Goal: Task Accomplishment & Management: Manage account settings

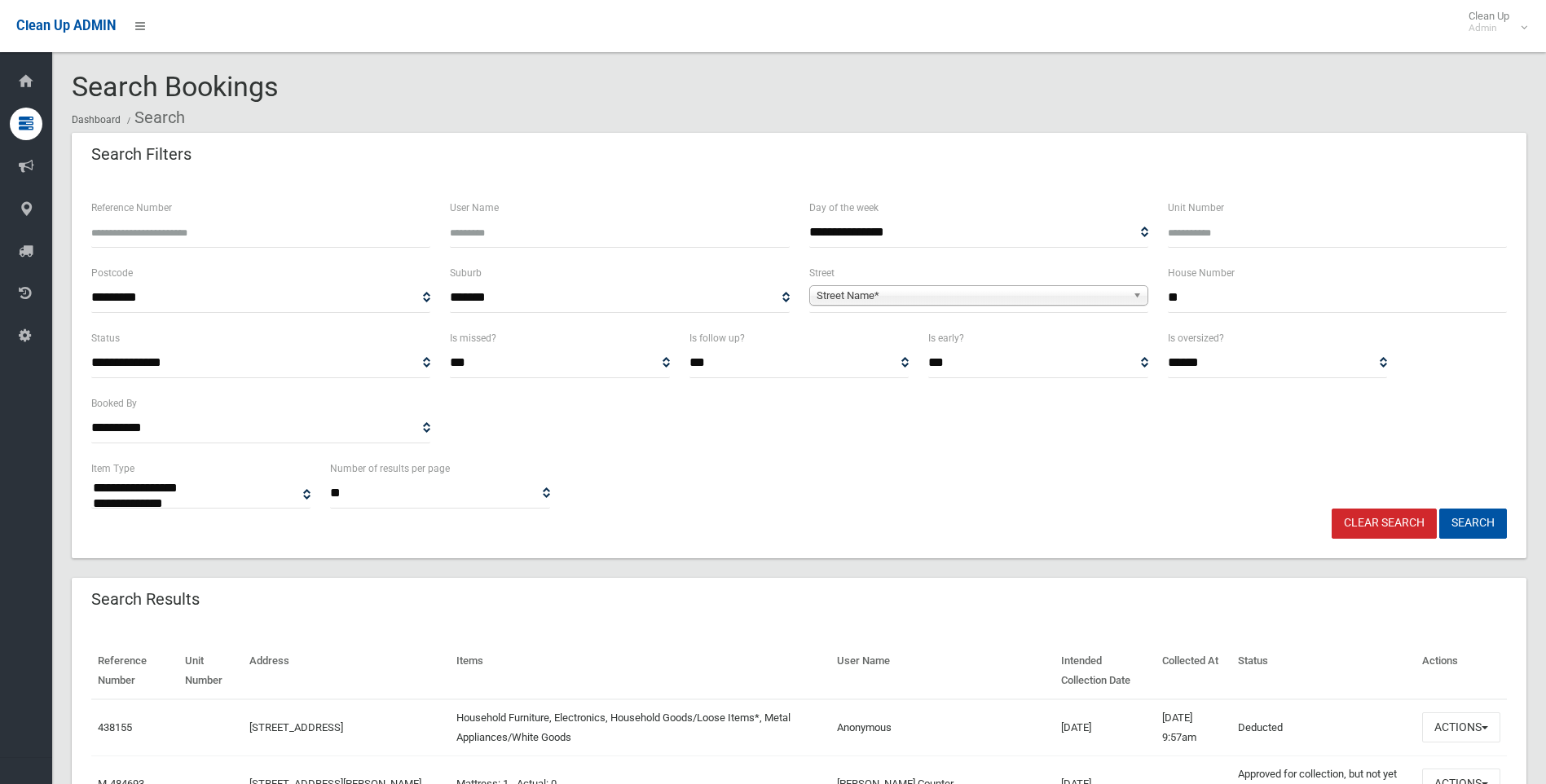
select select
drag, startPoint x: 1233, startPoint y: 302, endPoint x: 1112, endPoint y: 305, distance: 121.0
click at [1112, 305] on div "**********" at bounding box center [799, 295] width 1435 height 65
type input "**"
click at [1022, 298] on span "Street Name*" at bounding box center [971, 295] width 310 height 19
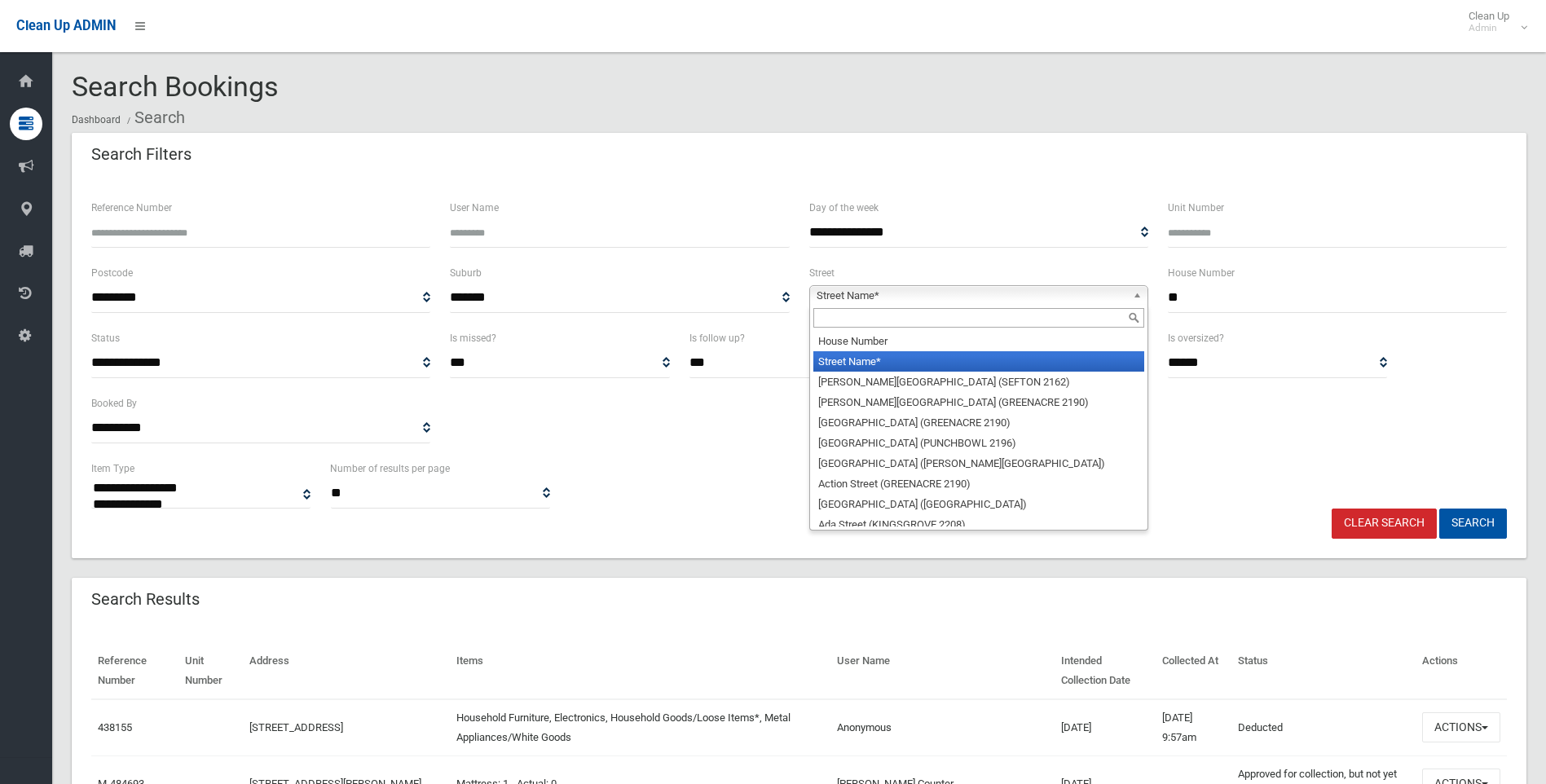
click at [915, 311] on input "text" at bounding box center [979, 317] width 331 height 19
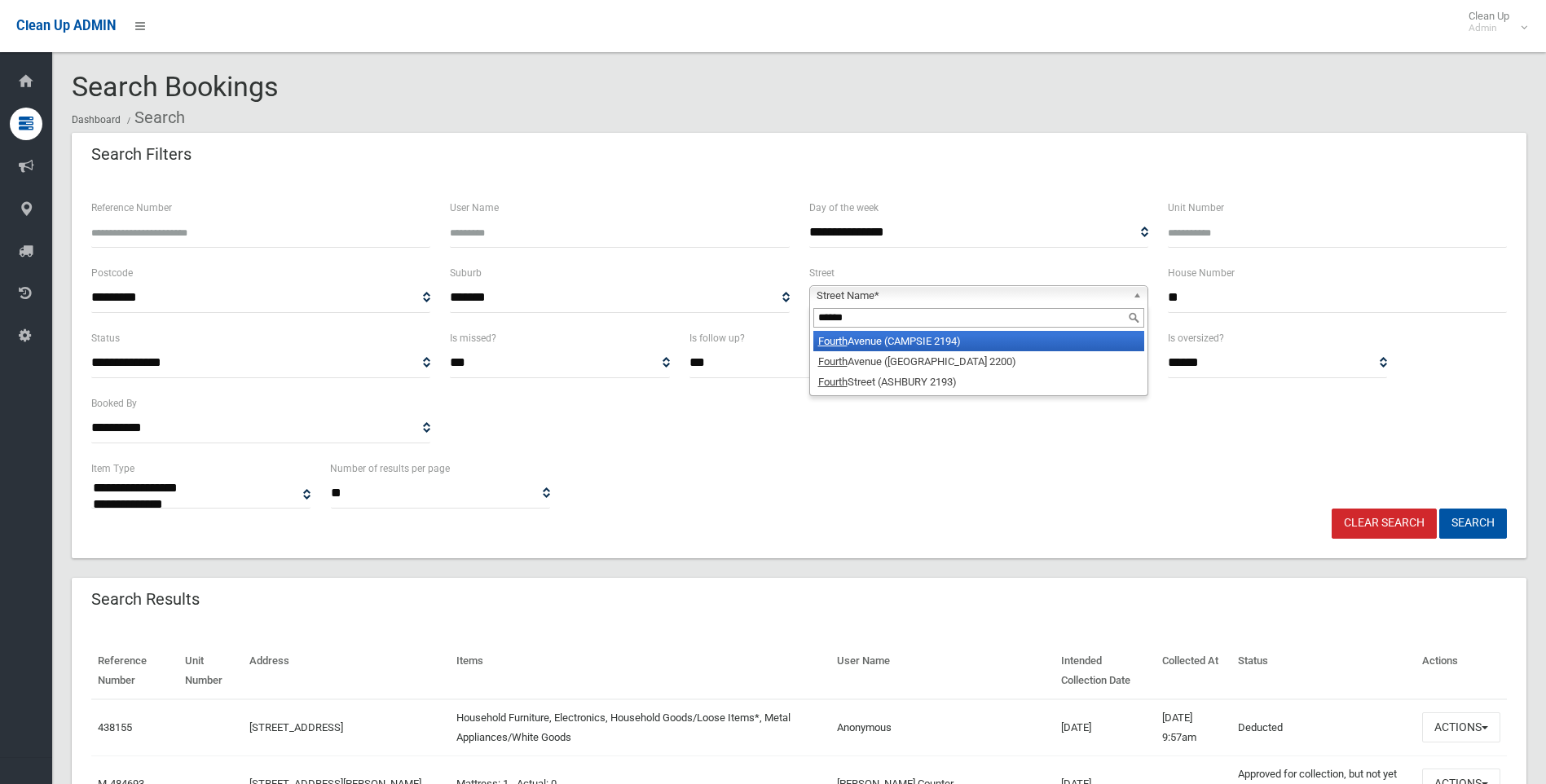
type input "******"
click at [929, 333] on li "Fourth Avenue (CAMPSIE 2194)" at bounding box center [979, 341] width 331 height 20
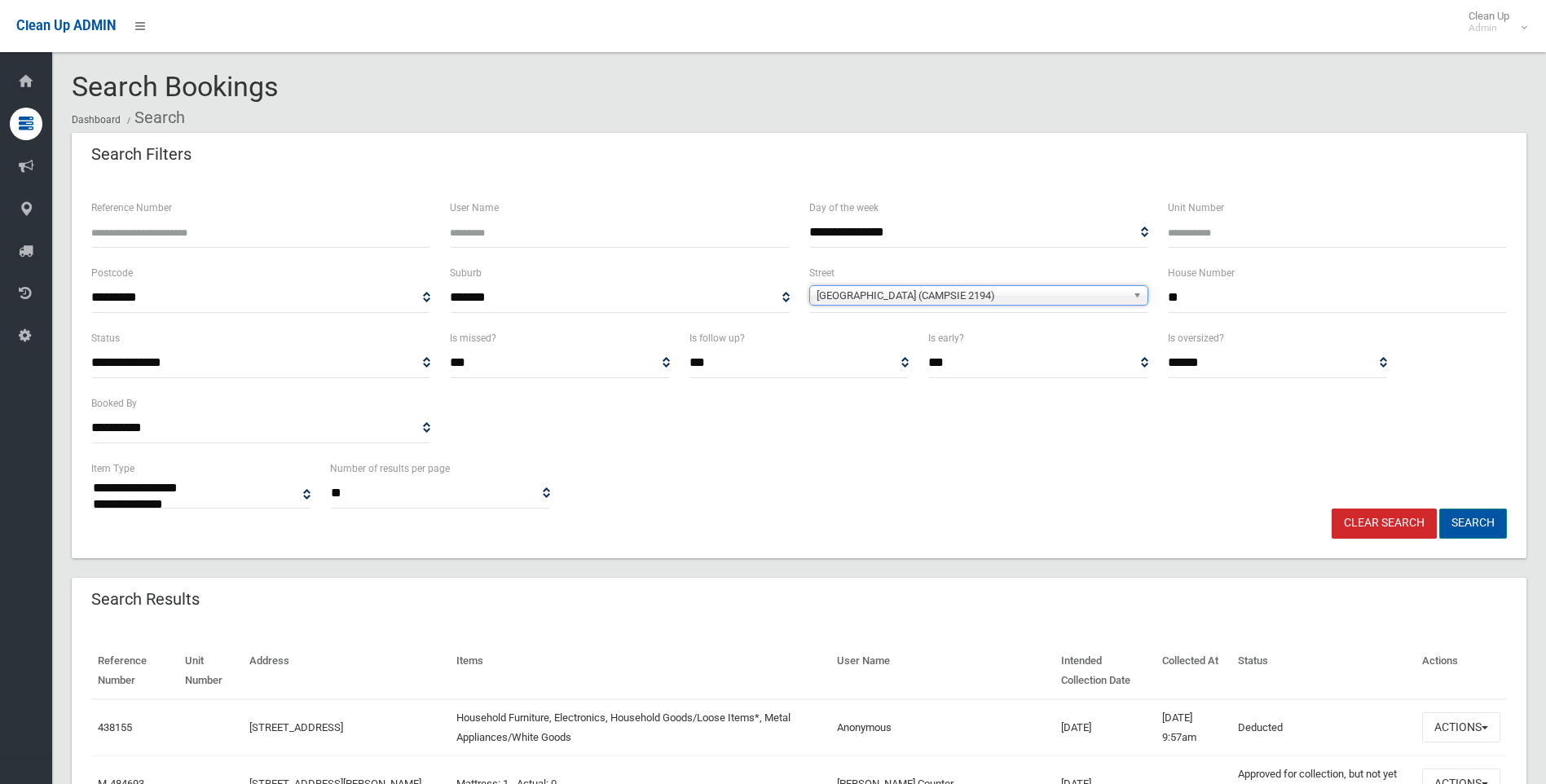
click at [1474, 527] on button "Search" at bounding box center [1473, 523] width 68 height 30
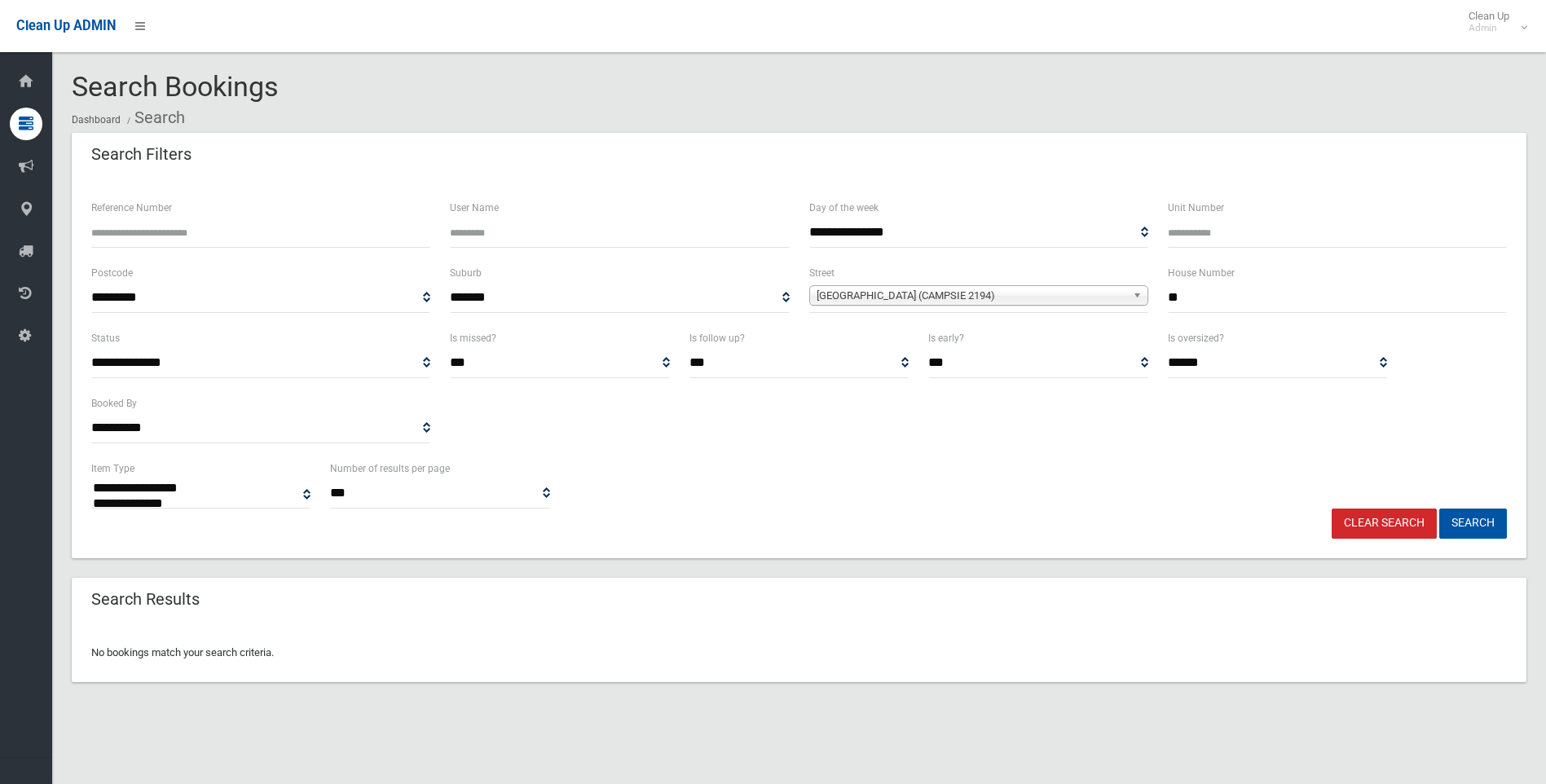
select select
drag, startPoint x: 1266, startPoint y: 290, endPoint x: 1153, endPoint y: 297, distance: 113.2
click at [1153, 297] on div "**********" at bounding box center [799, 295] width 1435 height 65
type input "*"
type input "**"
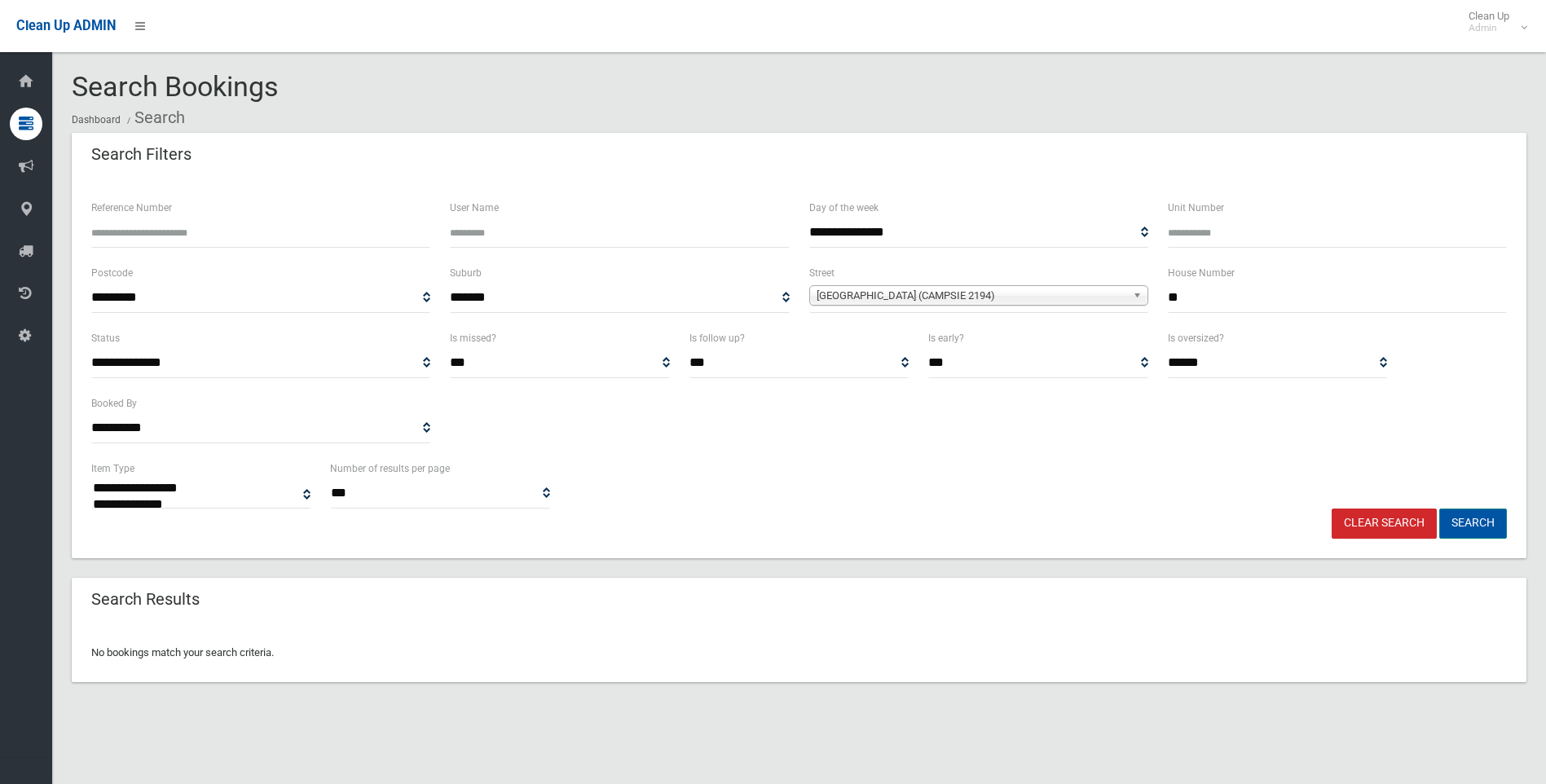
click at [1460, 520] on button "Search" at bounding box center [1473, 523] width 68 height 30
select select
click at [1168, 294] on input "**" at bounding box center [1337, 298] width 339 height 30
type input "*****"
click at [1483, 525] on button "Search" at bounding box center [1473, 523] width 68 height 30
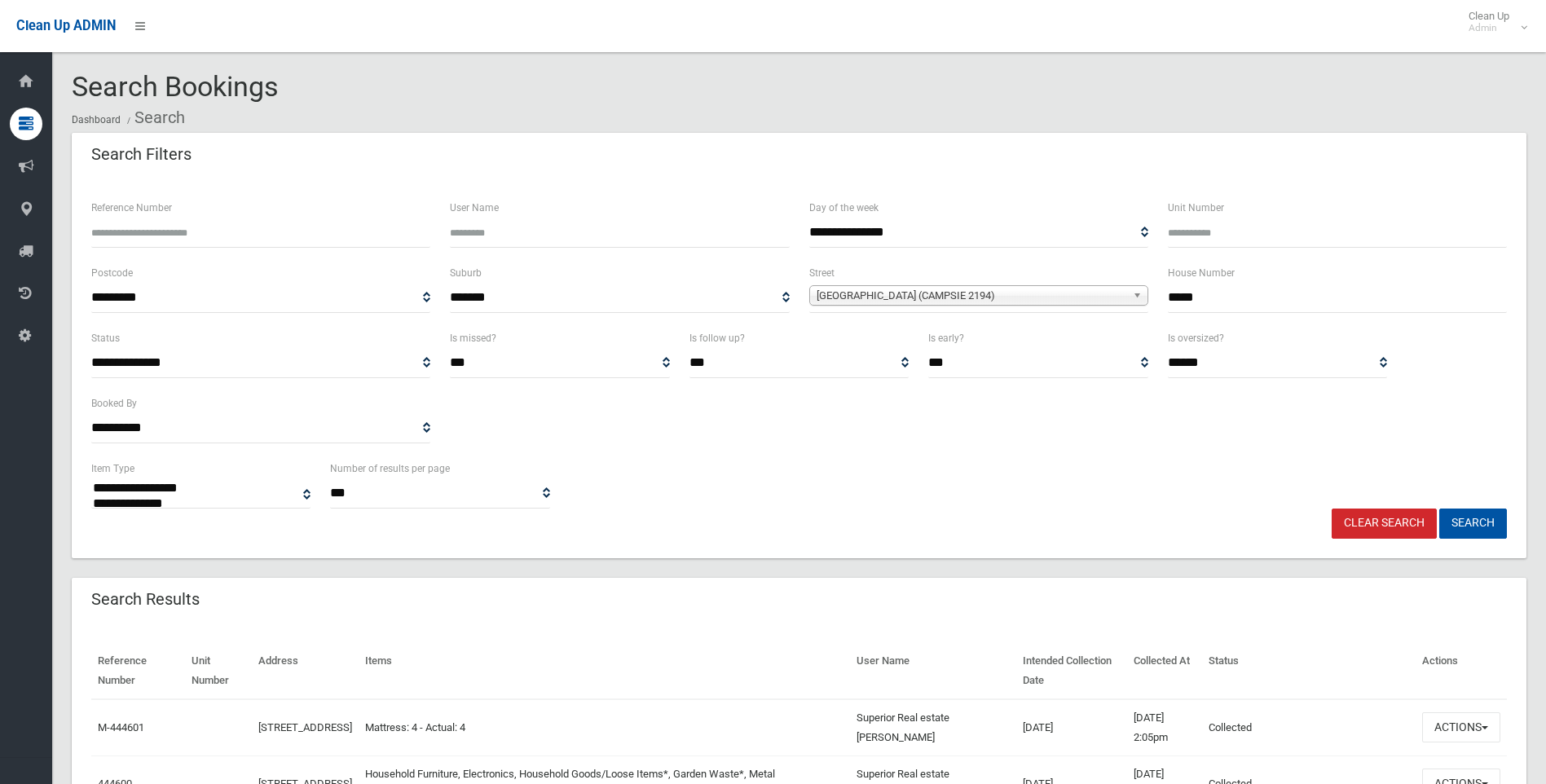
select select
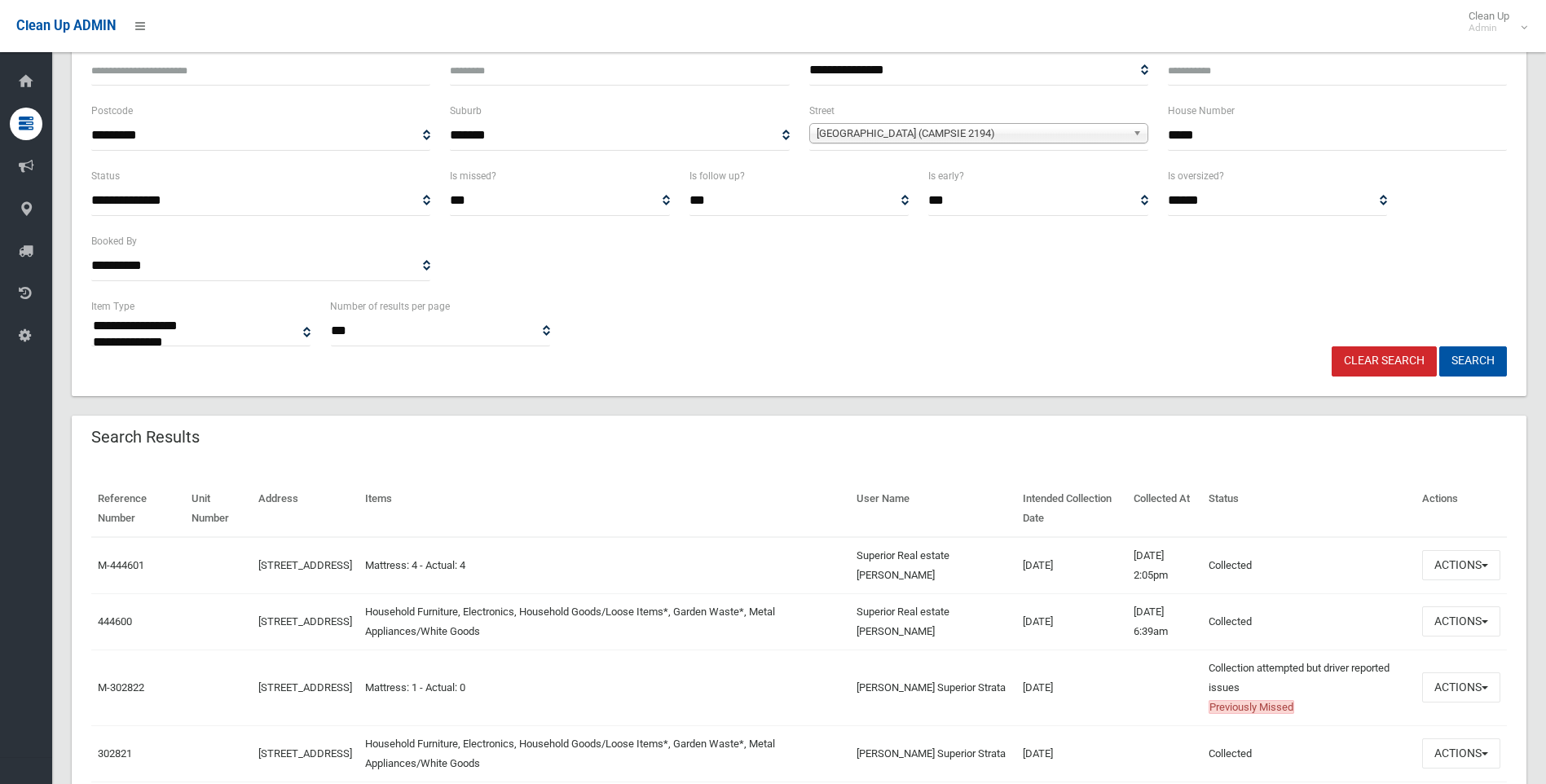
scroll to position [163, 0]
click at [1458, 622] on button "Actions" at bounding box center [1461, 621] width 78 height 30
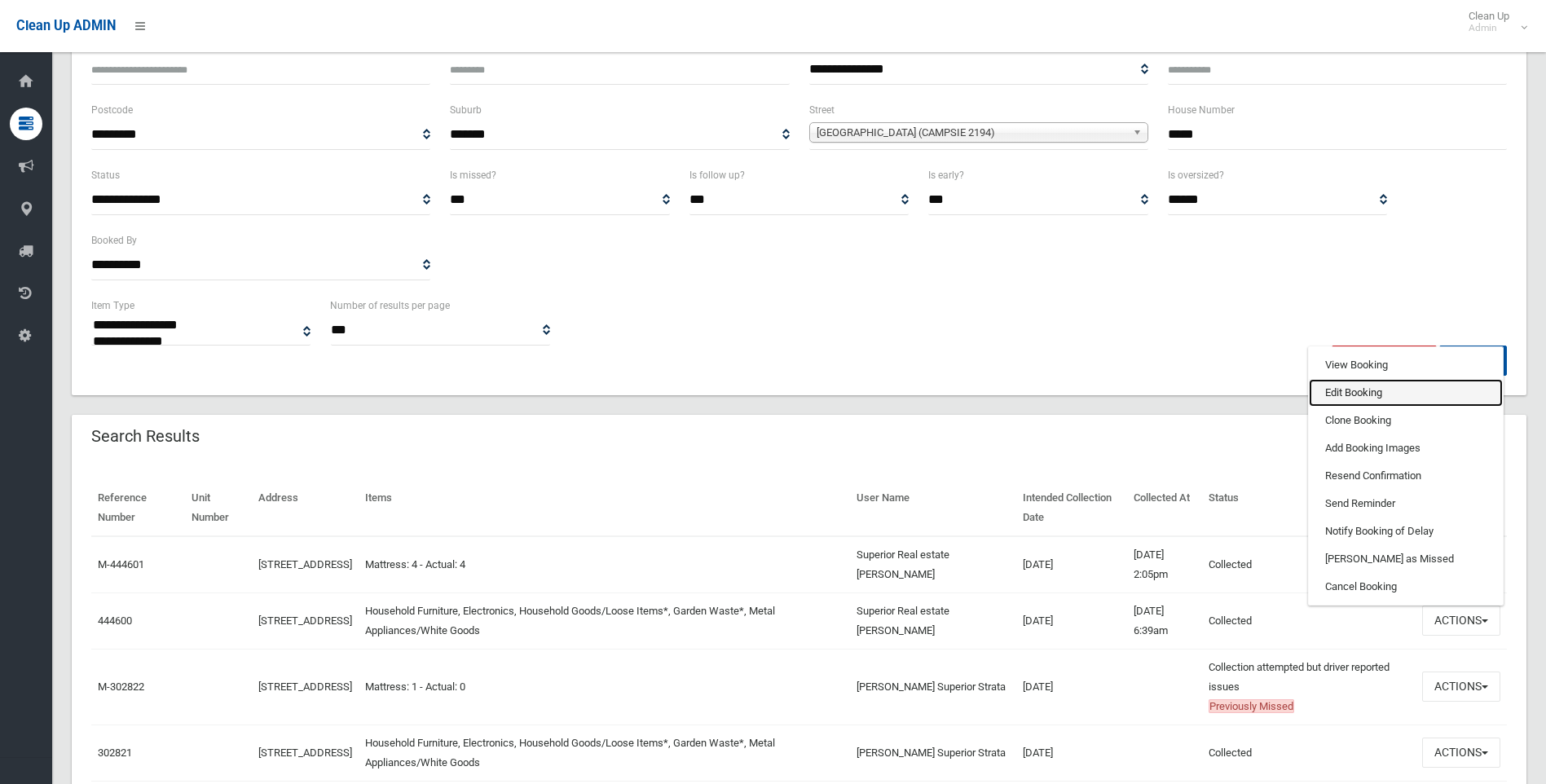
click at [1370, 398] on link "Edit Booking" at bounding box center [1406, 392] width 194 height 28
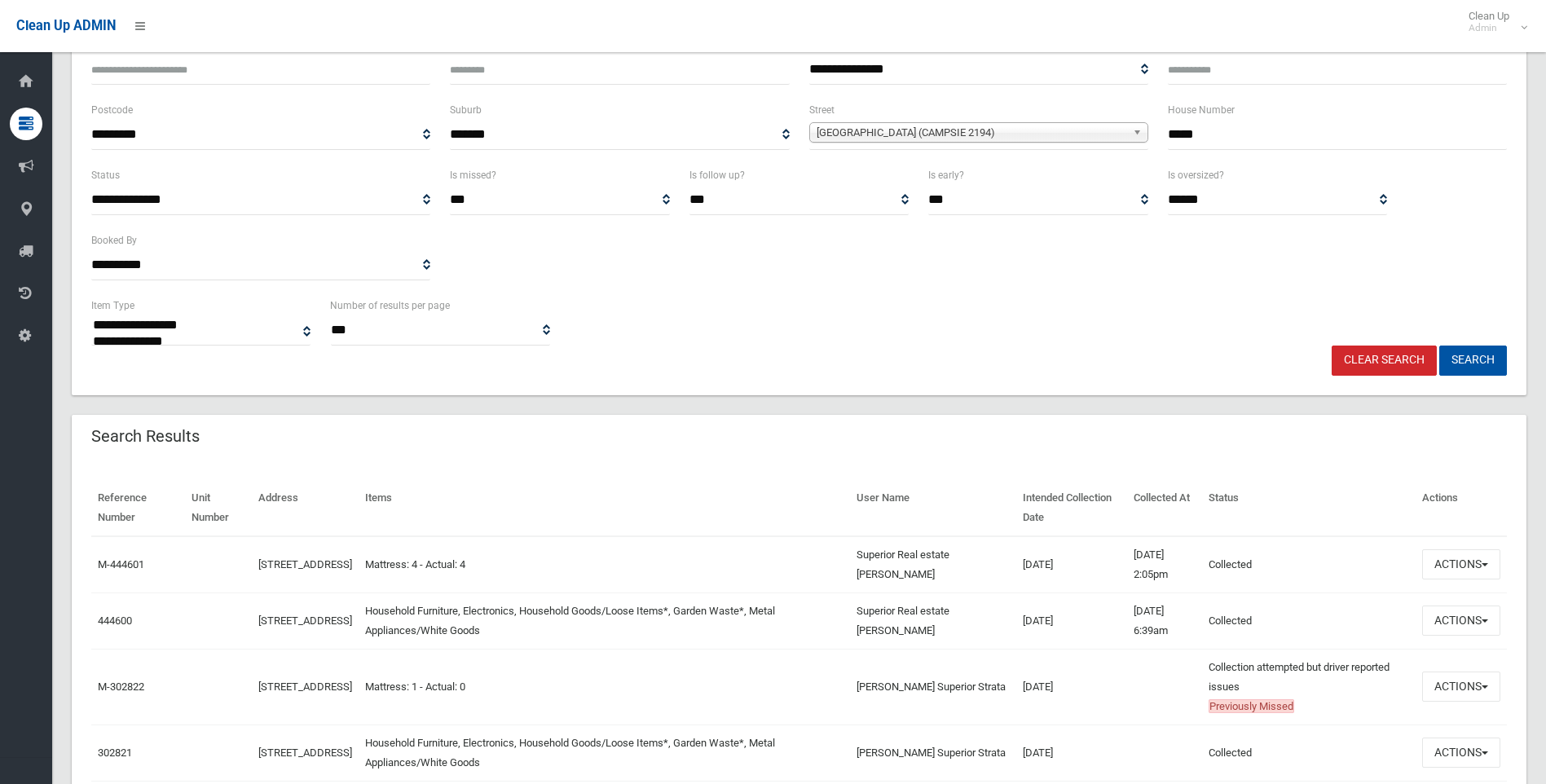
click at [1370, 398] on div "**********" at bounding box center [798, 657] width 1454 height 1375
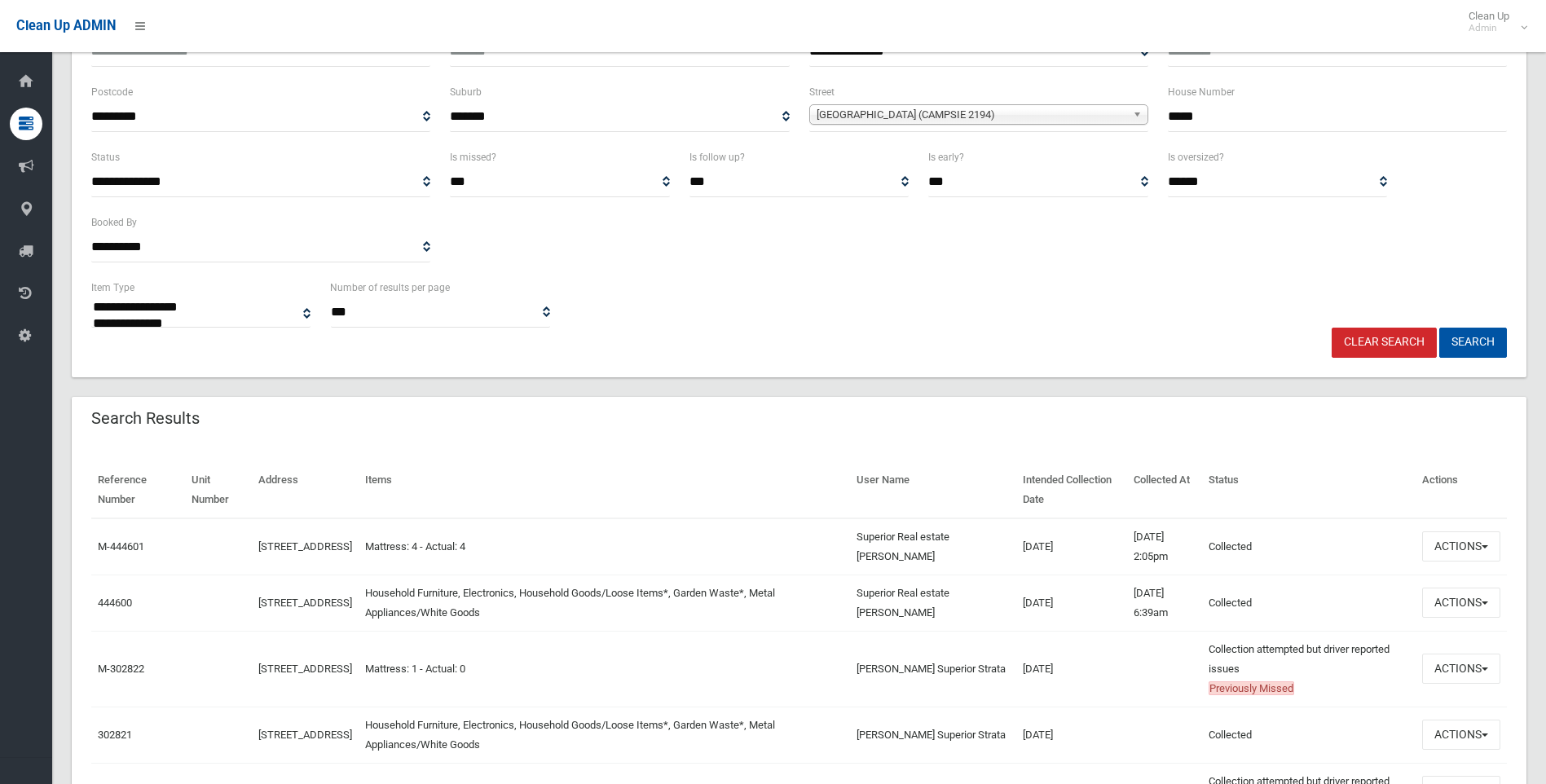
scroll to position [0, 0]
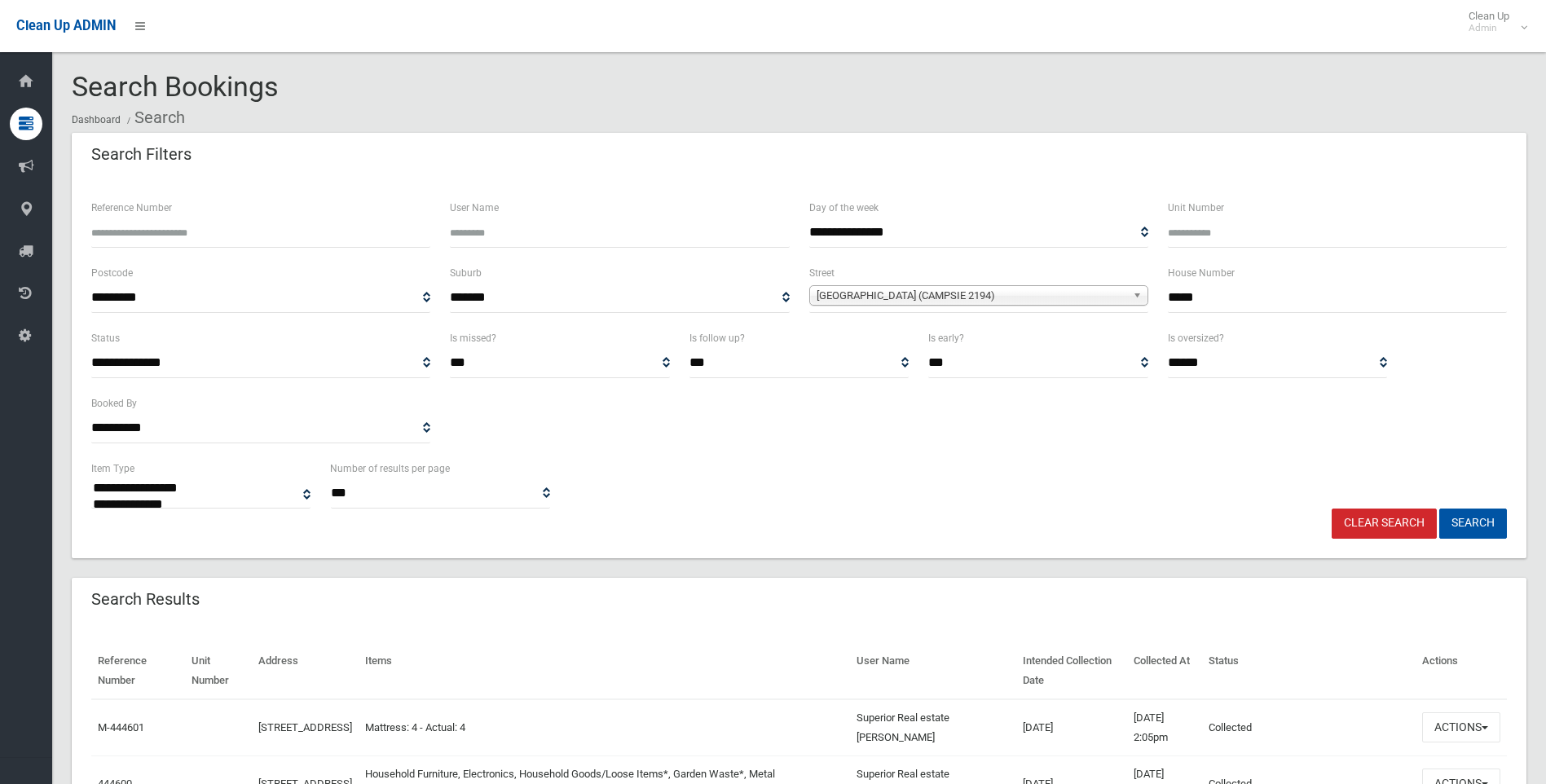
drag, startPoint x: 1246, startPoint y: 300, endPoint x: 1142, endPoint y: 302, distance: 104.0
click at [1142, 302] on div "**********" at bounding box center [799, 295] width 1435 height 65
type input "**"
click at [977, 297] on span "Fourth Avenue (CAMPSIE 2194)" at bounding box center [971, 295] width 310 height 19
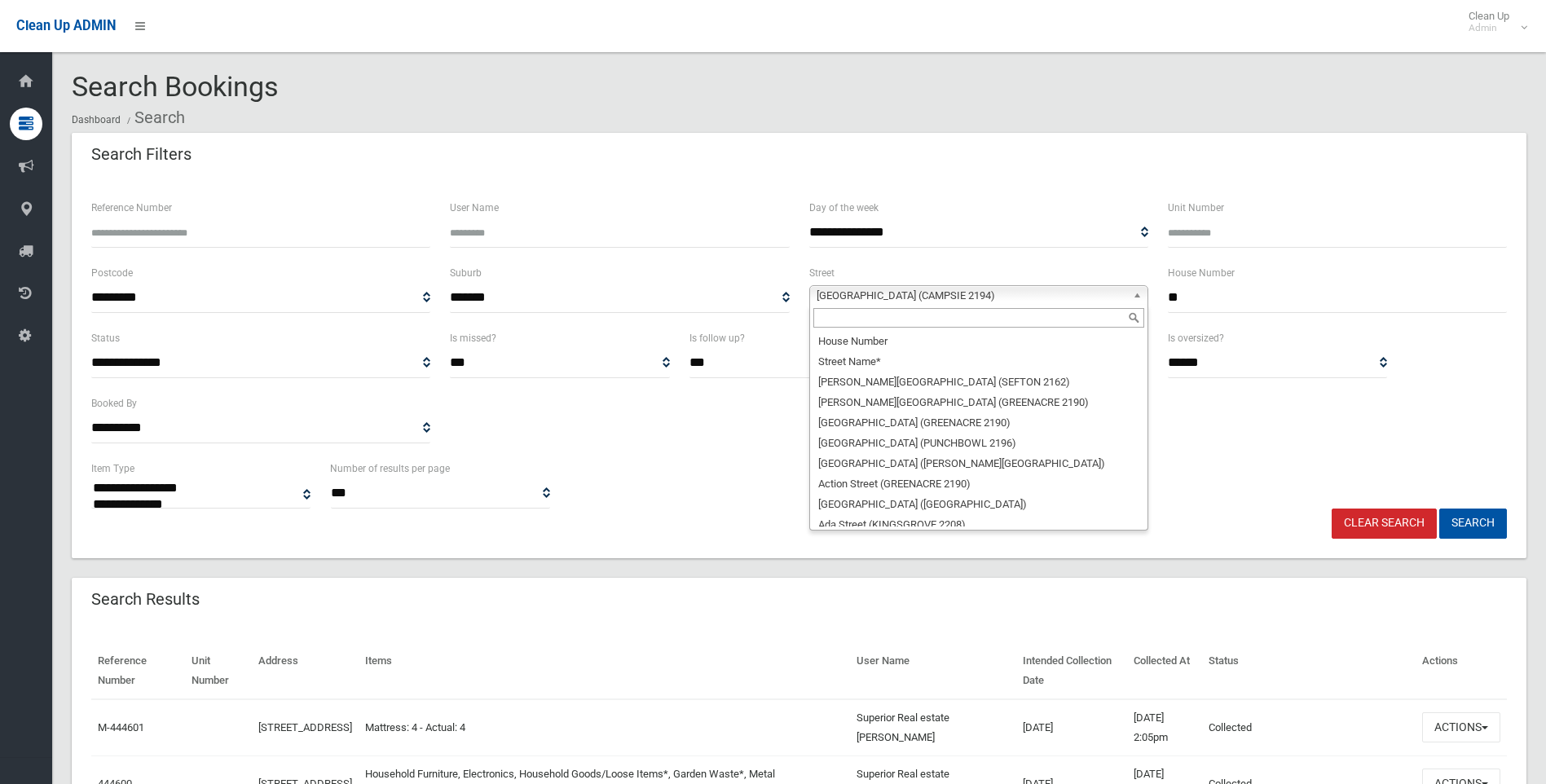
scroll to position [15587, 0]
click at [906, 316] on input "text" at bounding box center [979, 317] width 331 height 19
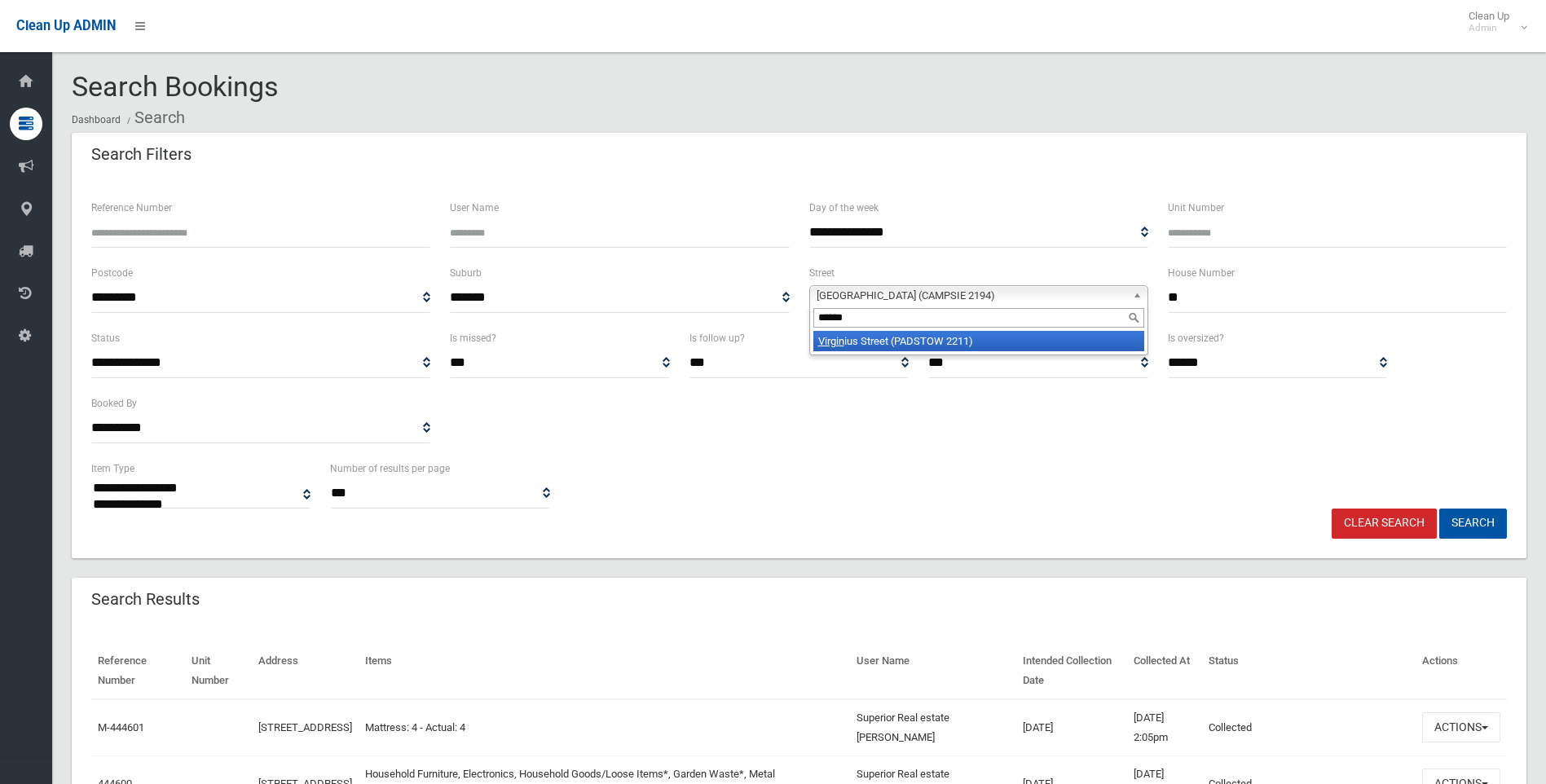
type input "******"
click at [927, 336] on li "Virgin ius Street (PADSTOW 2211)" at bounding box center [979, 341] width 331 height 20
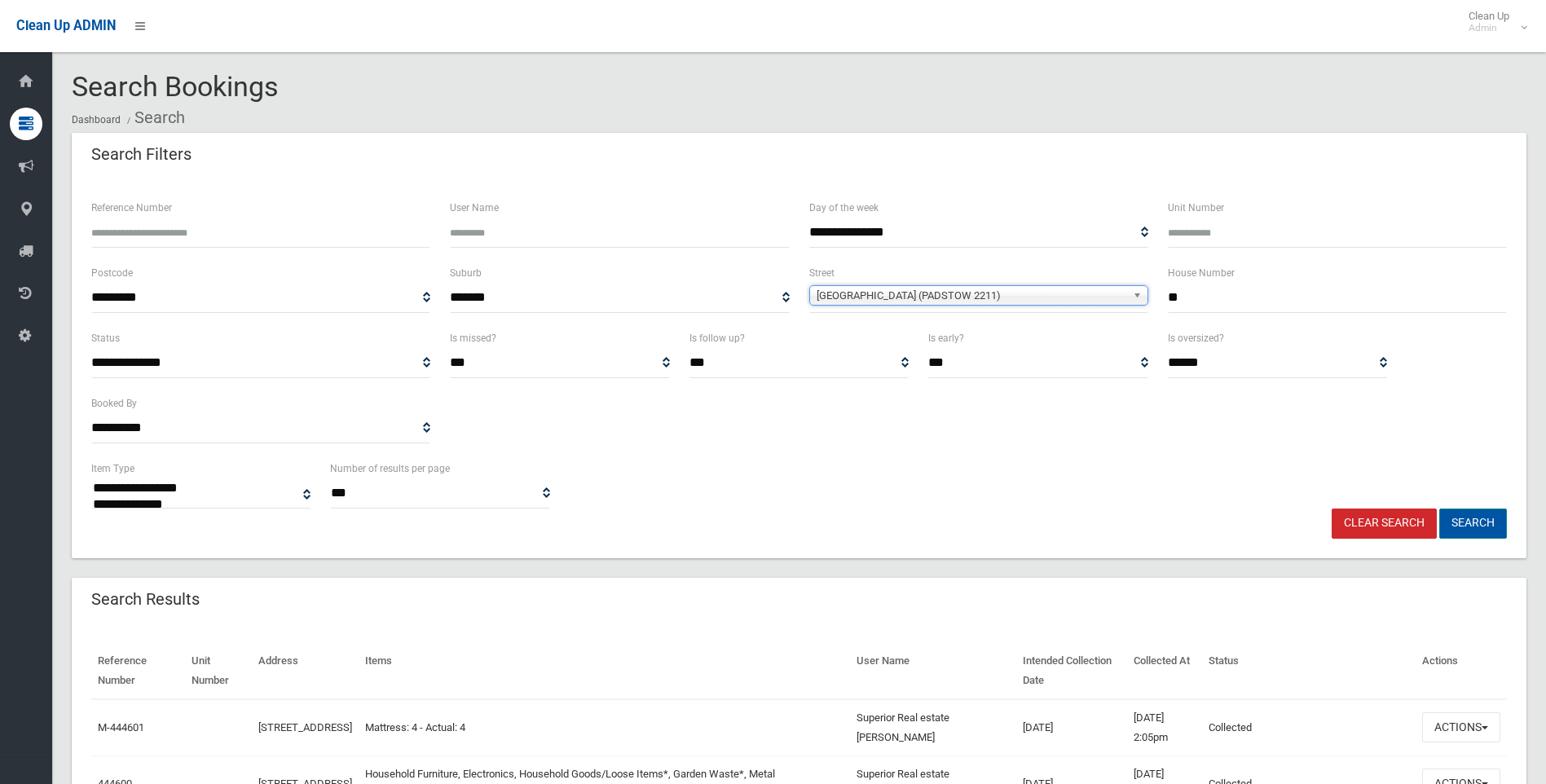
click at [1480, 529] on button "Search" at bounding box center [1473, 523] width 68 height 30
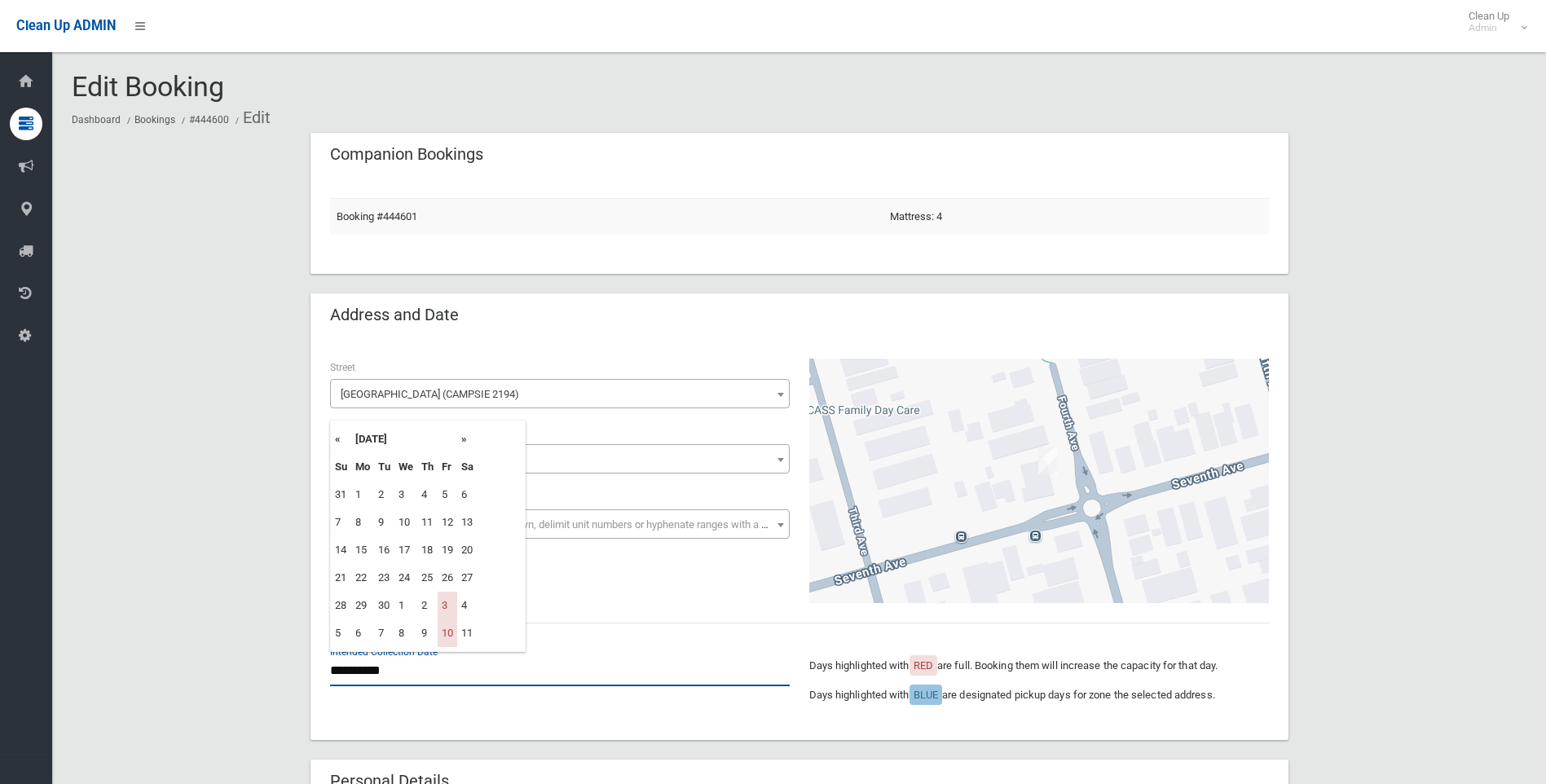
click at [412, 682] on input "**********" at bounding box center [560, 671] width 460 height 30
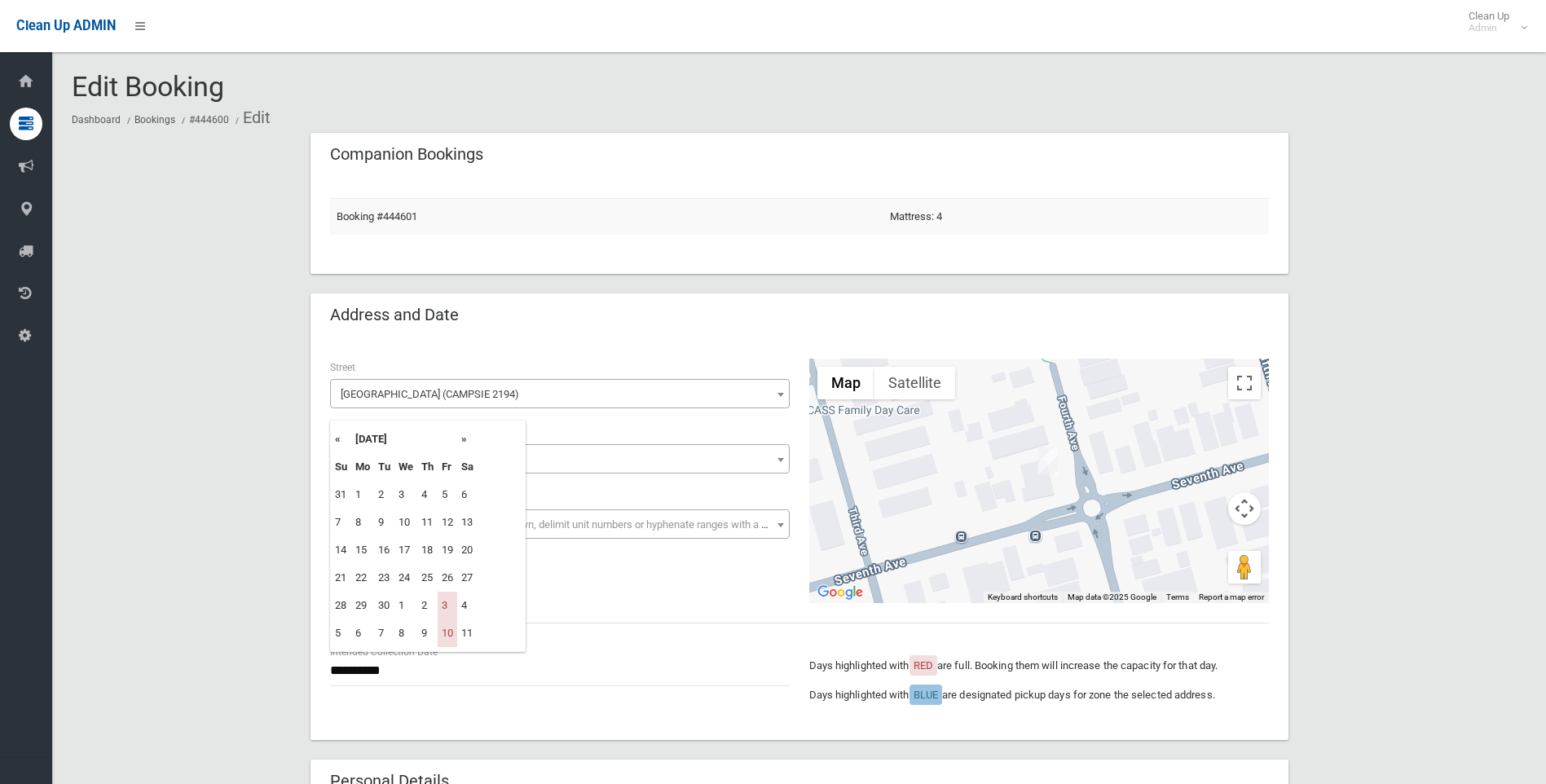
click at [464, 440] on th "»" at bounding box center [467, 439] width 20 height 28
drag, startPoint x: 142, startPoint y: 435, endPoint x: 147, endPoint y: 244, distance: 191.1
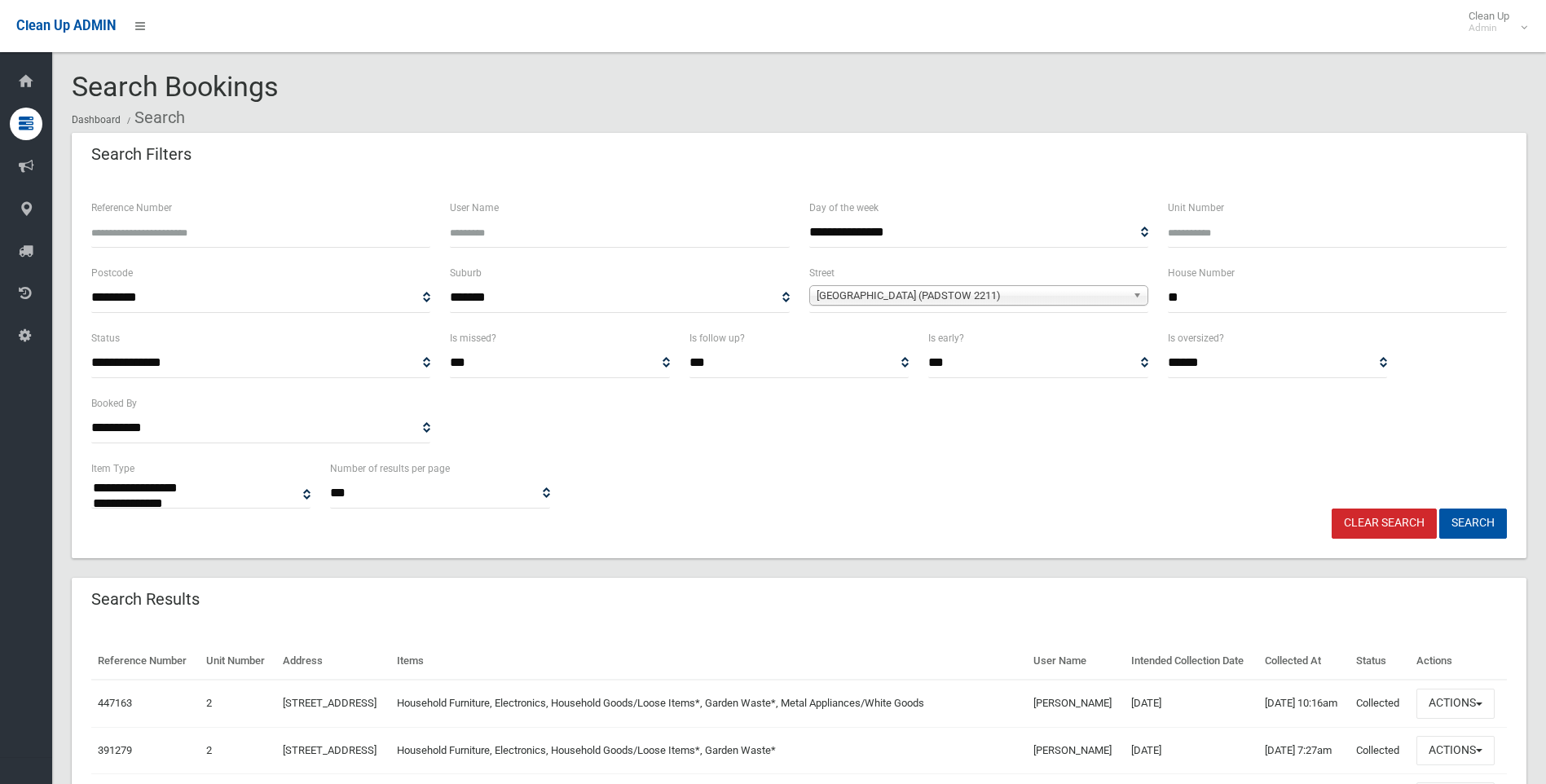
select select
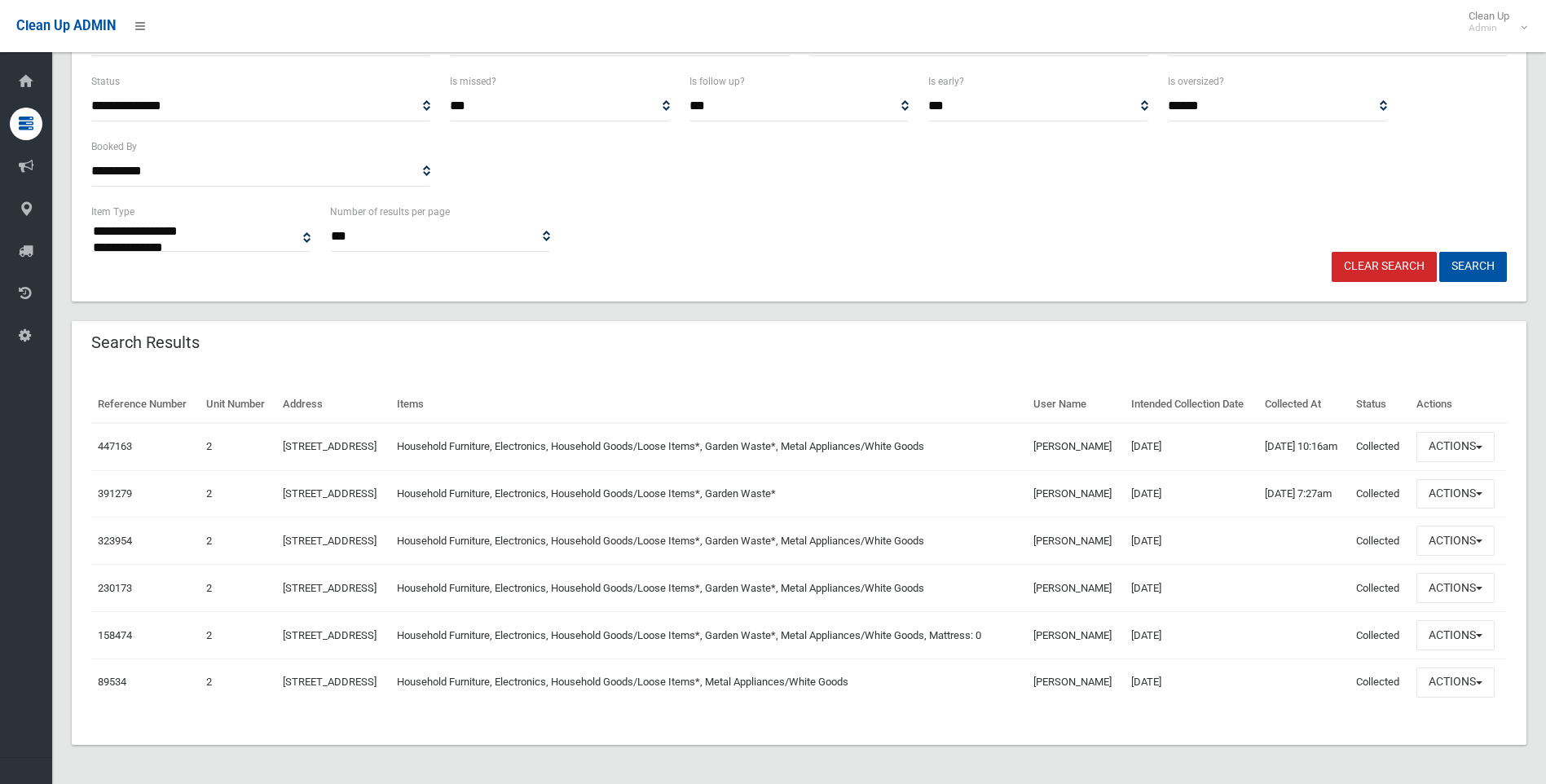
scroll to position [326, 0]
click at [1477, 432] on button "Actions" at bounding box center [1455, 447] width 78 height 30
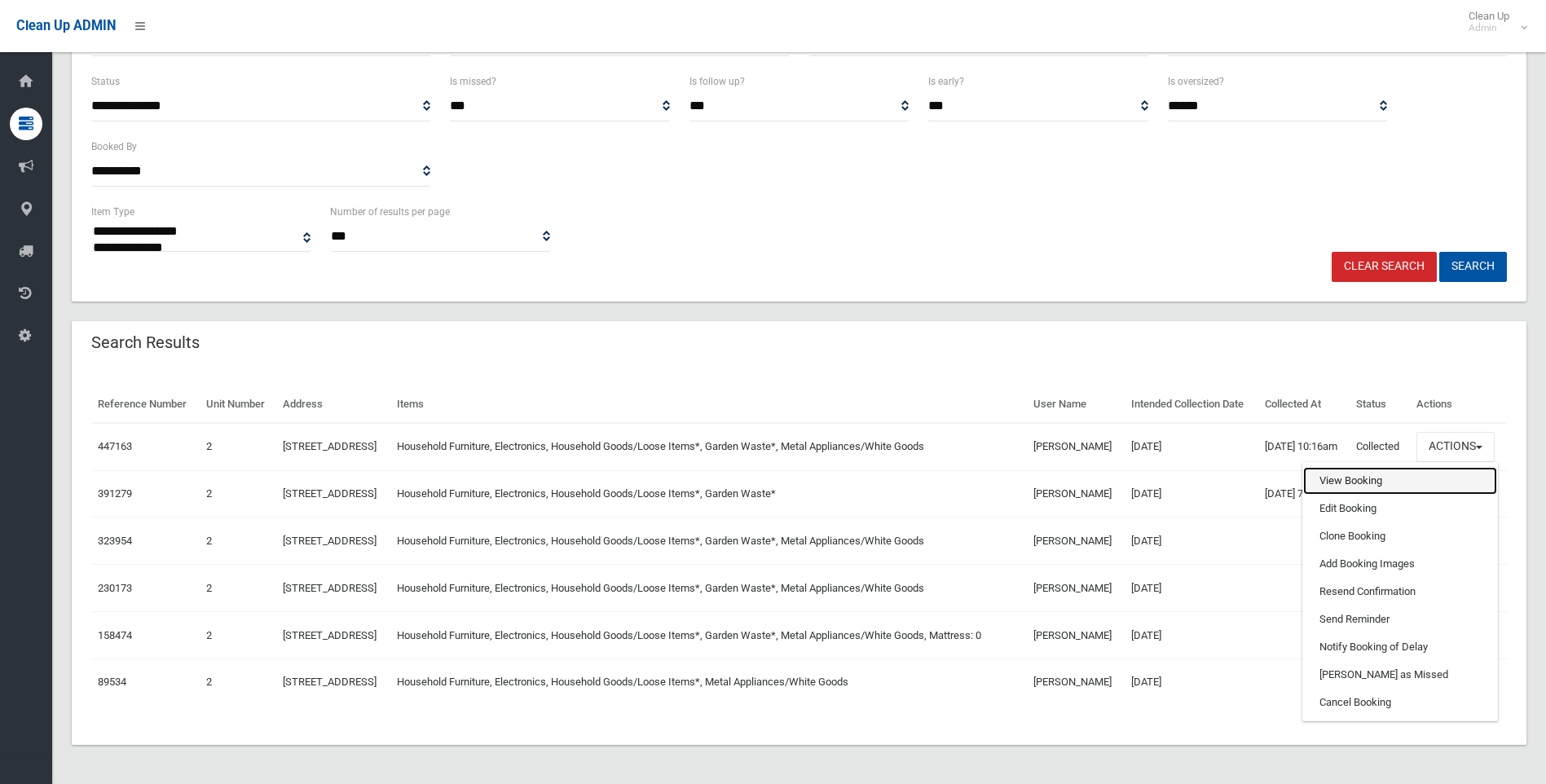
click at [1358, 467] on link "View Booking" at bounding box center [1400, 480] width 194 height 28
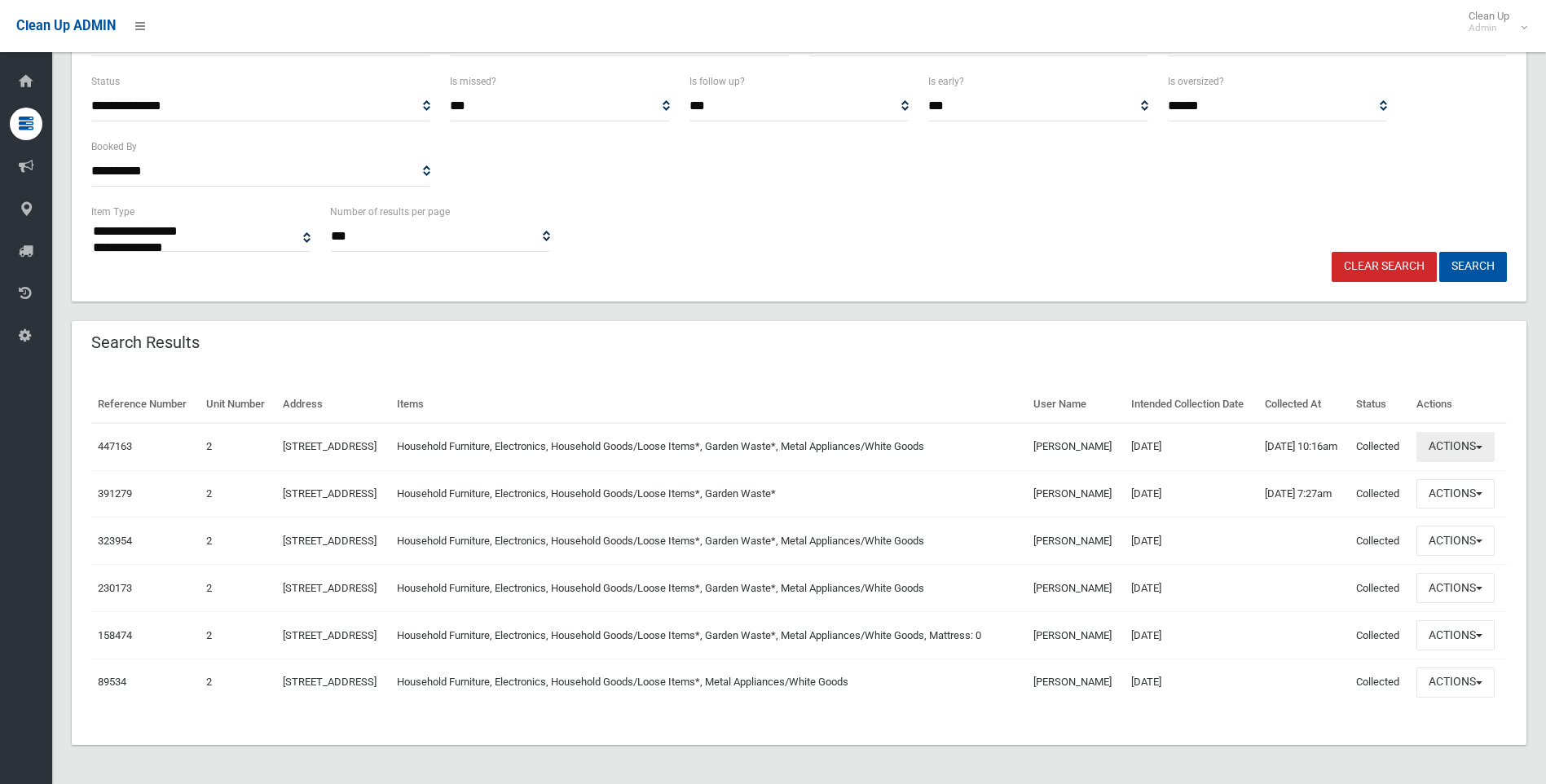
click at [1453, 432] on button "Actions" at bounding box center [1455, 447] width 78 height 30
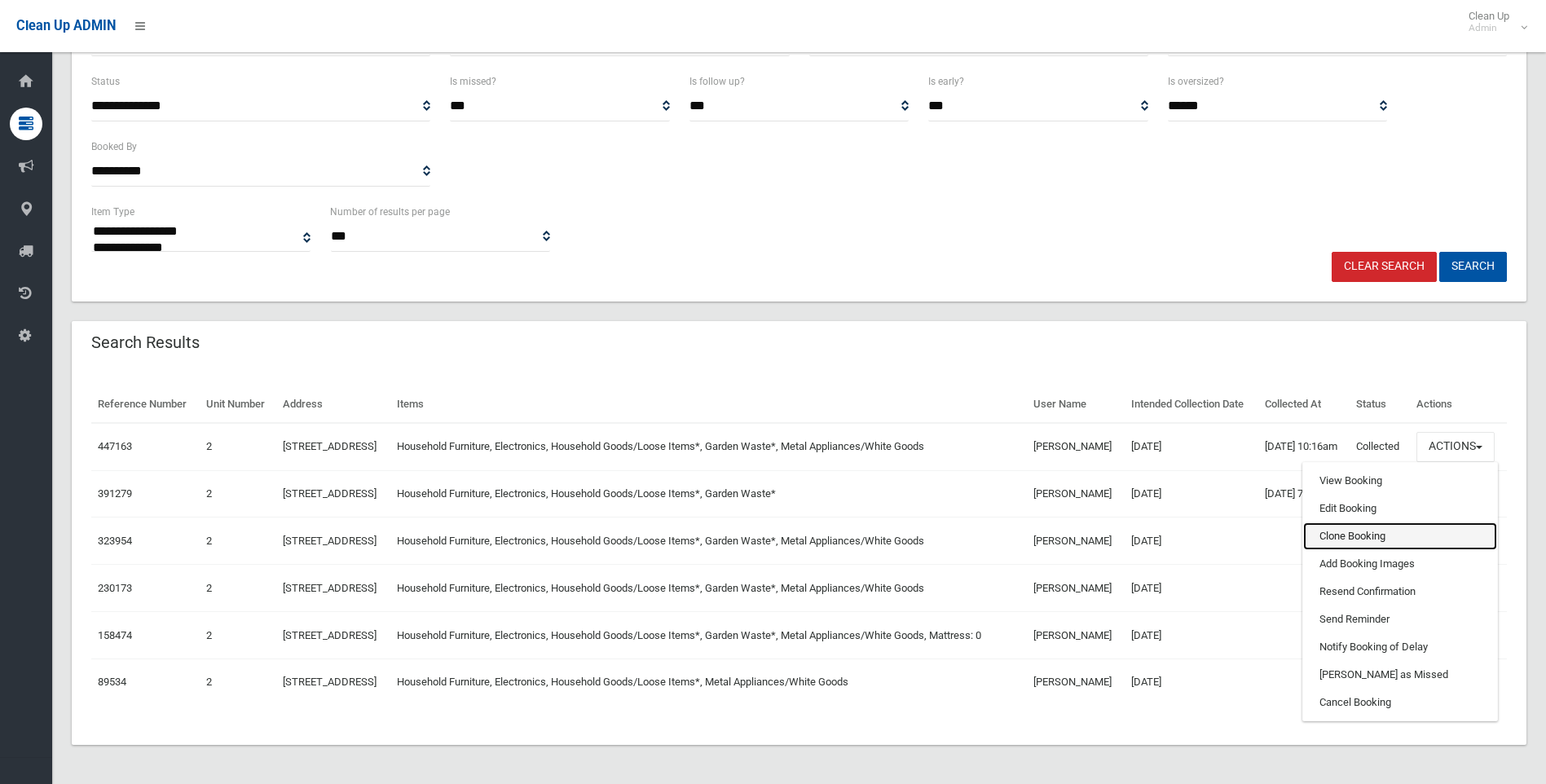
click at [1369, 522] on link "Clone Booking" at bounding box center [1400, 535] width 194 height 28
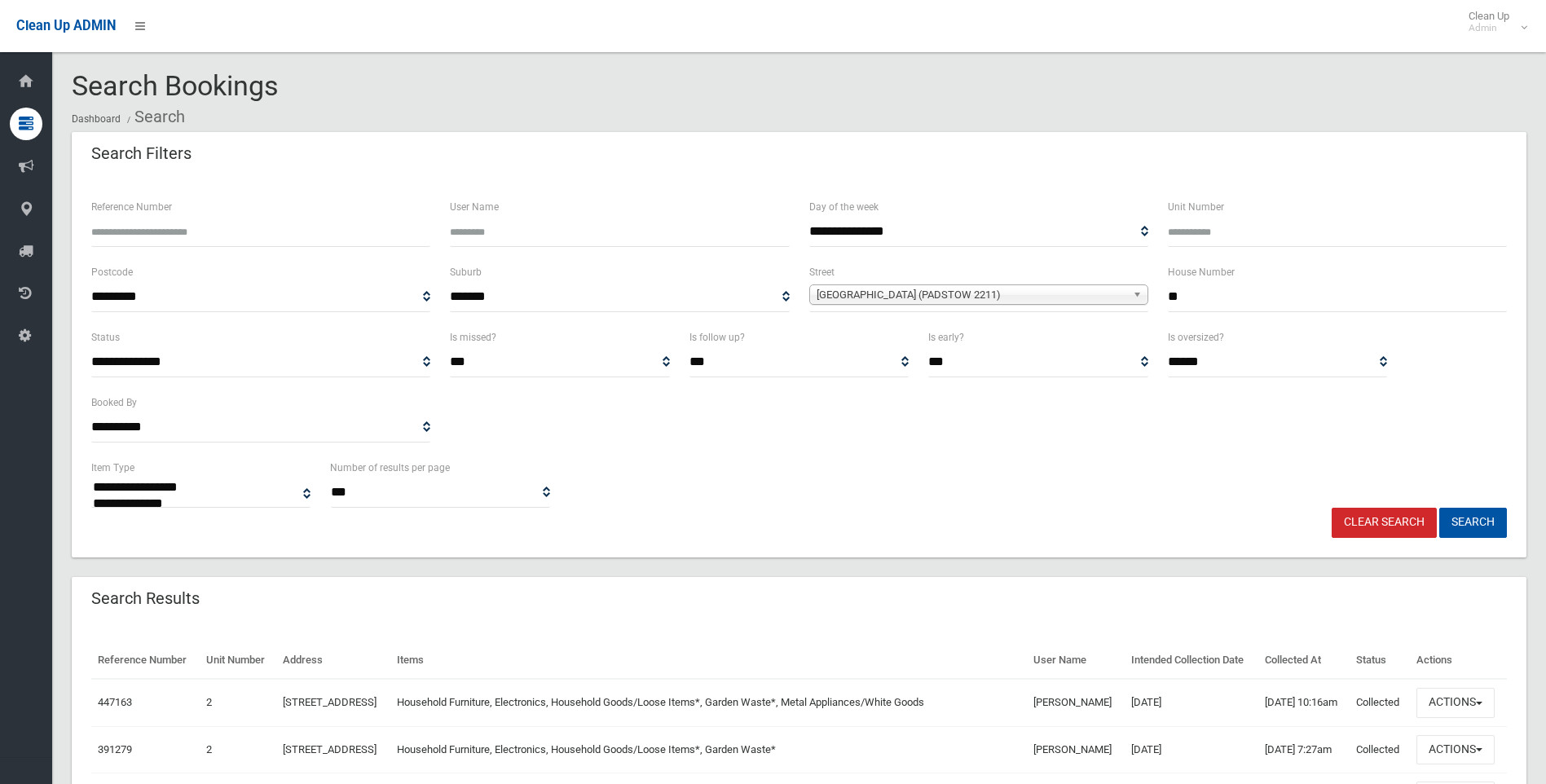
scroll to position [0, 0]
click at [1235, 244] on input "Unit Number" at bounding box center [1337, 233] width 339 height 30
type input "*"
click at [1471, 508] on button "Search" at bounding box center [1473, 523] width 68 height 30
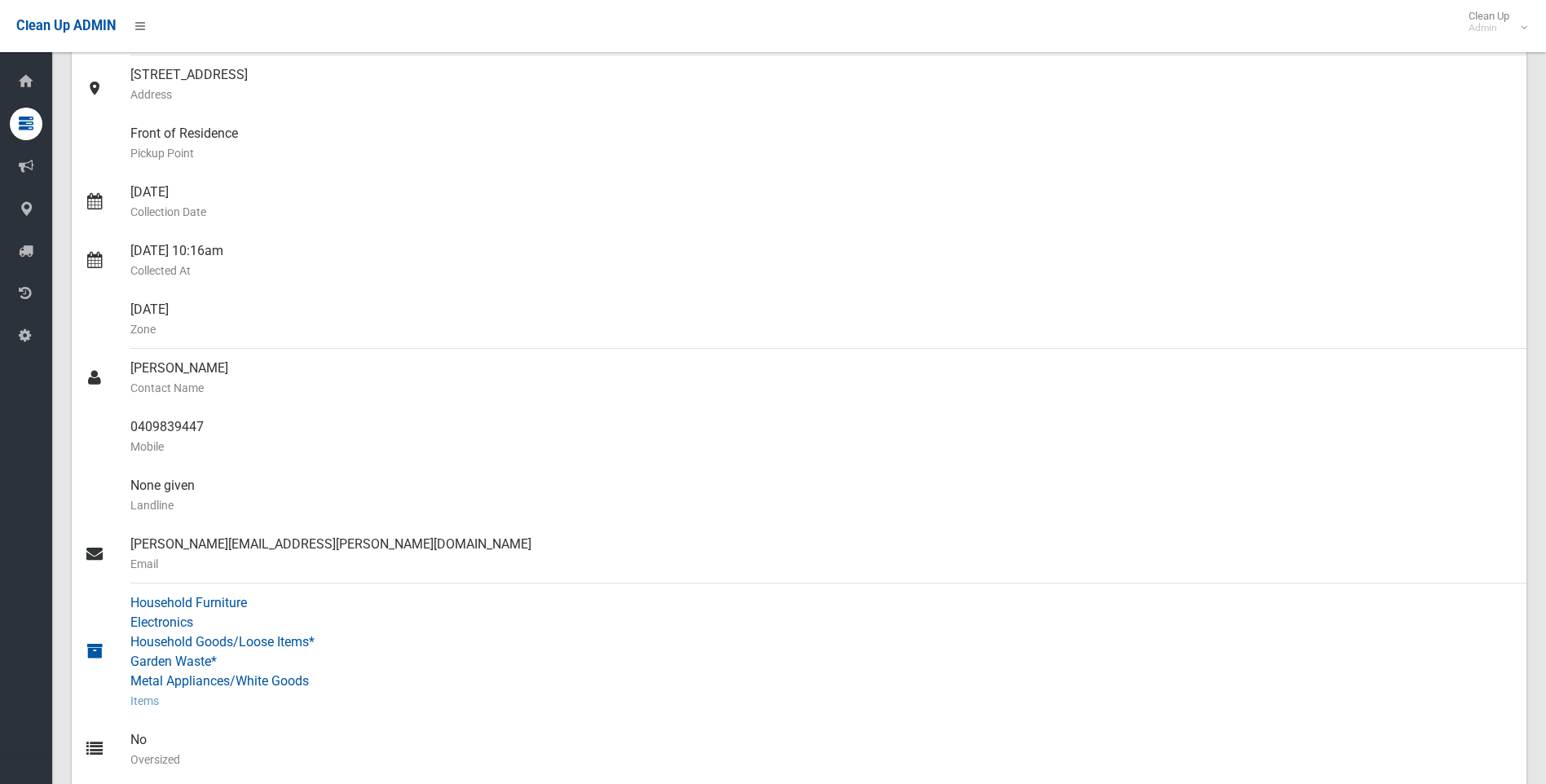
scroll to position [489, 0]
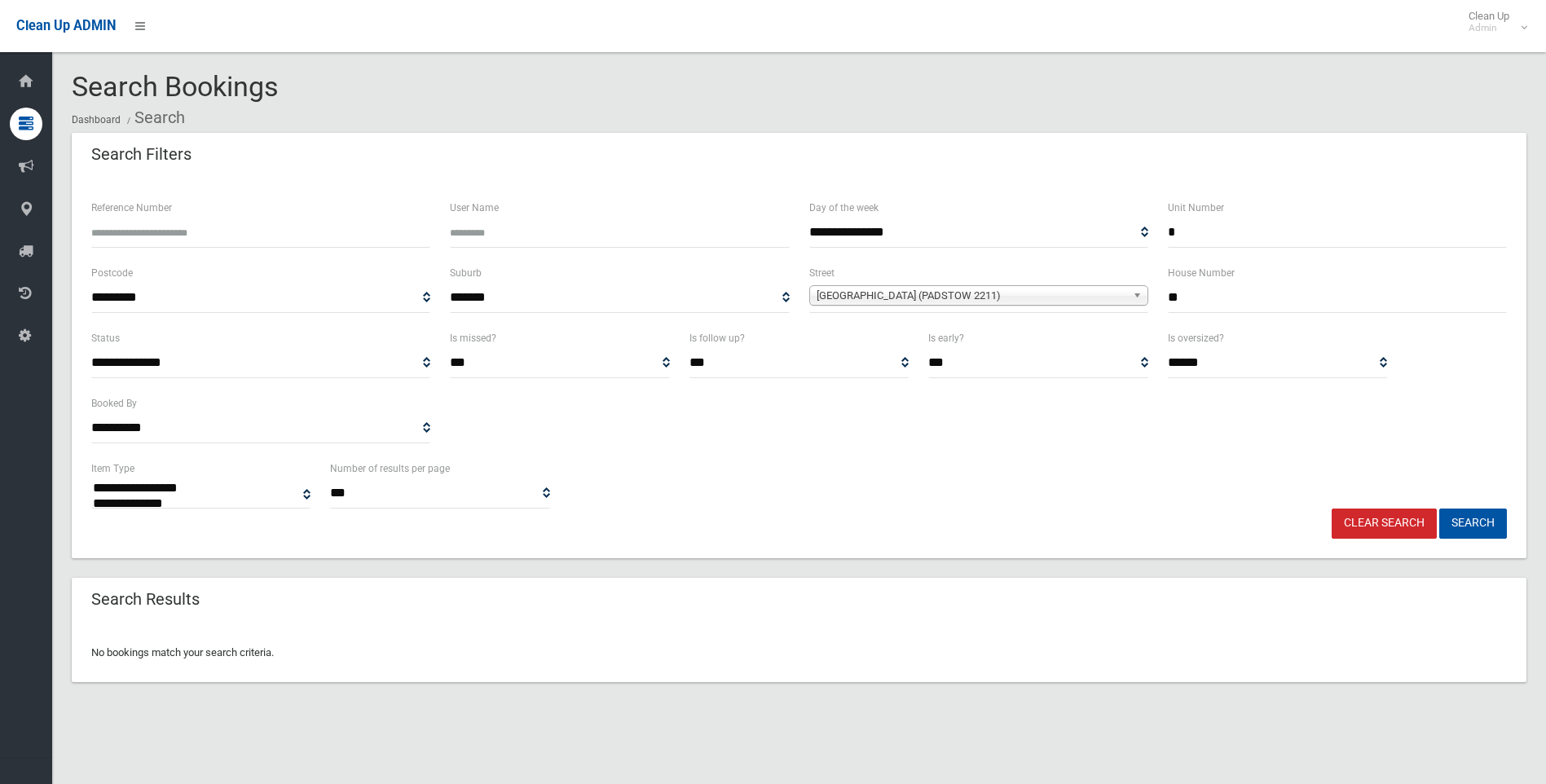
select select
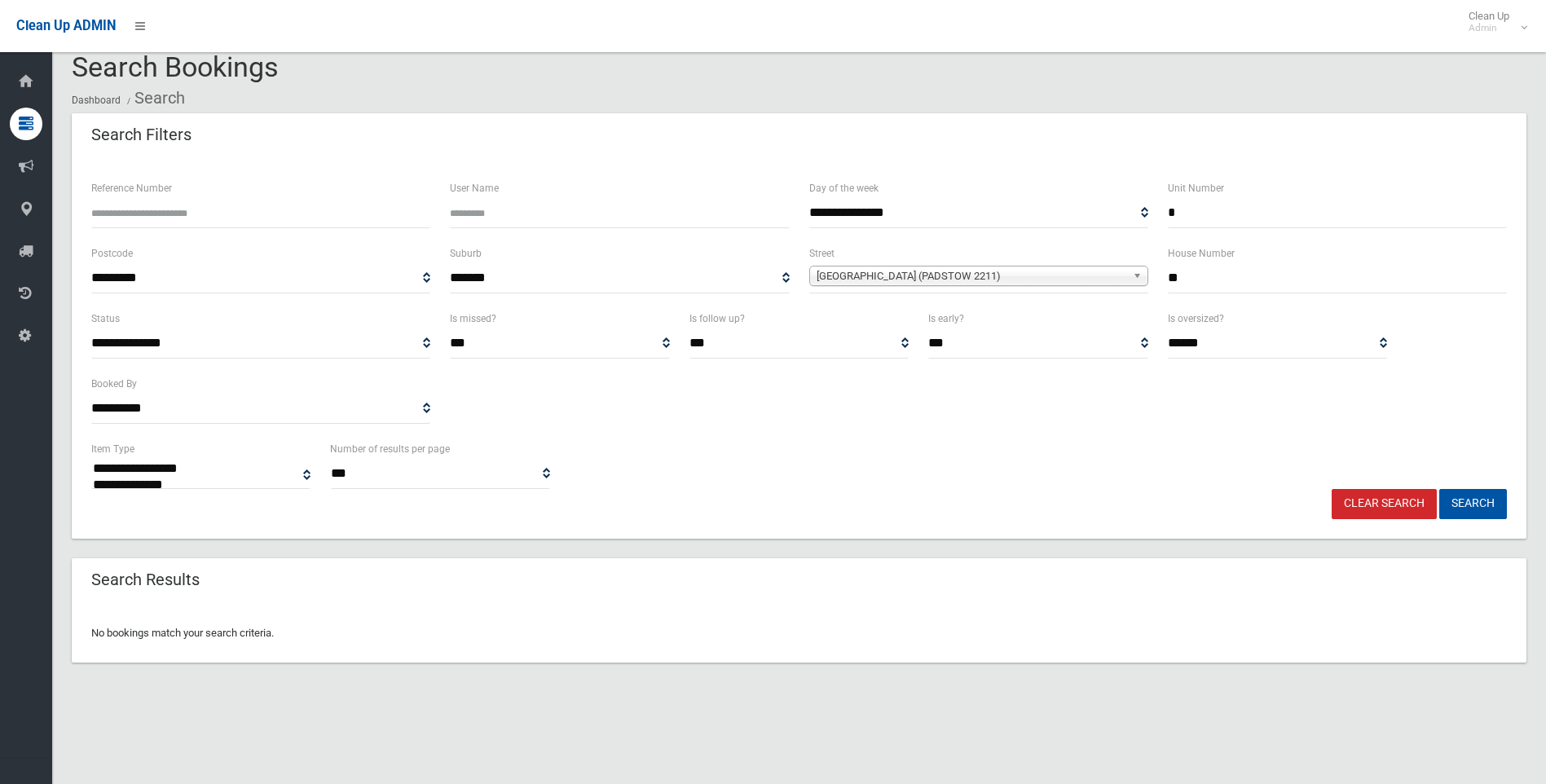
drag, startPoint x: 1184, startPoint y: 217, endPoint x: 1171, endPoint y: 217, distance: 13.0
click at [1171, 217] on input "*" at bounding box center [1337, 213] width 339 height 30
click at [1463, 503] on button "Search" at bounding box center [1473, 504] width 68 height 30
drag, startPoint x: 1183, startPoint y: 286, endPoint x: 1065, endPoint y: 285, distance: 118.0
click at [1065, 285] on div "**********" at bounding box center [799, 276] width 1435 height 65
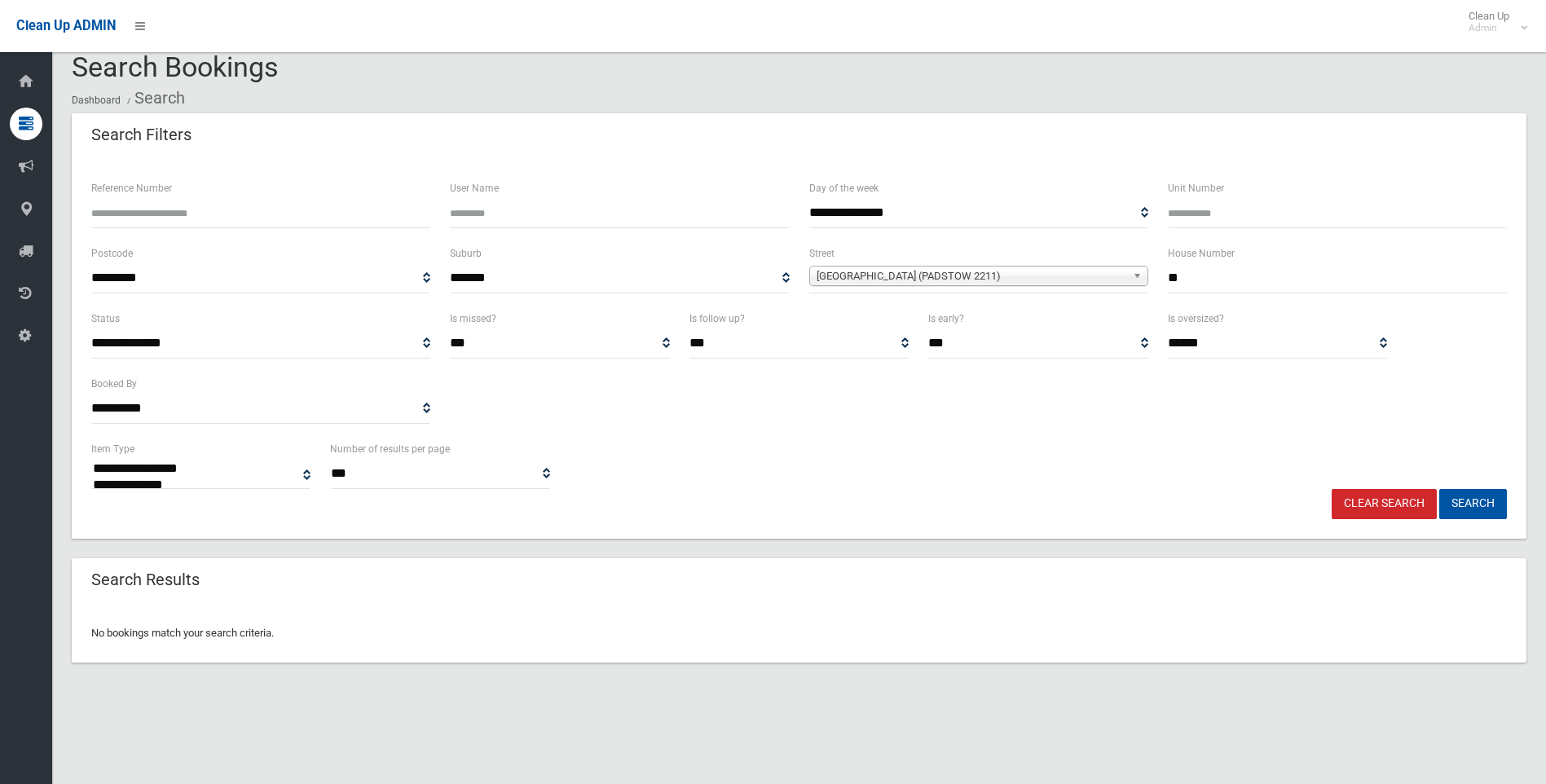
type input "**"
click at [959, 273] on span "[GEOGRAPHIC_DATA] (PADSTOW 2211)" at bounding box center [971, 275] width 310 height 19
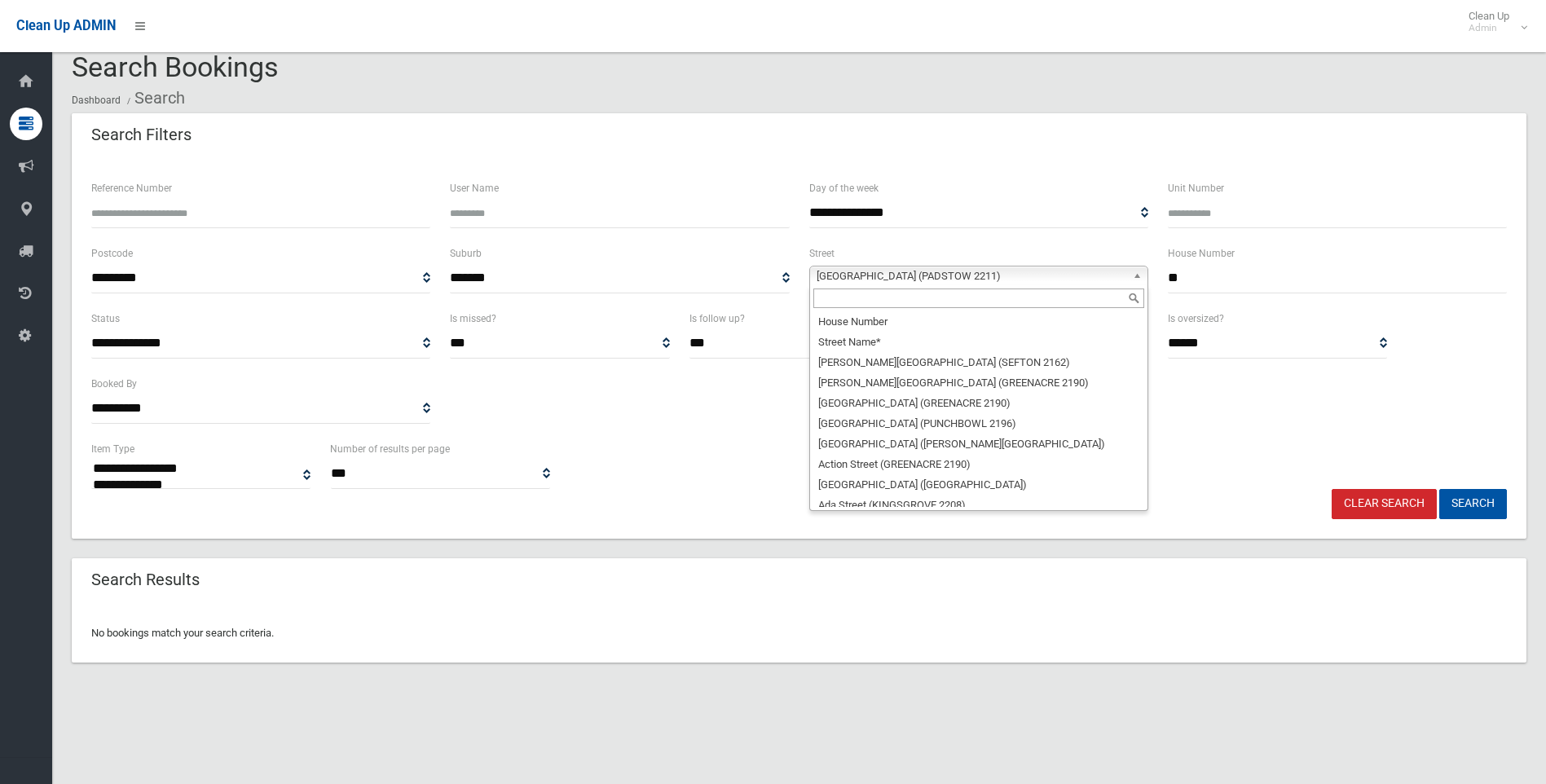
scroll to position [43854, 0]
click at [904, 289] on input "text" at bounding box center [979, 298] width 331 height 19
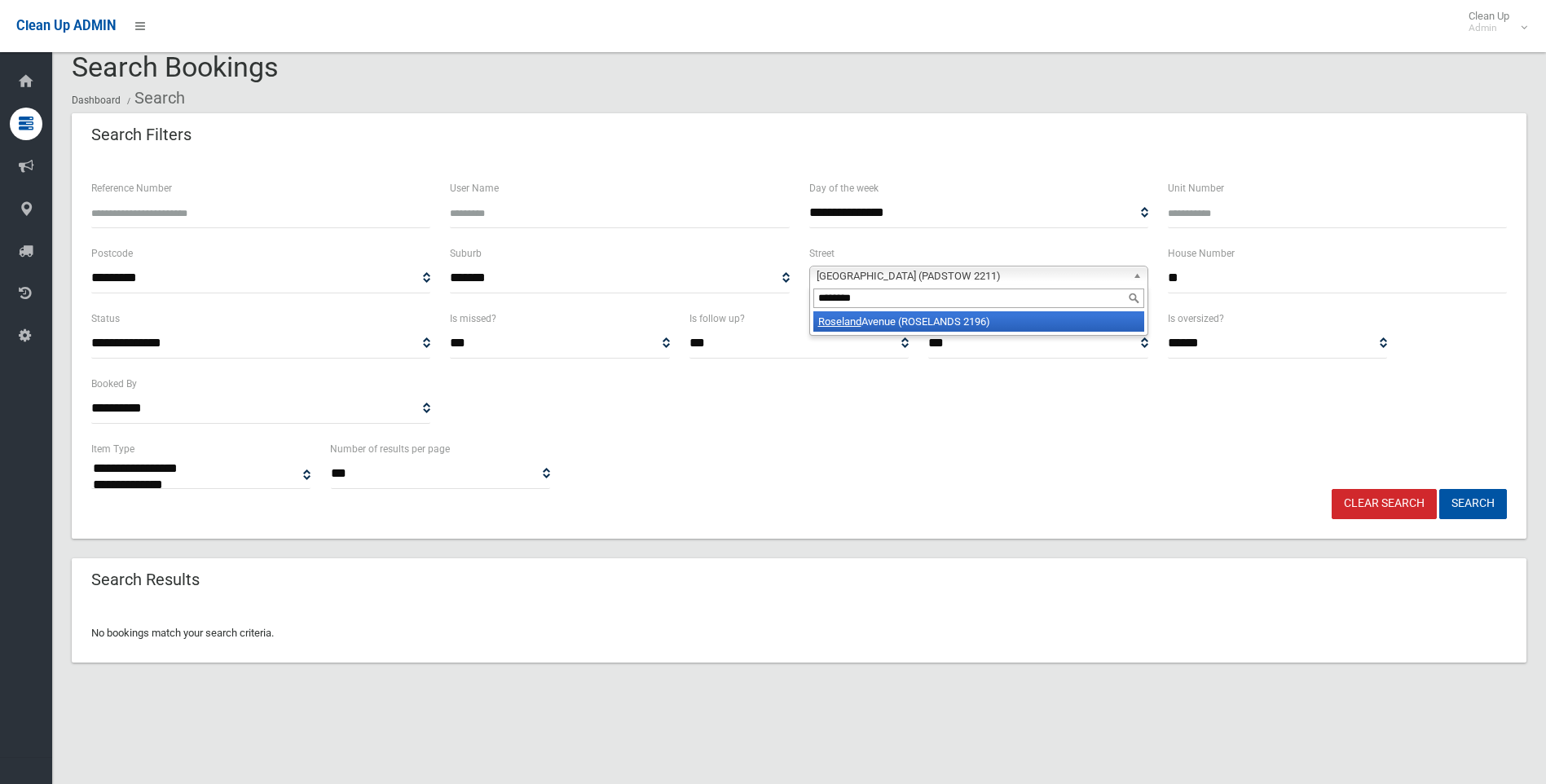
type input "********"
click at [899, 327] on li "Roseland Avenue (ROSELANDS 2196)" at bounding box center [979, 321] width 331 height 20
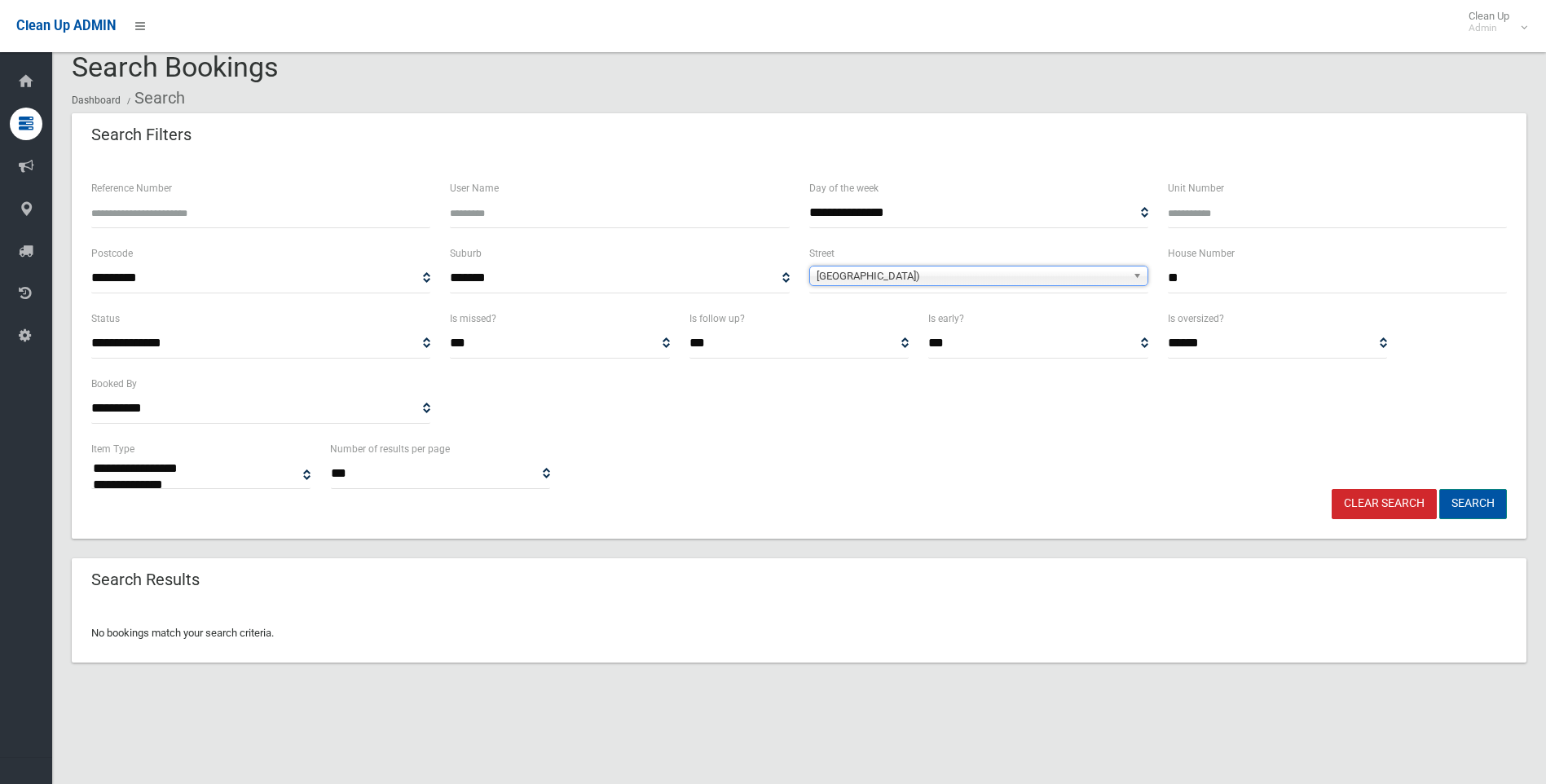
click at [1485, 495] on button "Search" at bounding box center [1473, 504] width 68 height 30
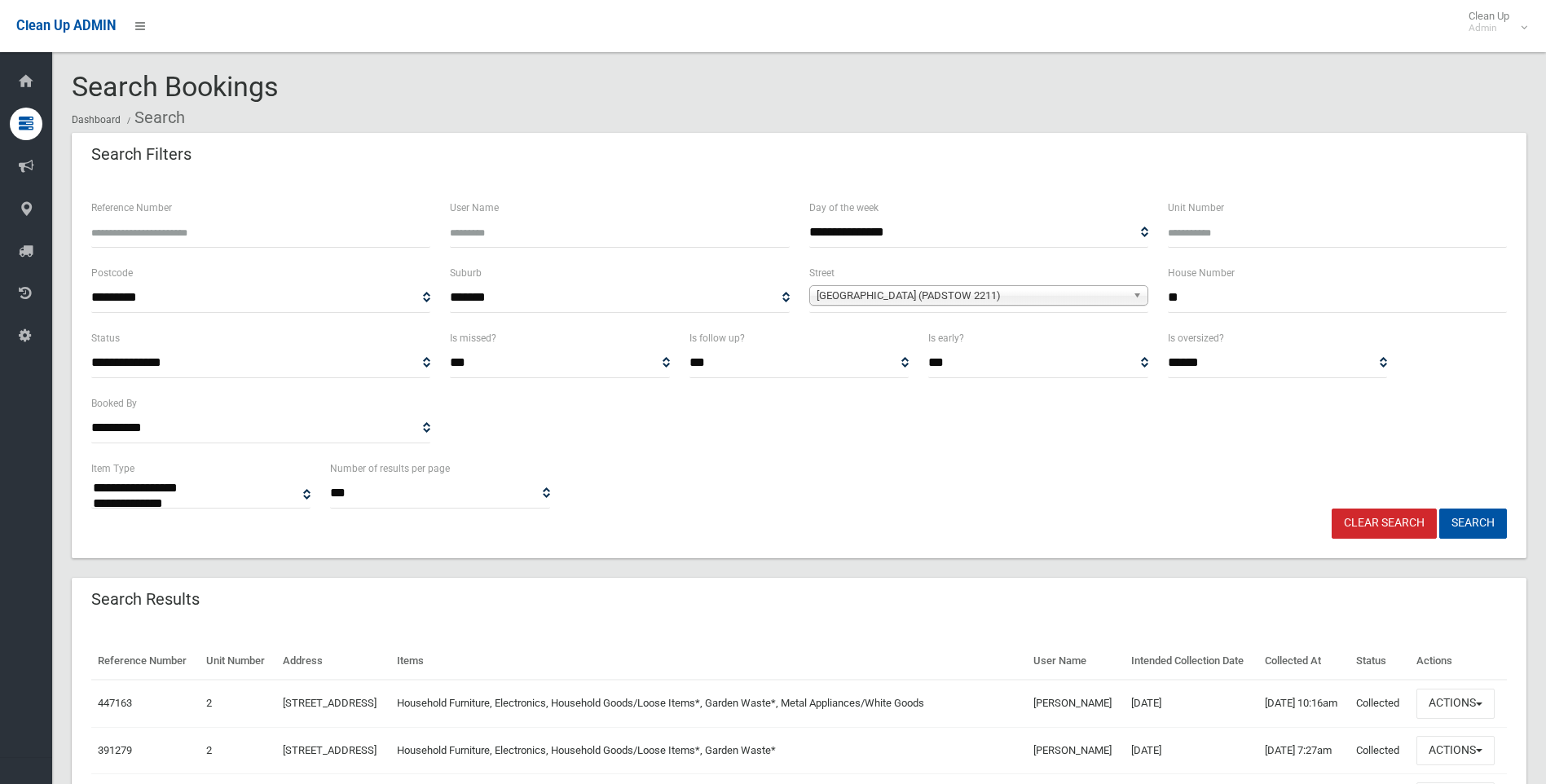
select select
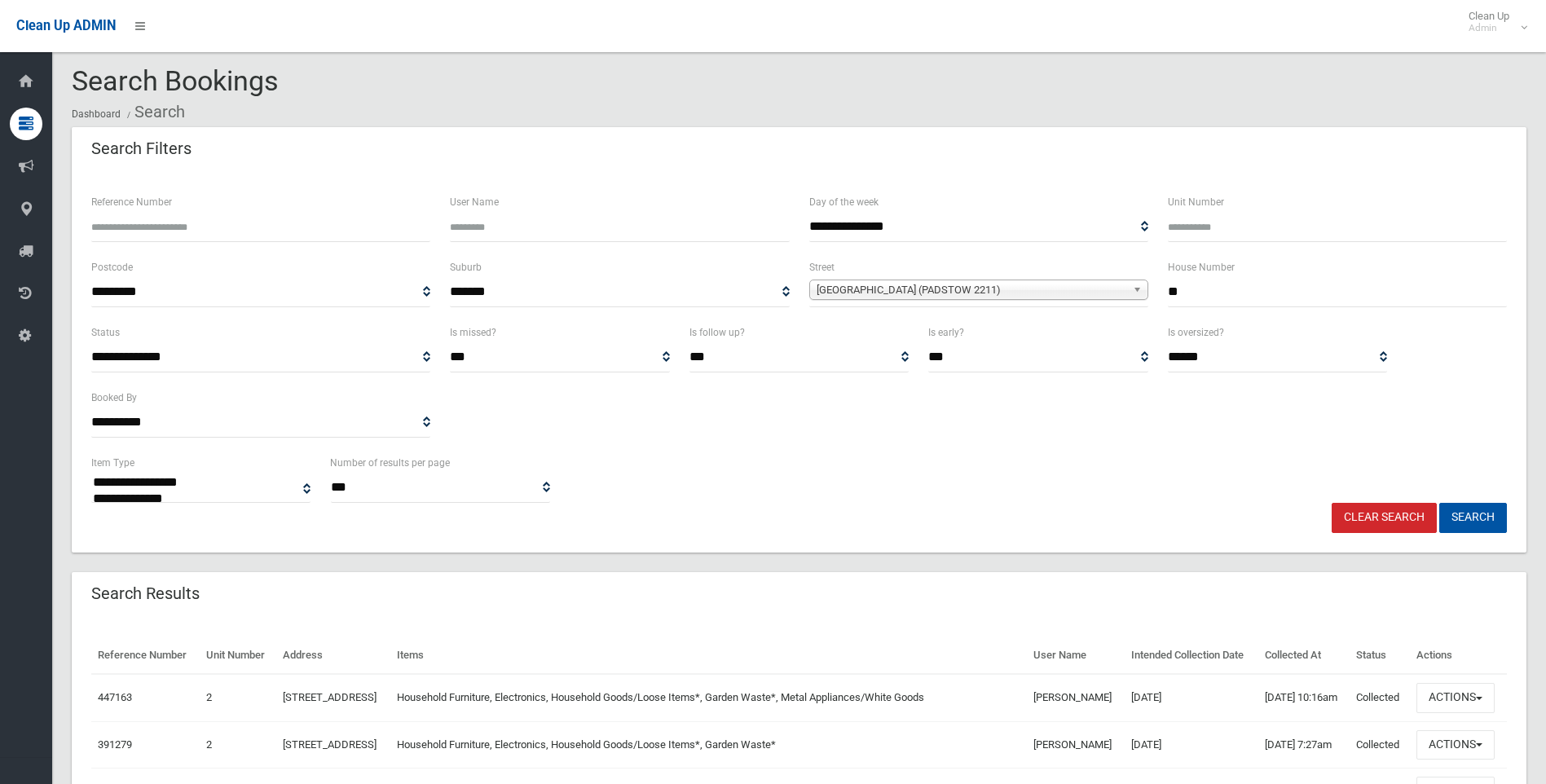
scroll to position [244, 0]
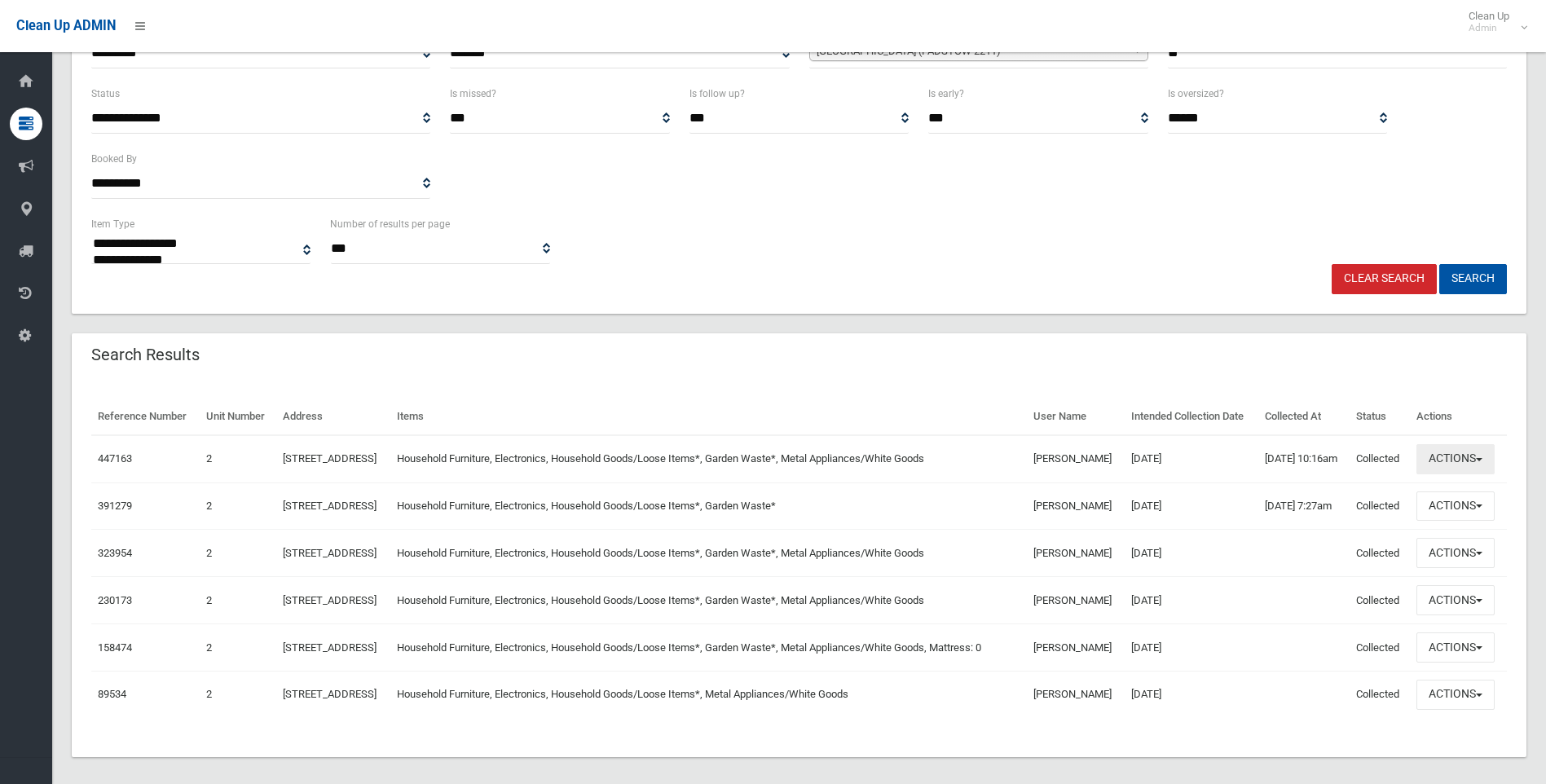
click at [1439, 474] on button "Actions" at bounding box center [1455, 459] width 78 height 30
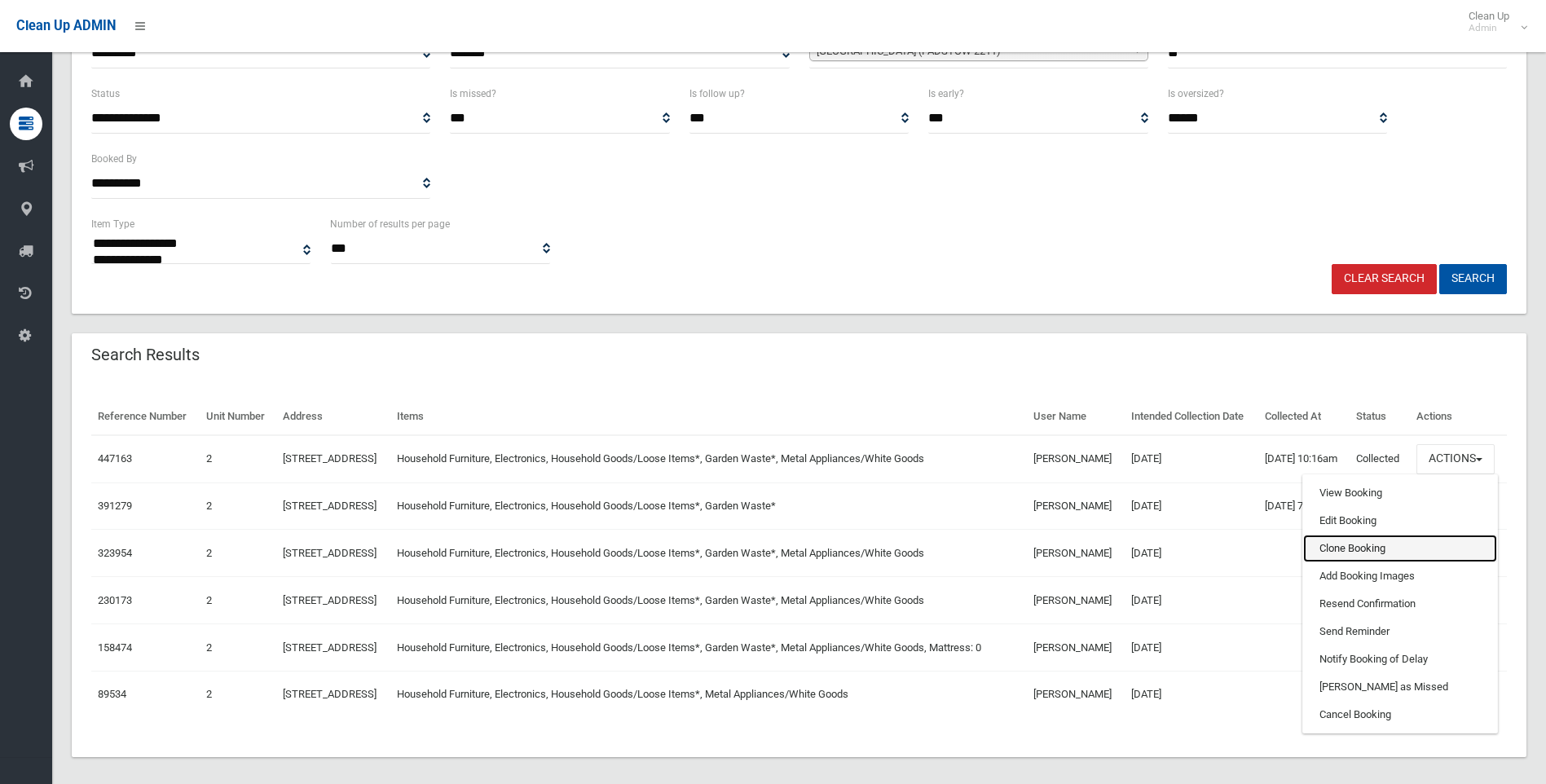
click at [1351, 562] on link "Clone Booking" at bounding box center [1400, 548] width 194 height 28
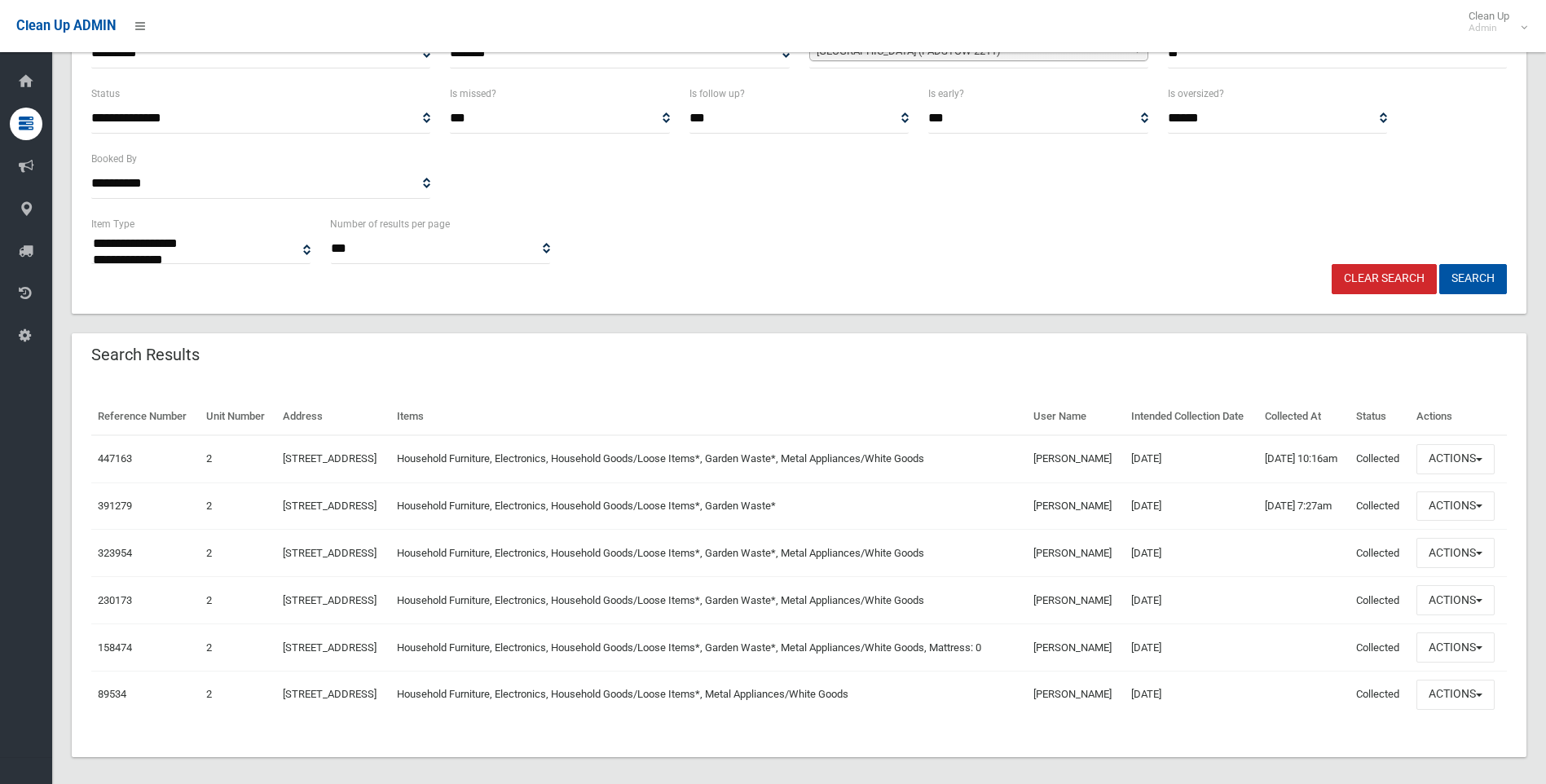
click at [951, 399] on th "Items" at bounding box center [709, 417] width 637 height 37
click at [828, 435] on th "Items" at bounding box center [709, 417] width 637 height 37
click at [1477, 474] on button "Actions" at bounding box center [1455, 459] width 78 height 30
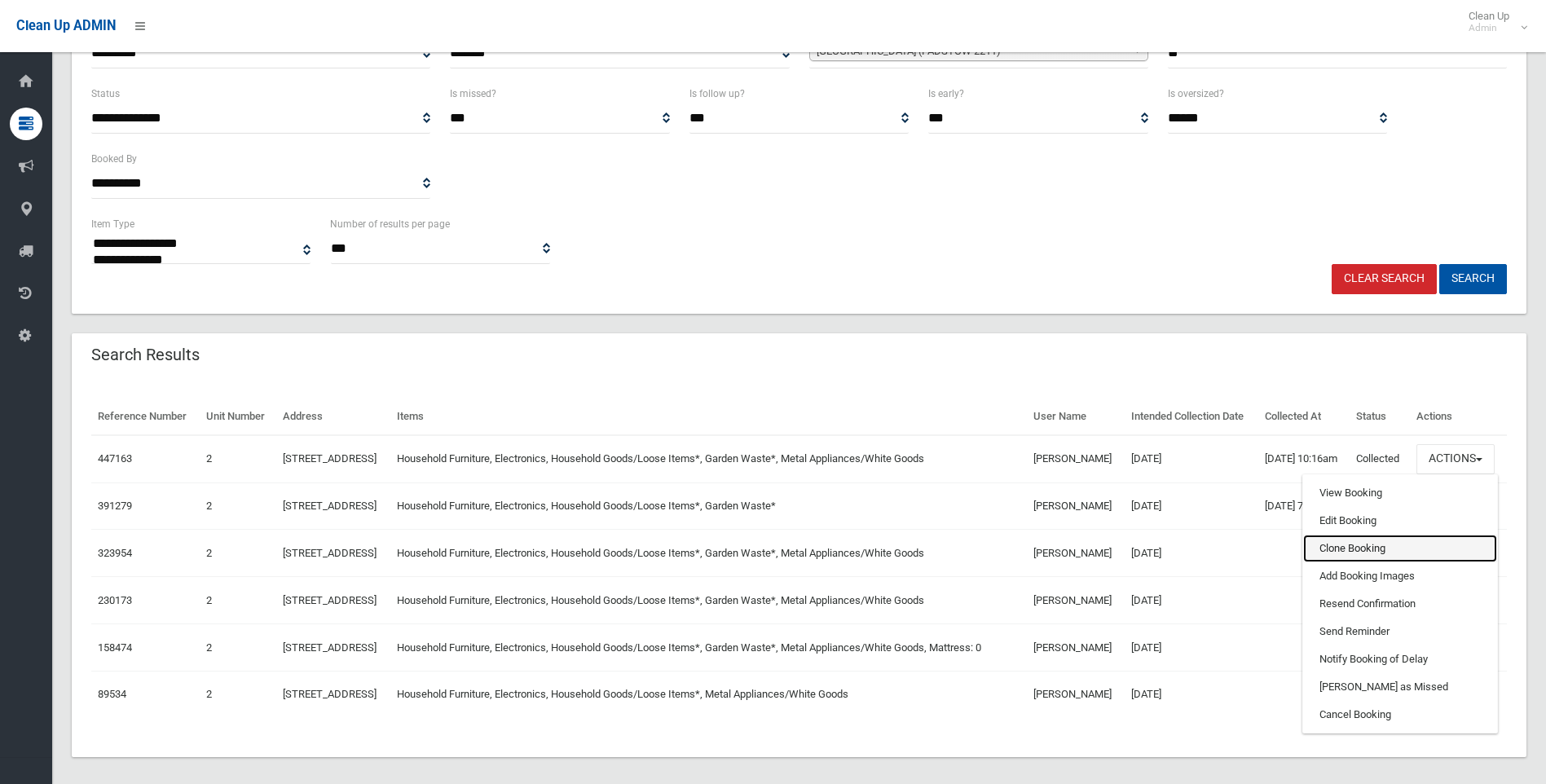
click at [1343, 562] on link "Clone Booking" at bounding box center [1400, 548] width 194 height 28
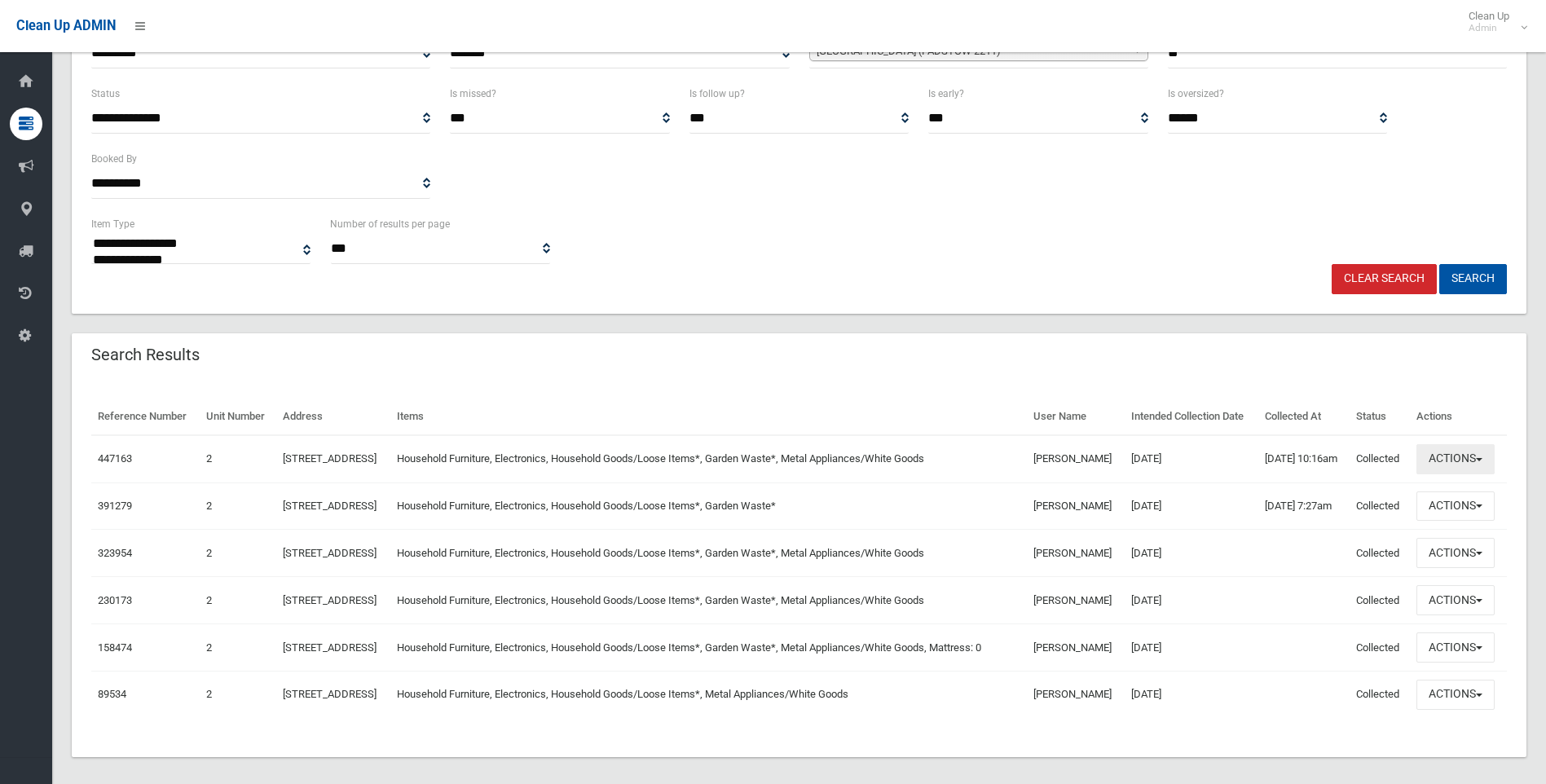
click at [1441, 474] on button "Actions" at bounding box center [1455, 459] width 78 height 30
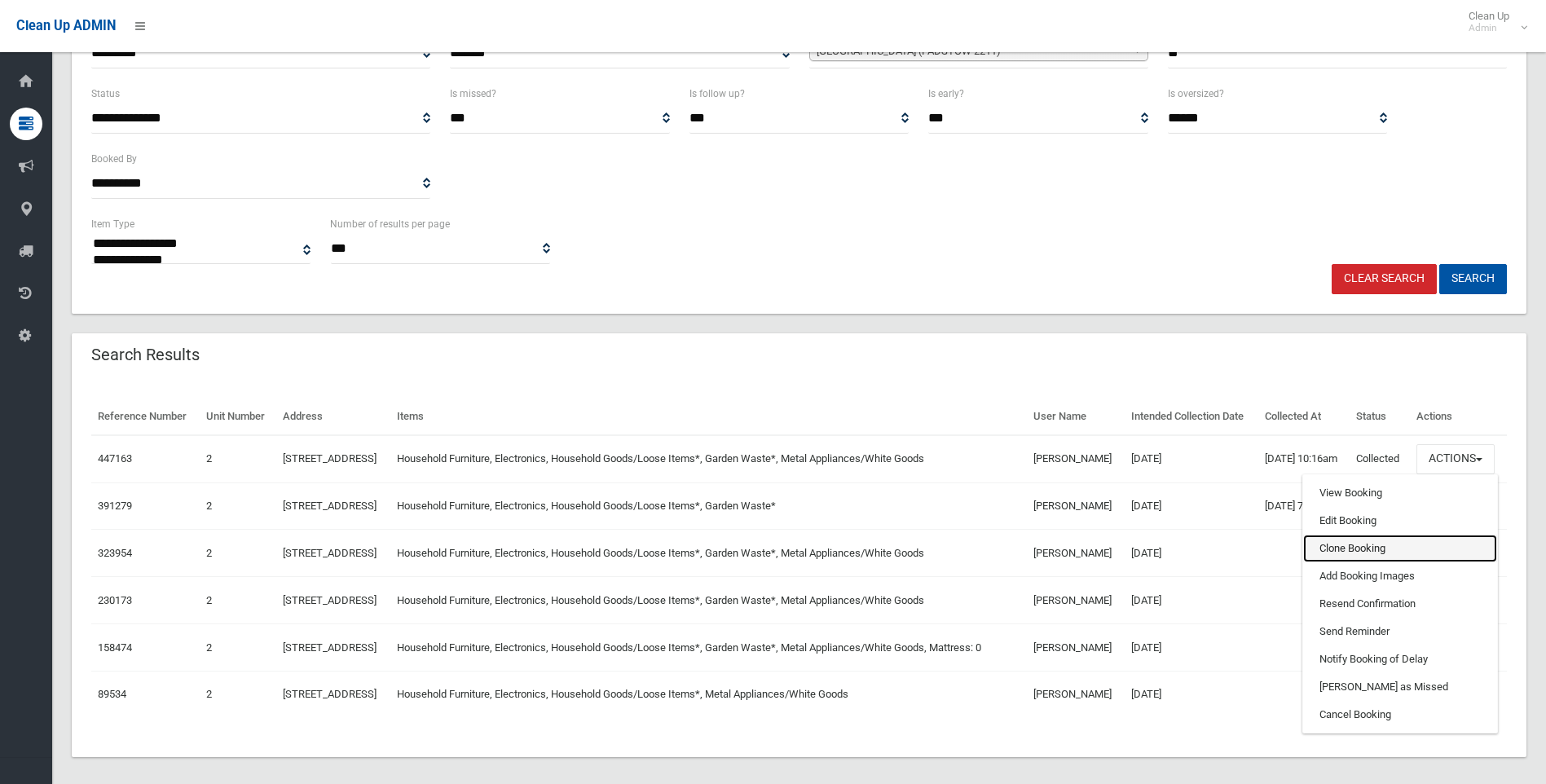
click at [1342, 562] on link "Clone Booking" at bounding box center [1400, 548] width 194 height 28
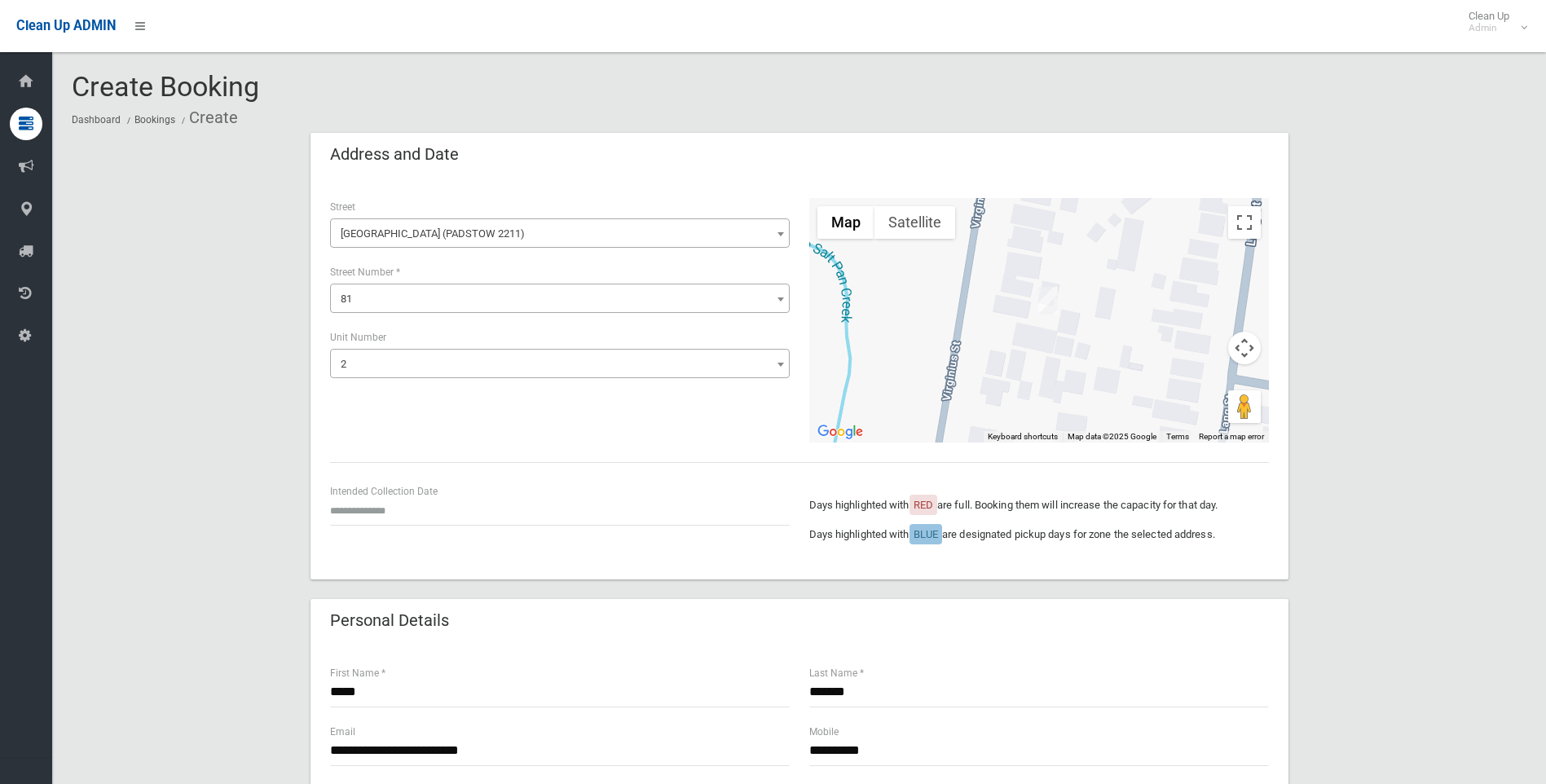
click at [445, 370] on span "2" at bounding box center [559, 364] width 451 height 23
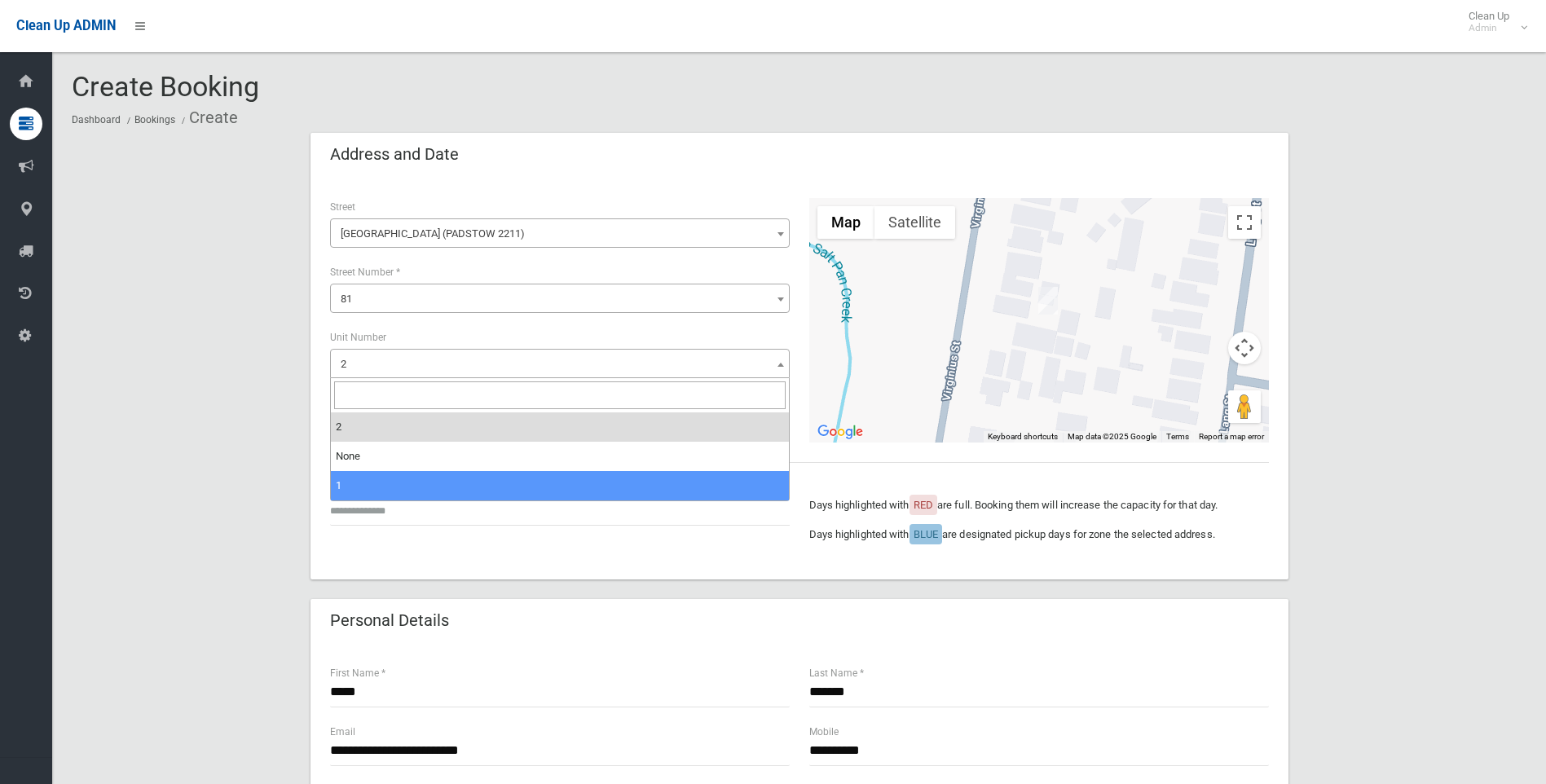
select select "*"
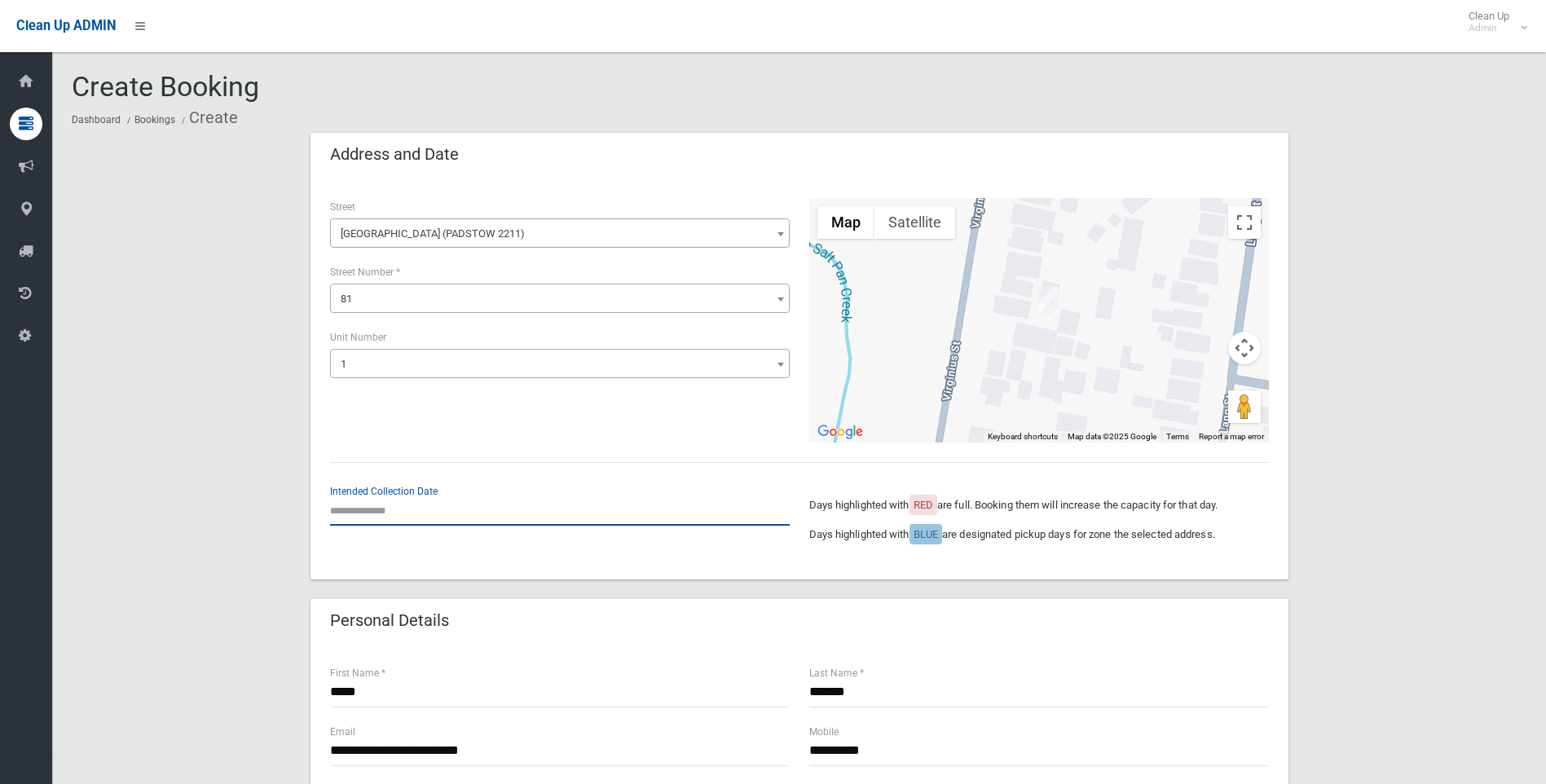
click at [375, 510] on input "text" at bounding box center [560, 510] width 460 height 30
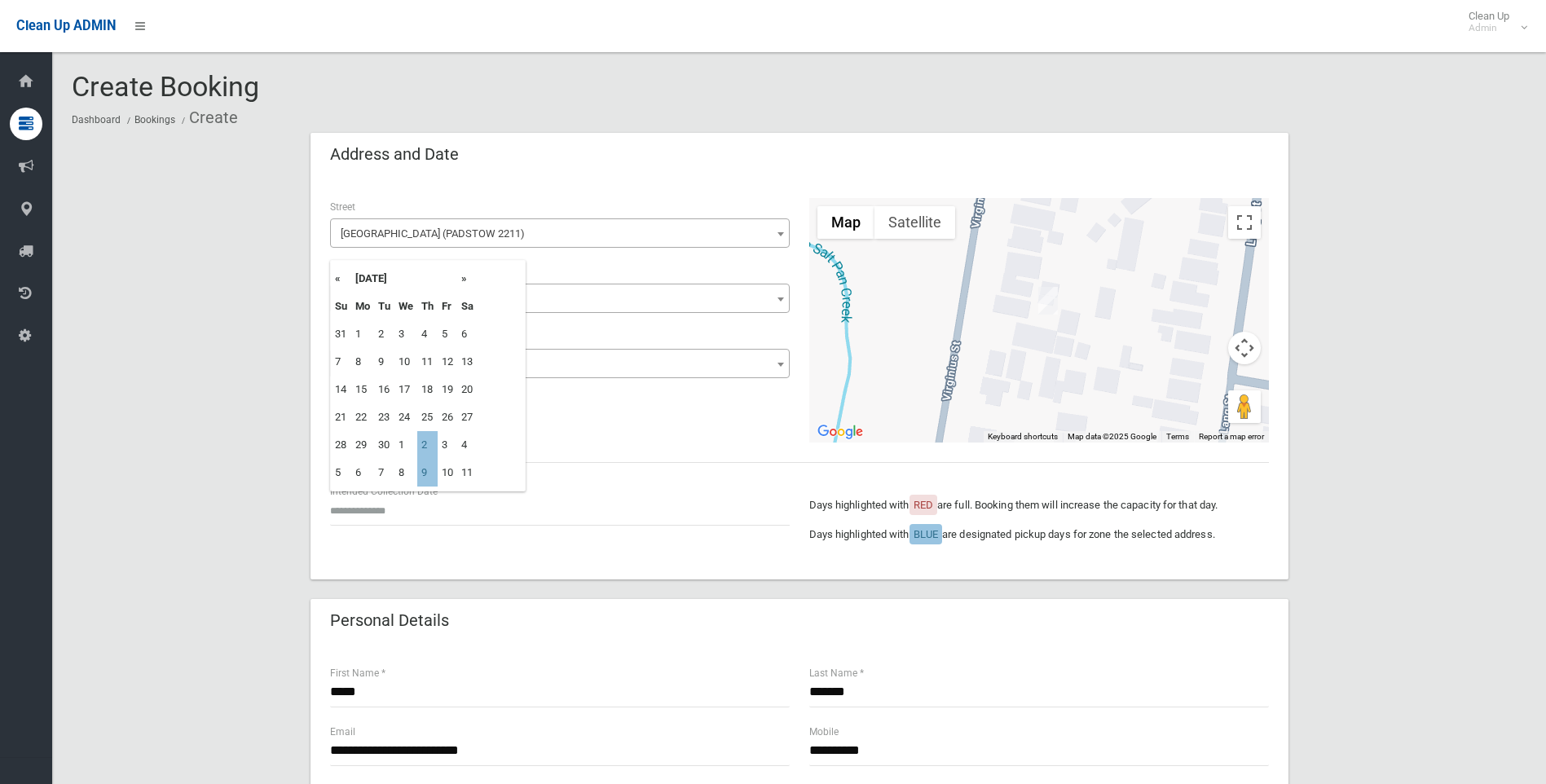
click at [1048, 576] on div "**********" at bounding box center [799, 379] width 978 height 401
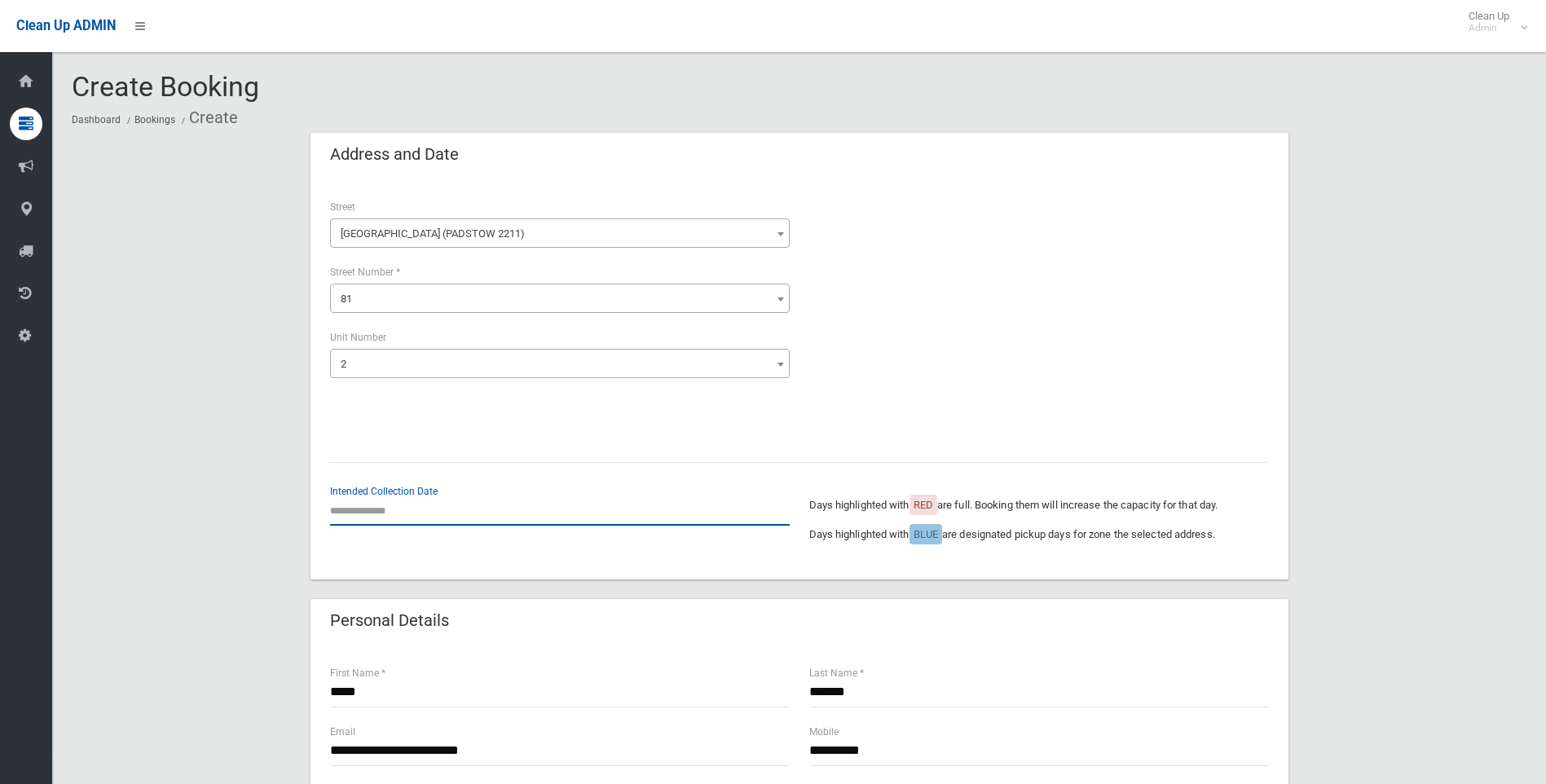
click at [407, 501] on input "text" at bounding box center [560, 510] width 460 height 30
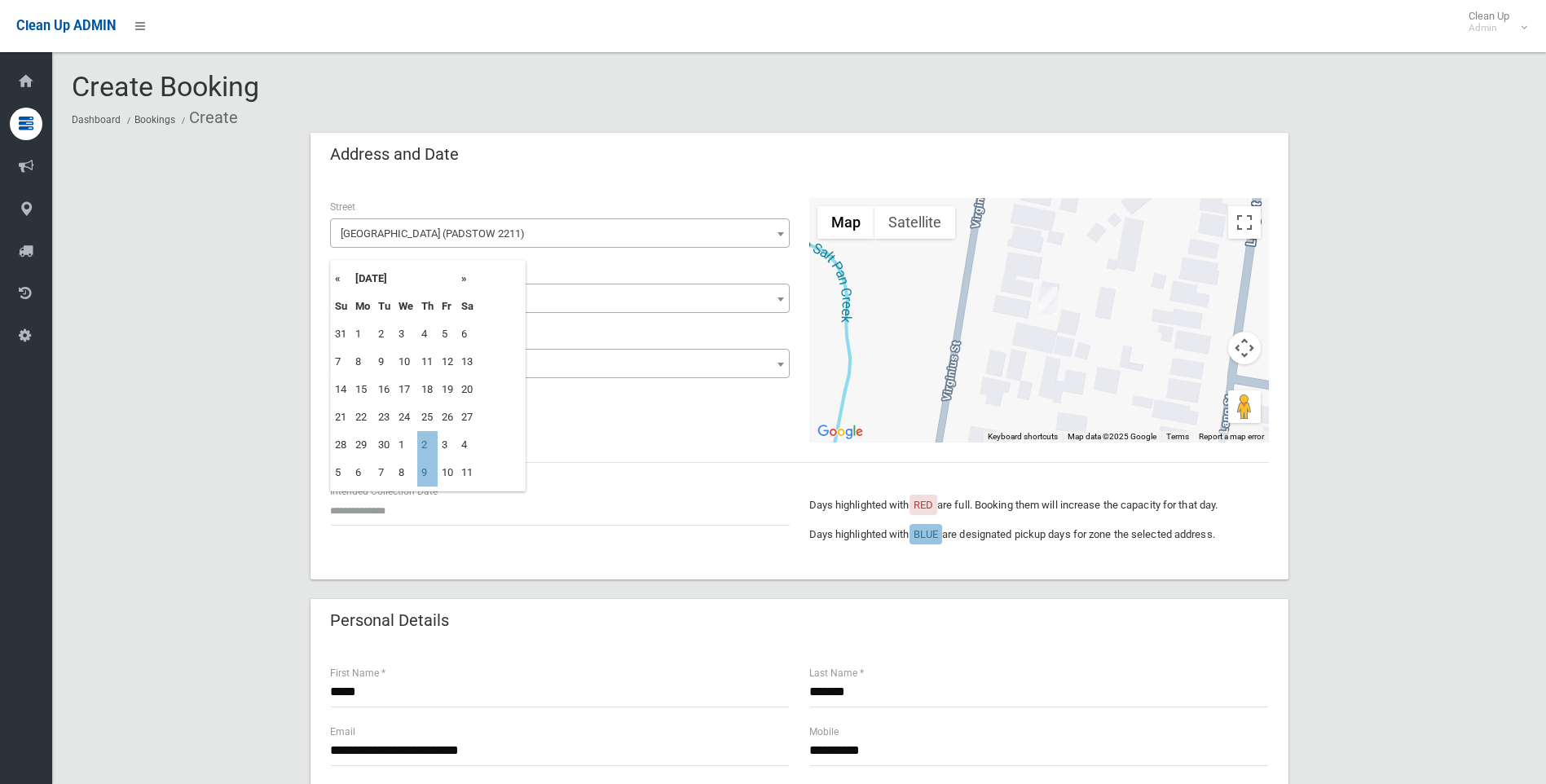
click at [465, 284] on th "»" at bounding box center [467, 278] width 20 height 28
click at [339, 283] on th "«" at bounding box center [341, 278] width 20 height 28
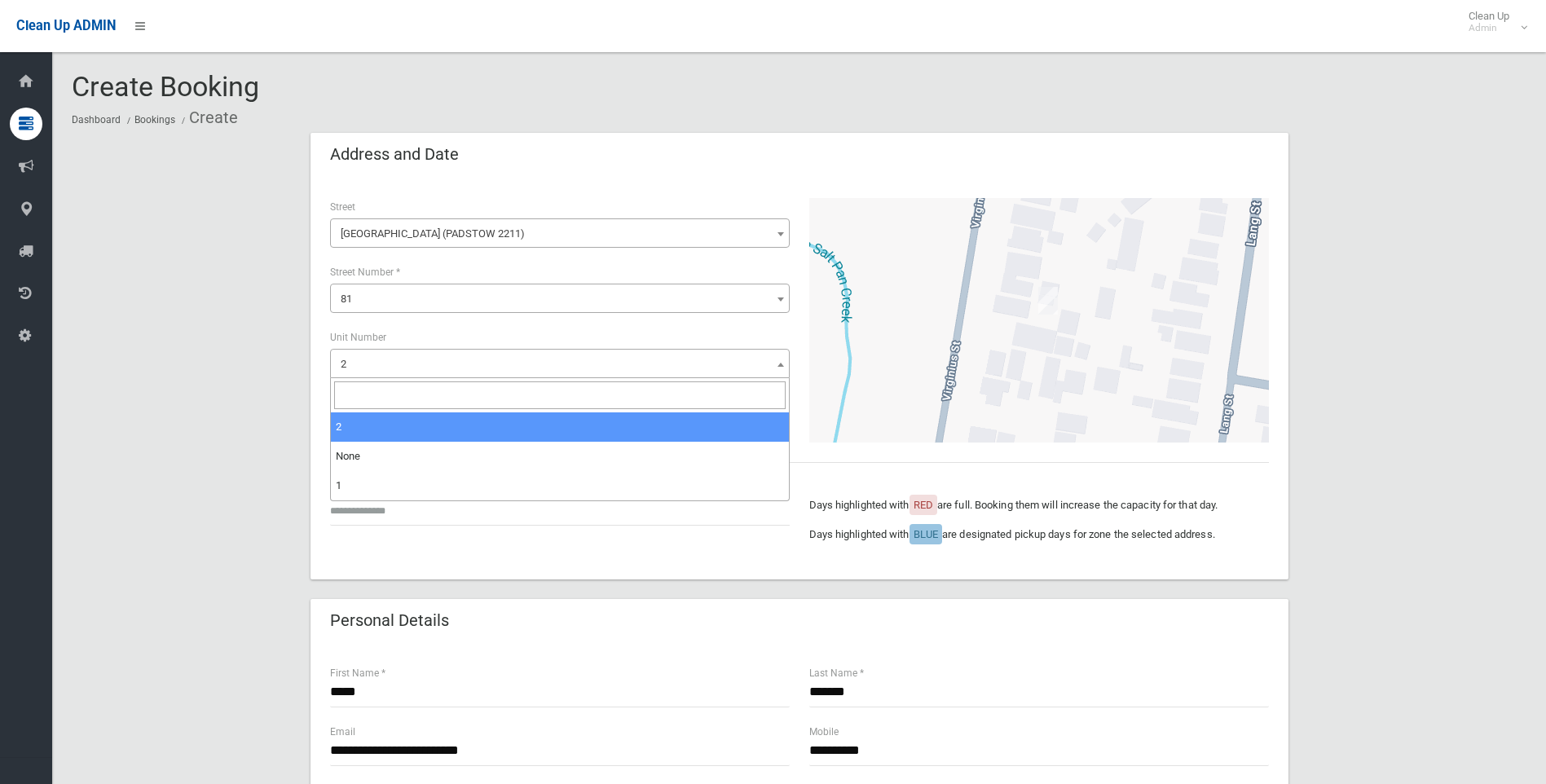
click at [374, 374] on span "2" at bounding box center [559, 364] width 451 height 23
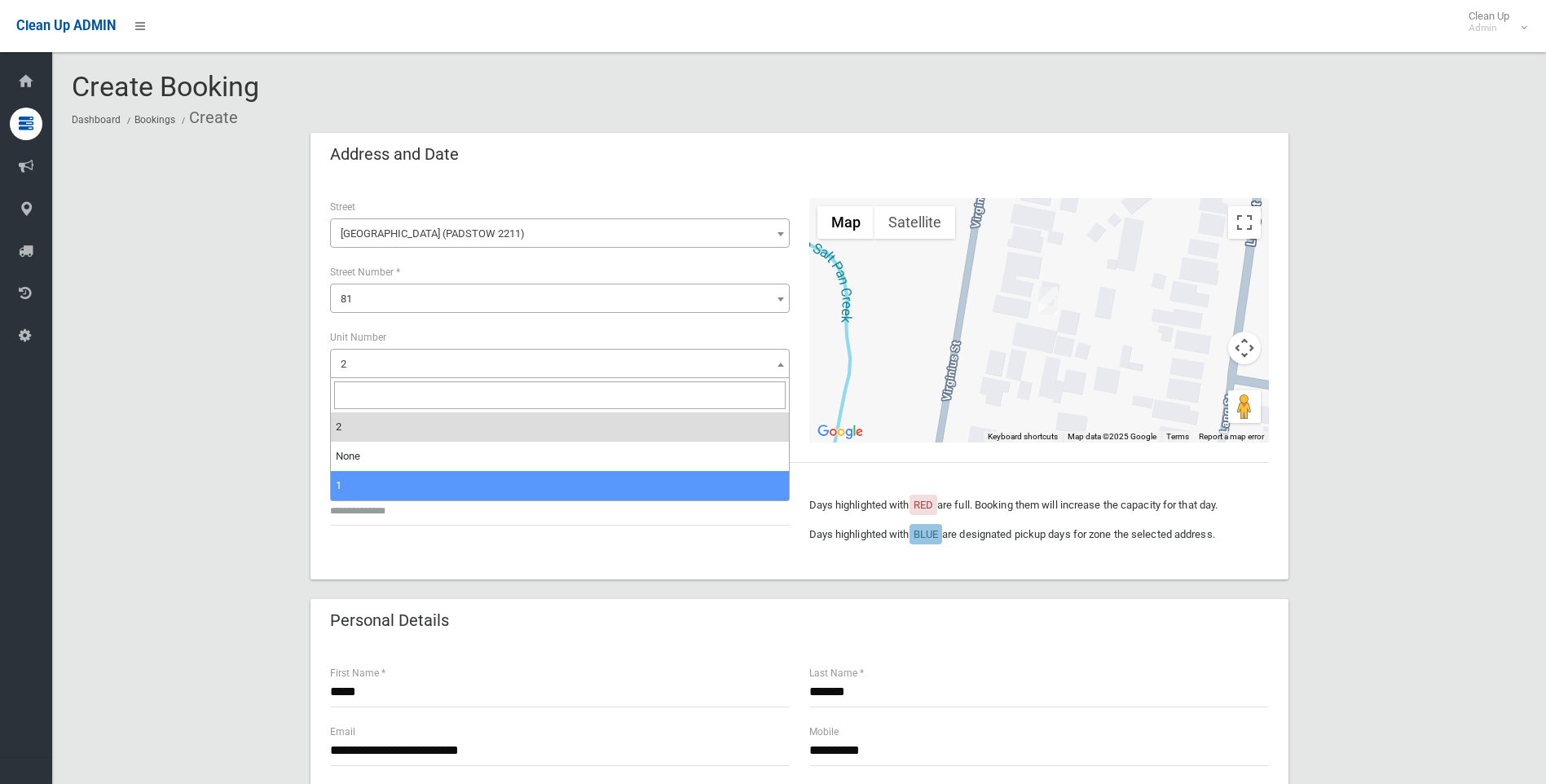
select select "*"
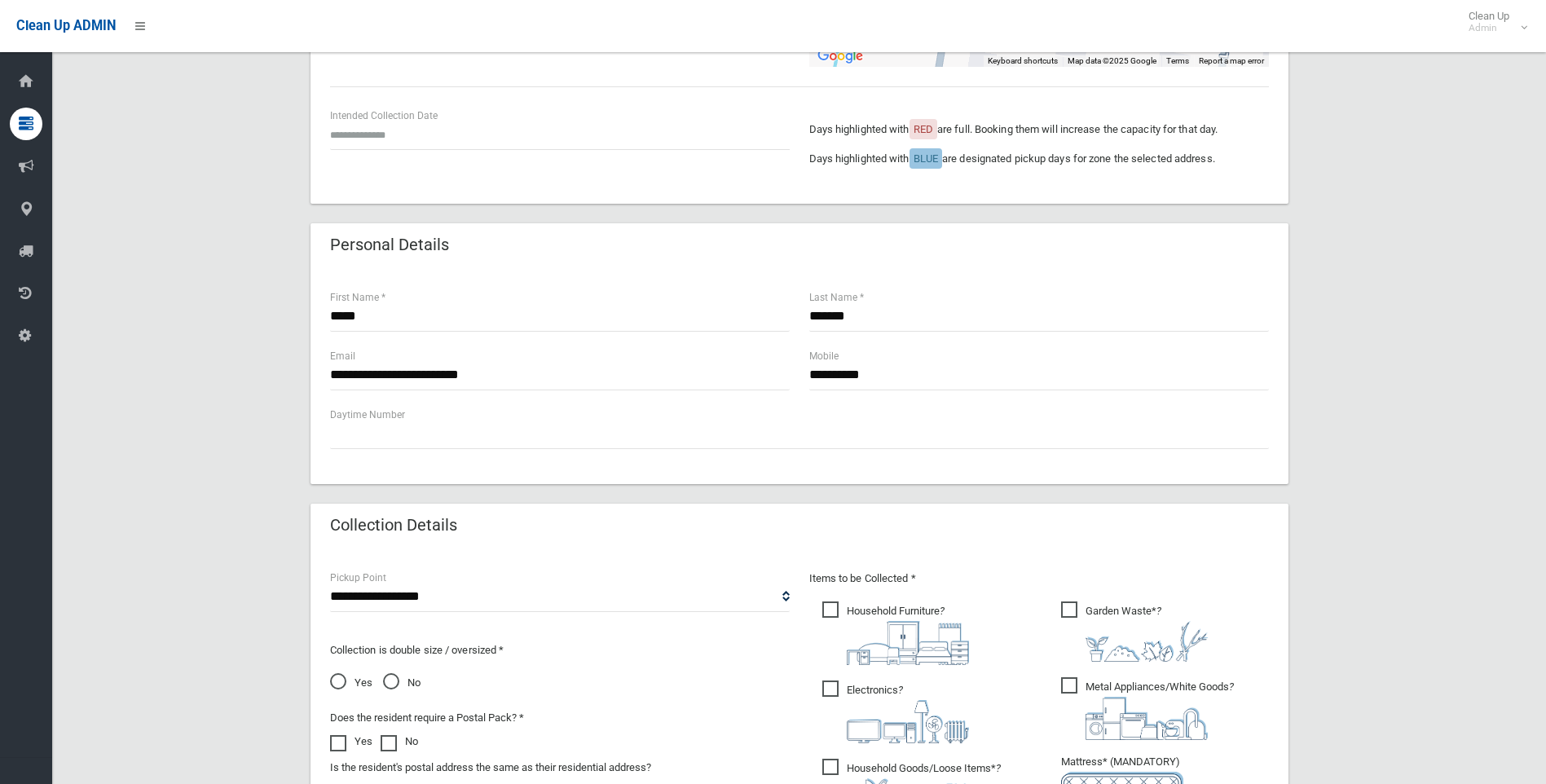
scroll to position [570, 0]
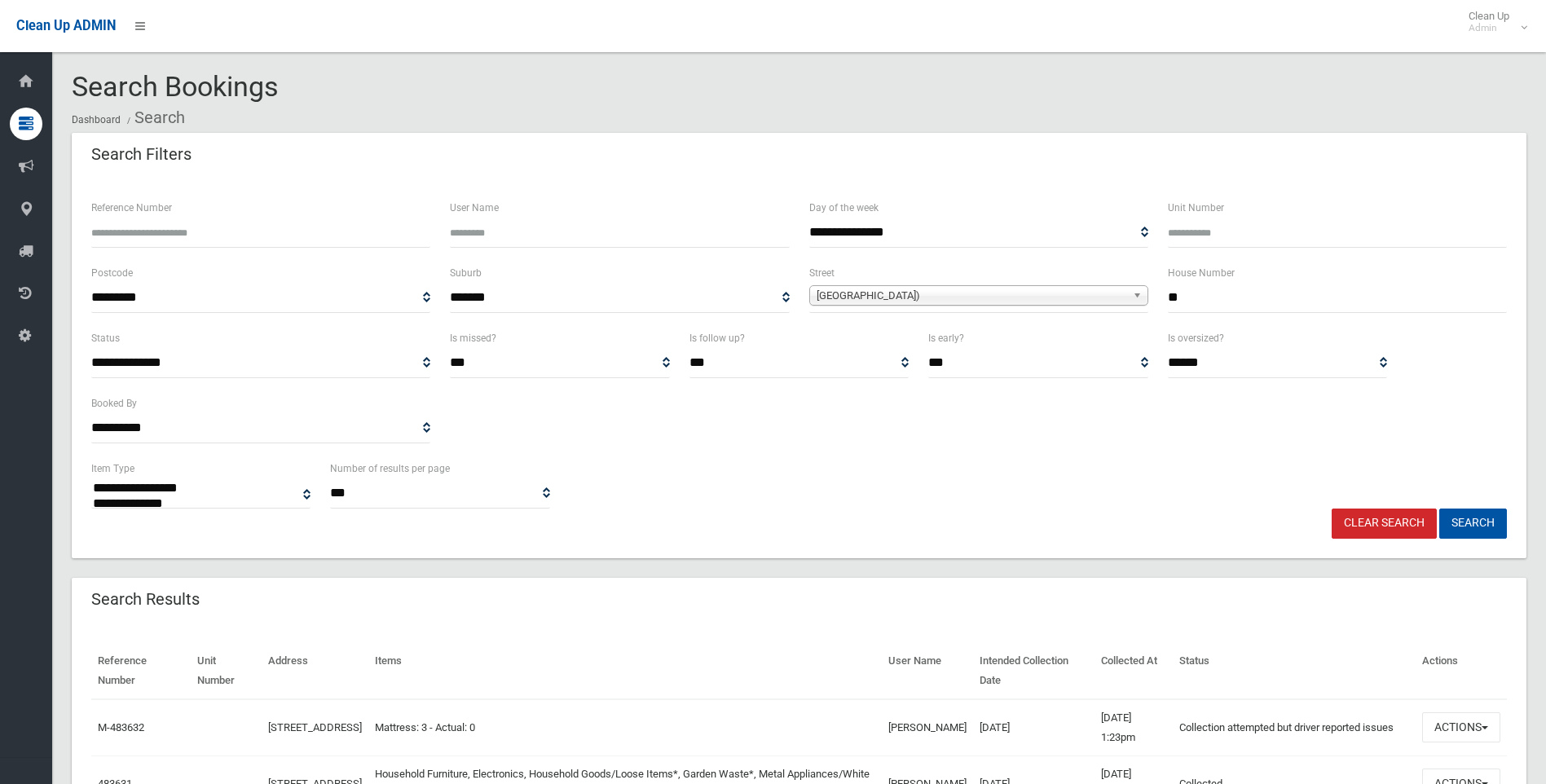
select select
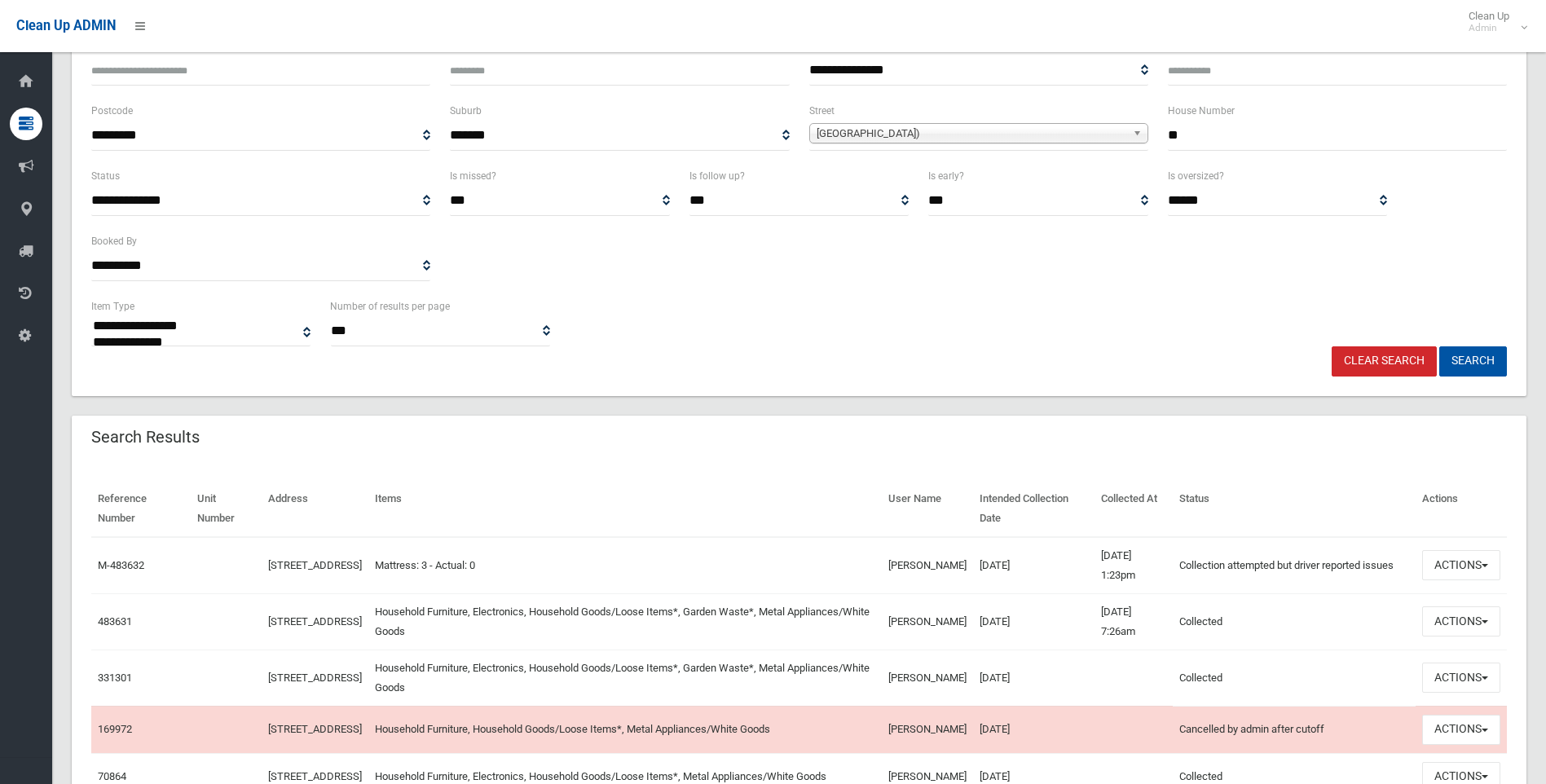
scroll to position [163, 0]
click at [1443, 569] on button "Actions" at bounding box center [1461, 564] width 78 height 30
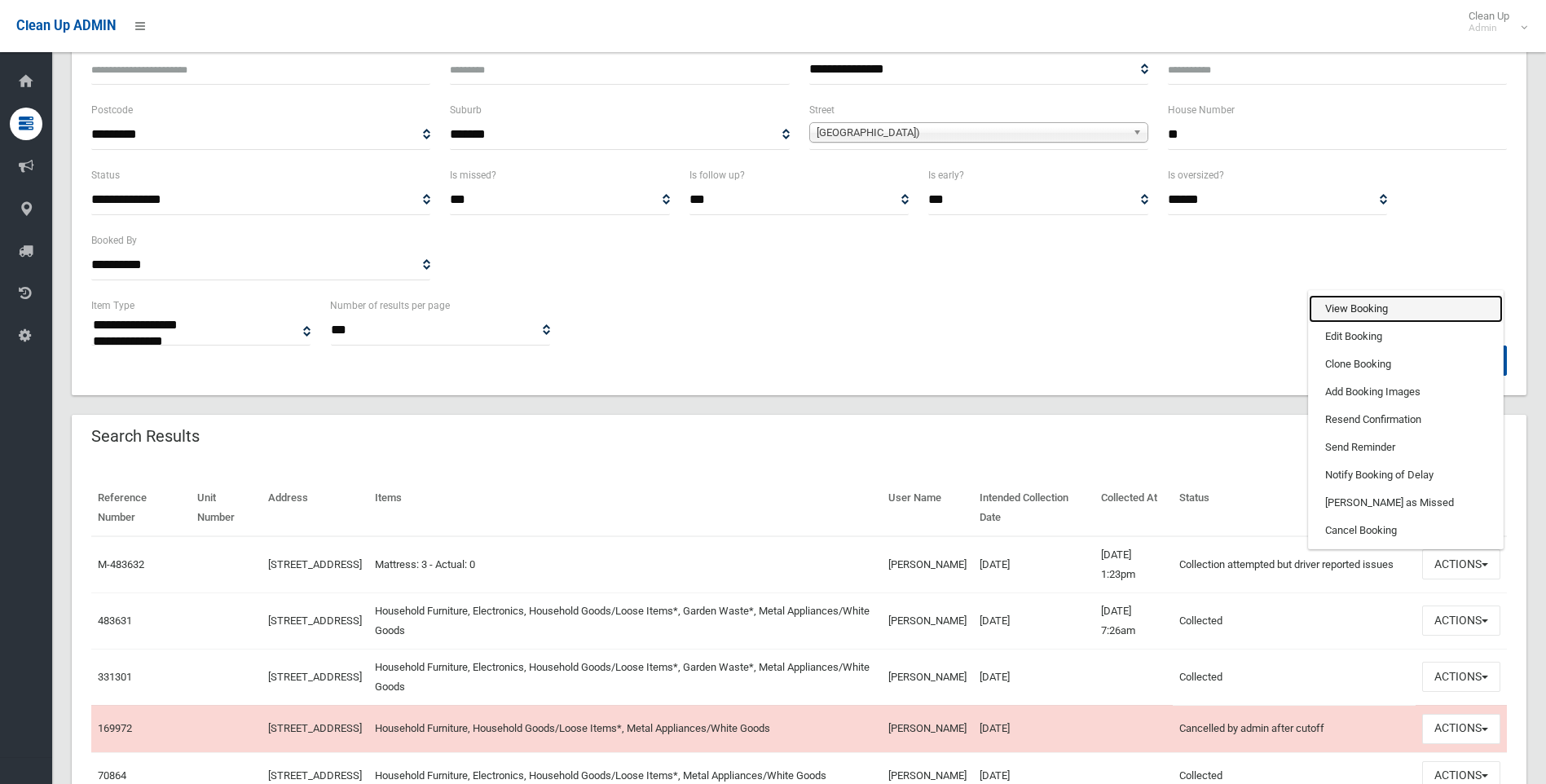
click at [1338, 300] on link "View Booking" at bounding box center [1406, 309] width 194 height 28
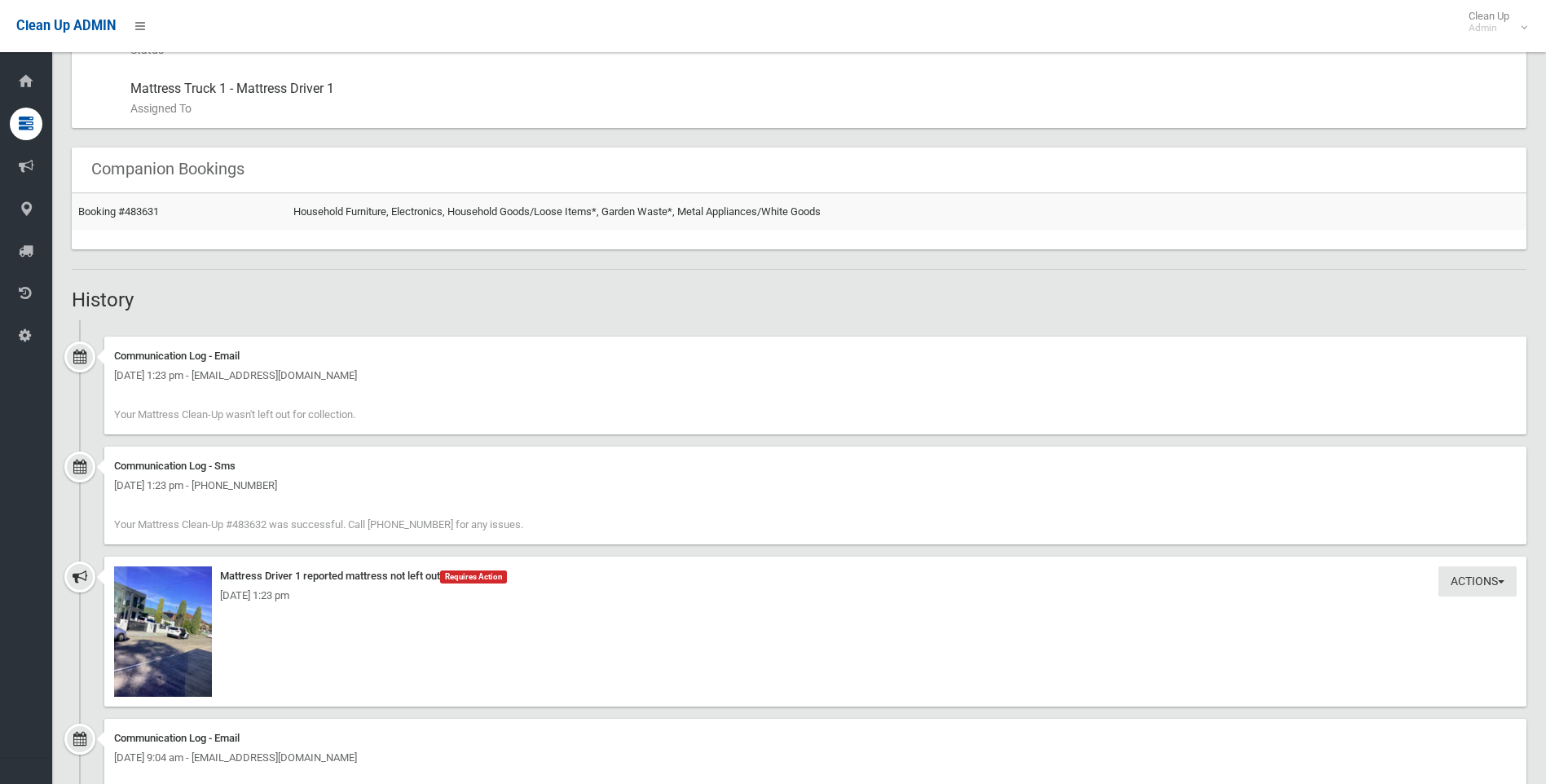
scroll to position [977, 0]
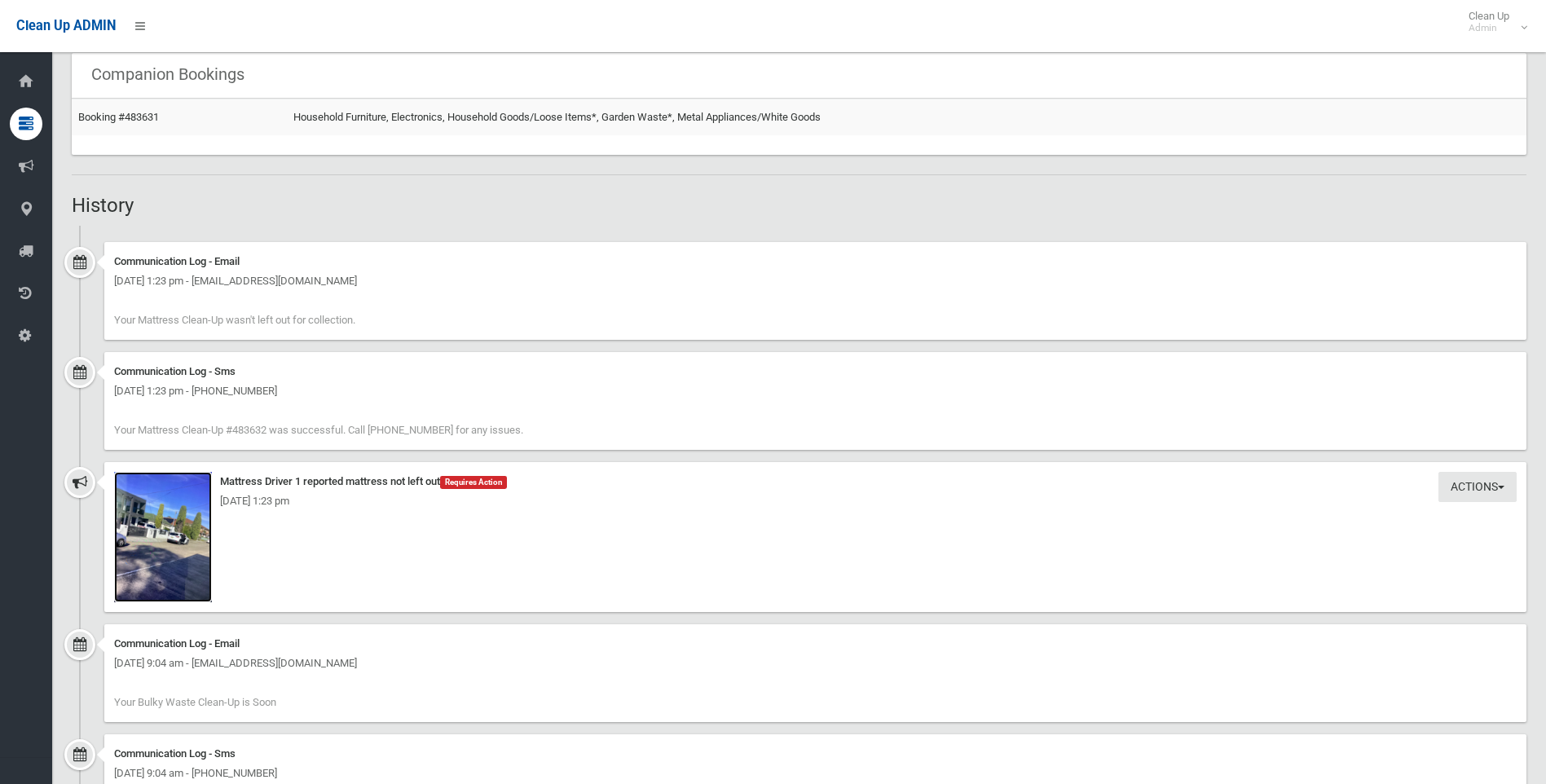
click at [172, 530] on img at bounding box center [163, 536] width 98 height 130
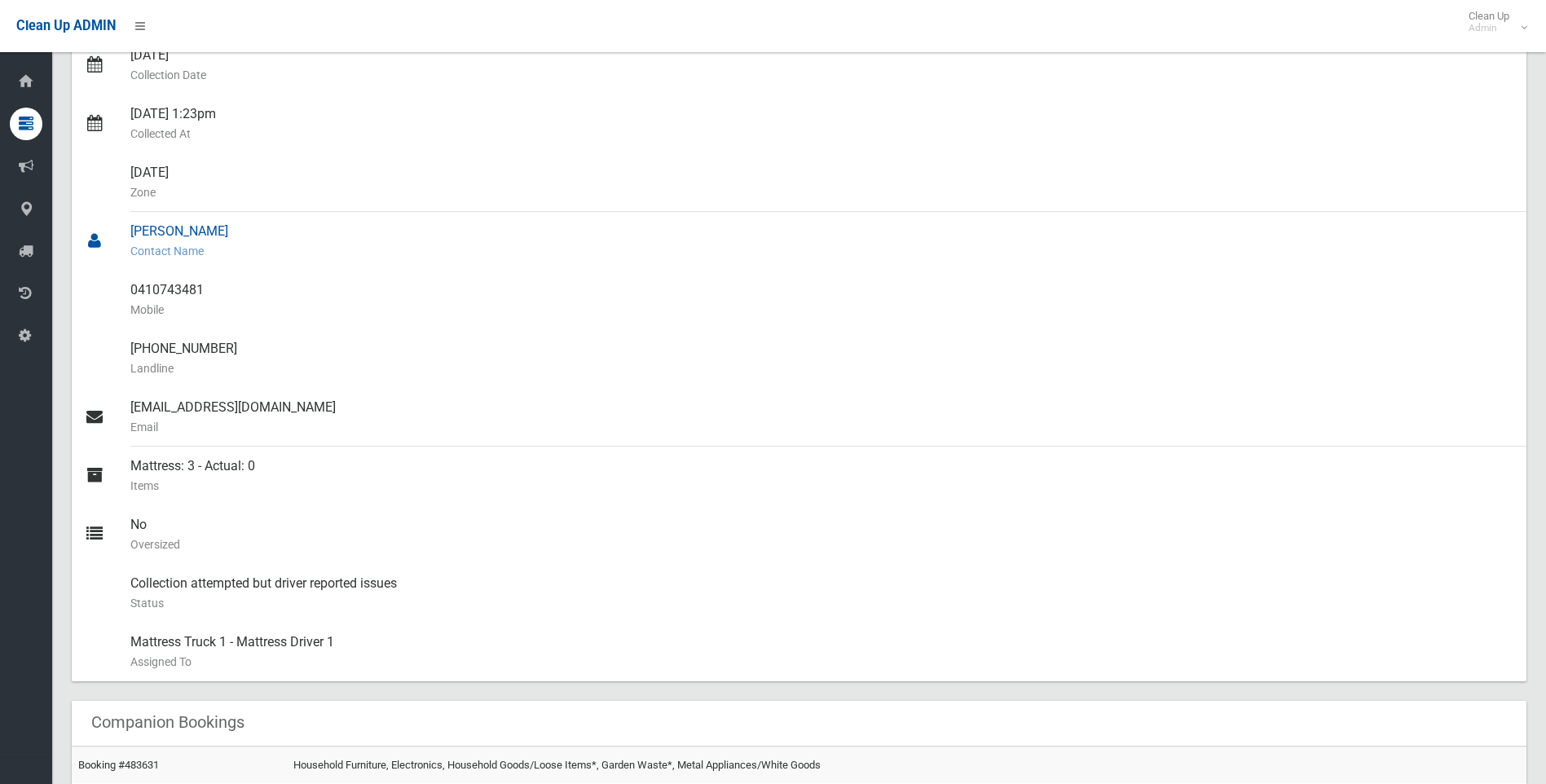
scroll to position [244, 0]
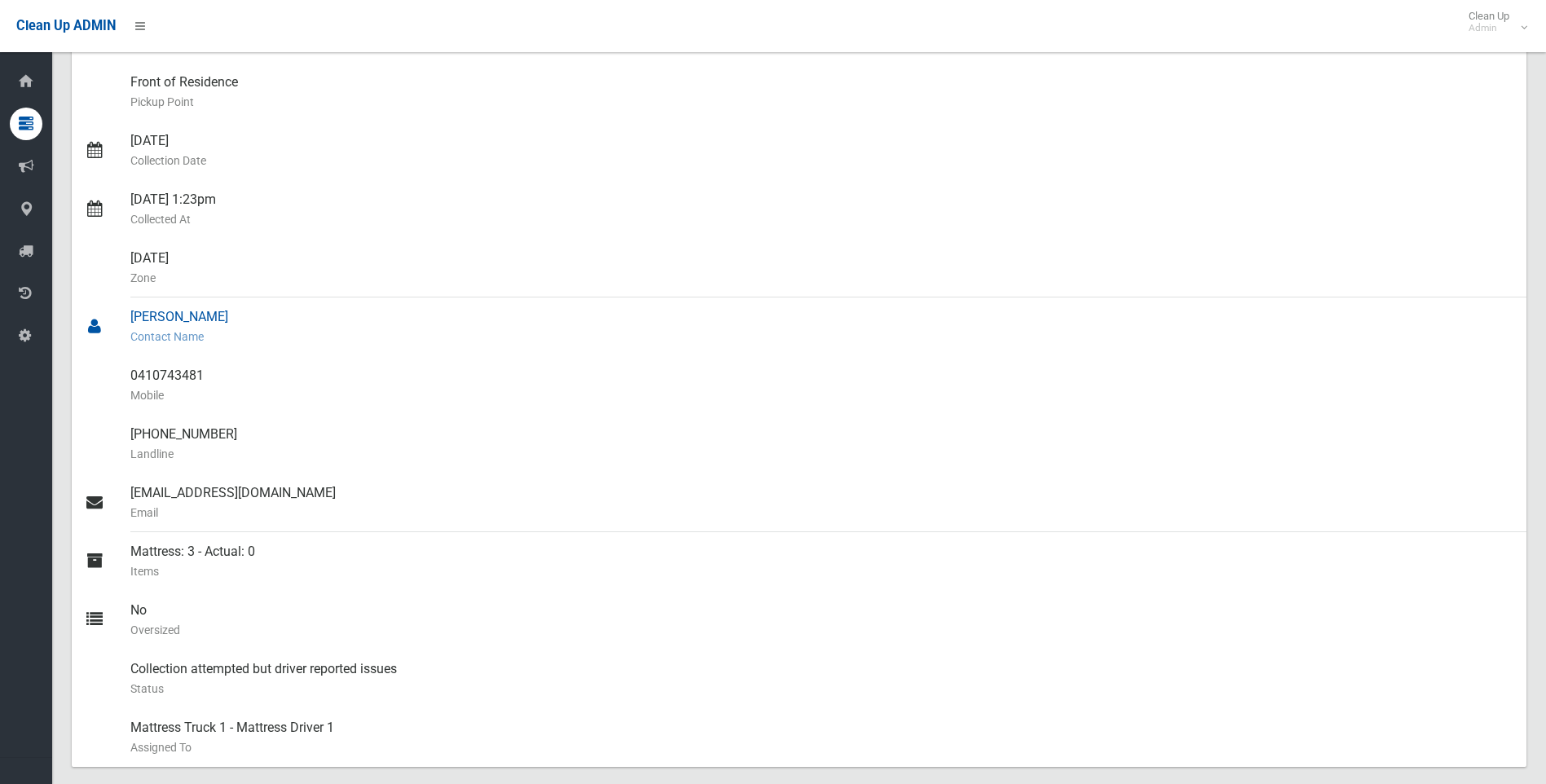
drag, startPoint x: 218, startPoint y: 309, endPoint x: 128, endPoint y: 307, distance: 90.0
click at [128, 307] on link "[PERSON_NAME] Contact Name" at bounding box center [798, 326] width 1454 height 58
drag, startPoint x: 128, startPoint y: 307, endPoint x: 137, endPoint y: 312, distance: 10.3
copy link "[PERSON_NAME]"
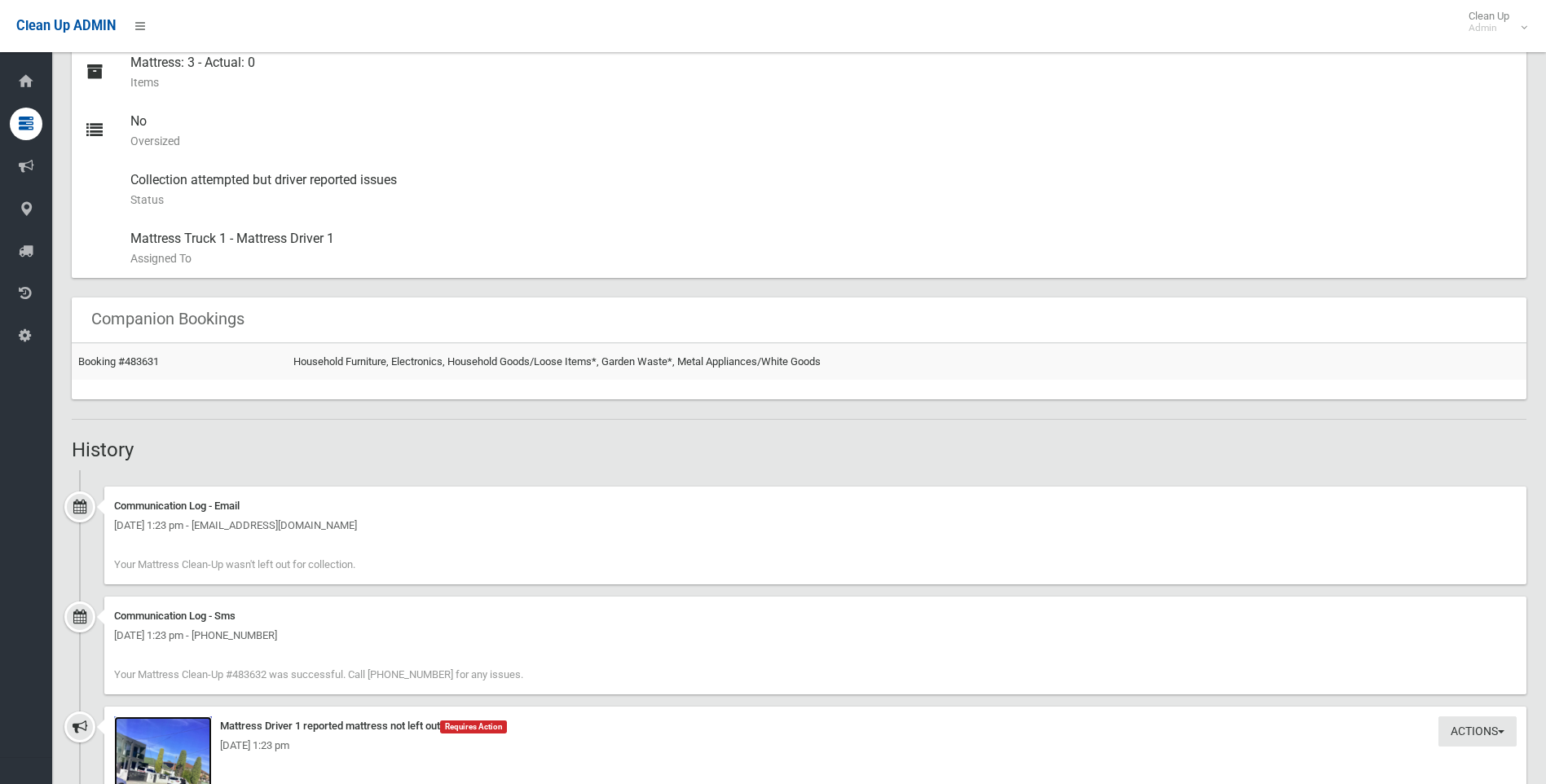
click at [127, 759] on img at bounding box center [163, 781] width 98 height 130
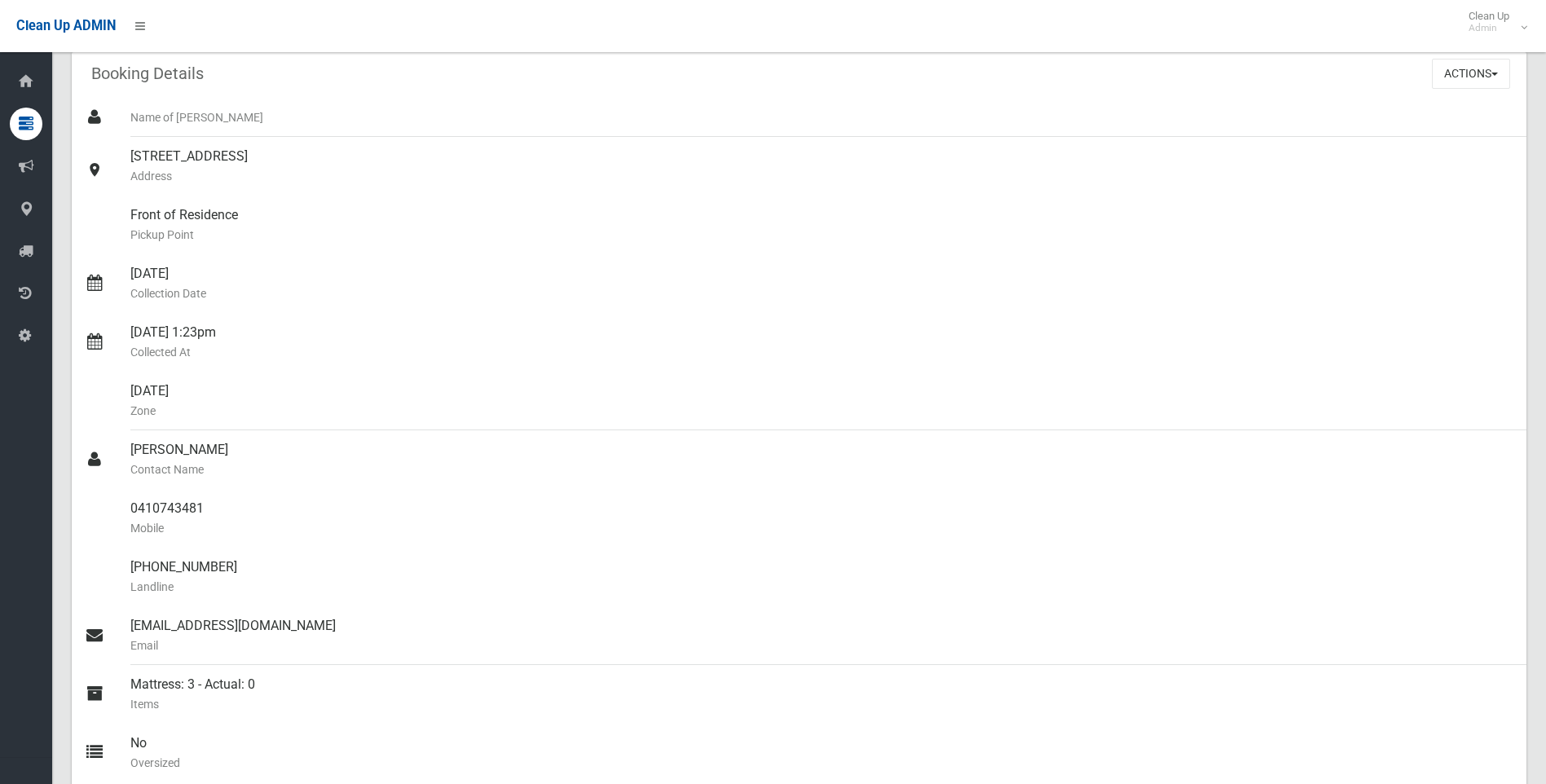
scroll to position [0, 0]
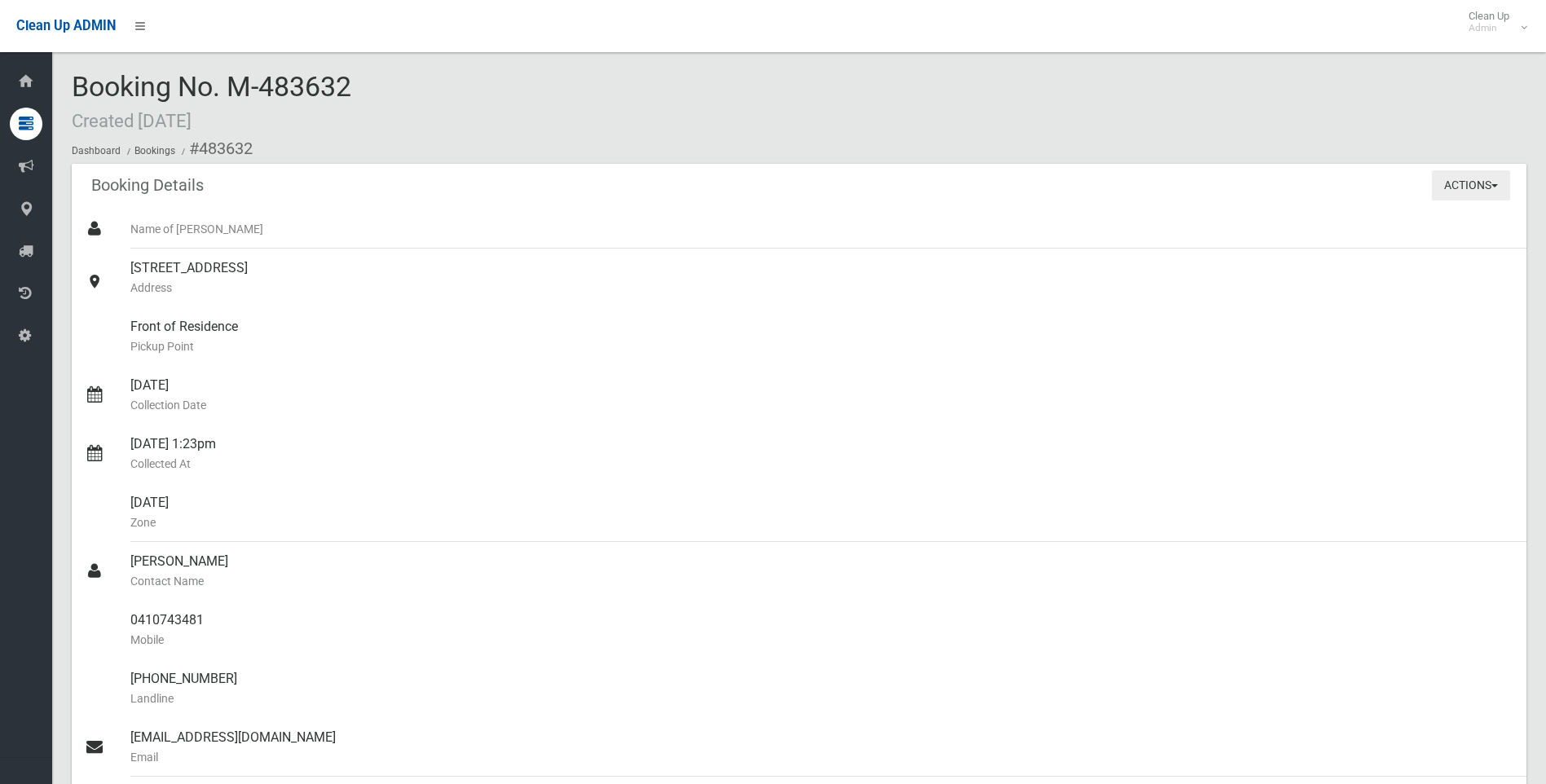
click at [1470, 178] on button "Actions" at bounding box center [1471, 185] width 78 height 30
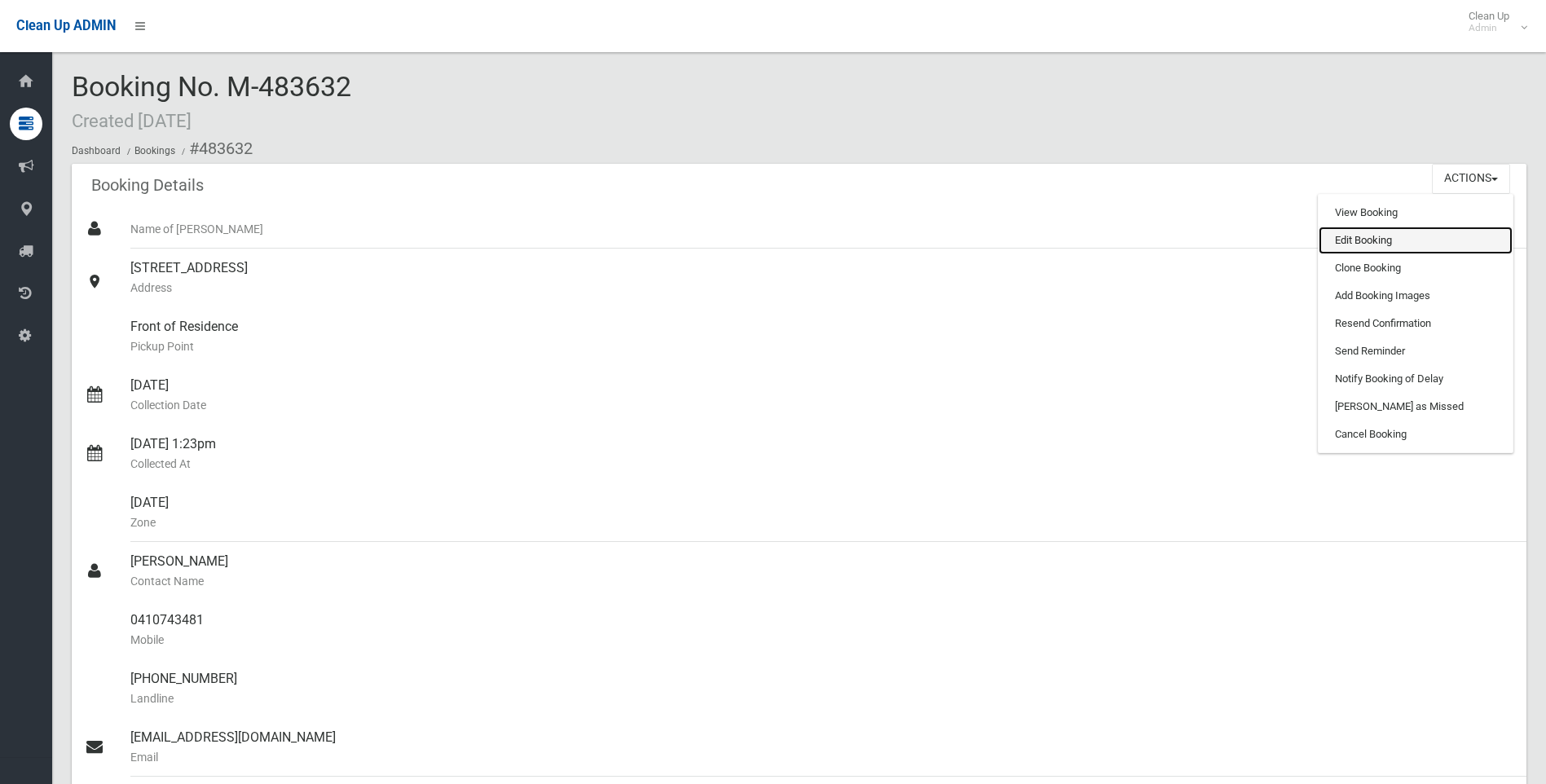
click at [1377, 239] on link "Edit Booking" at bounding box center [1415, 240] width 194 height 28
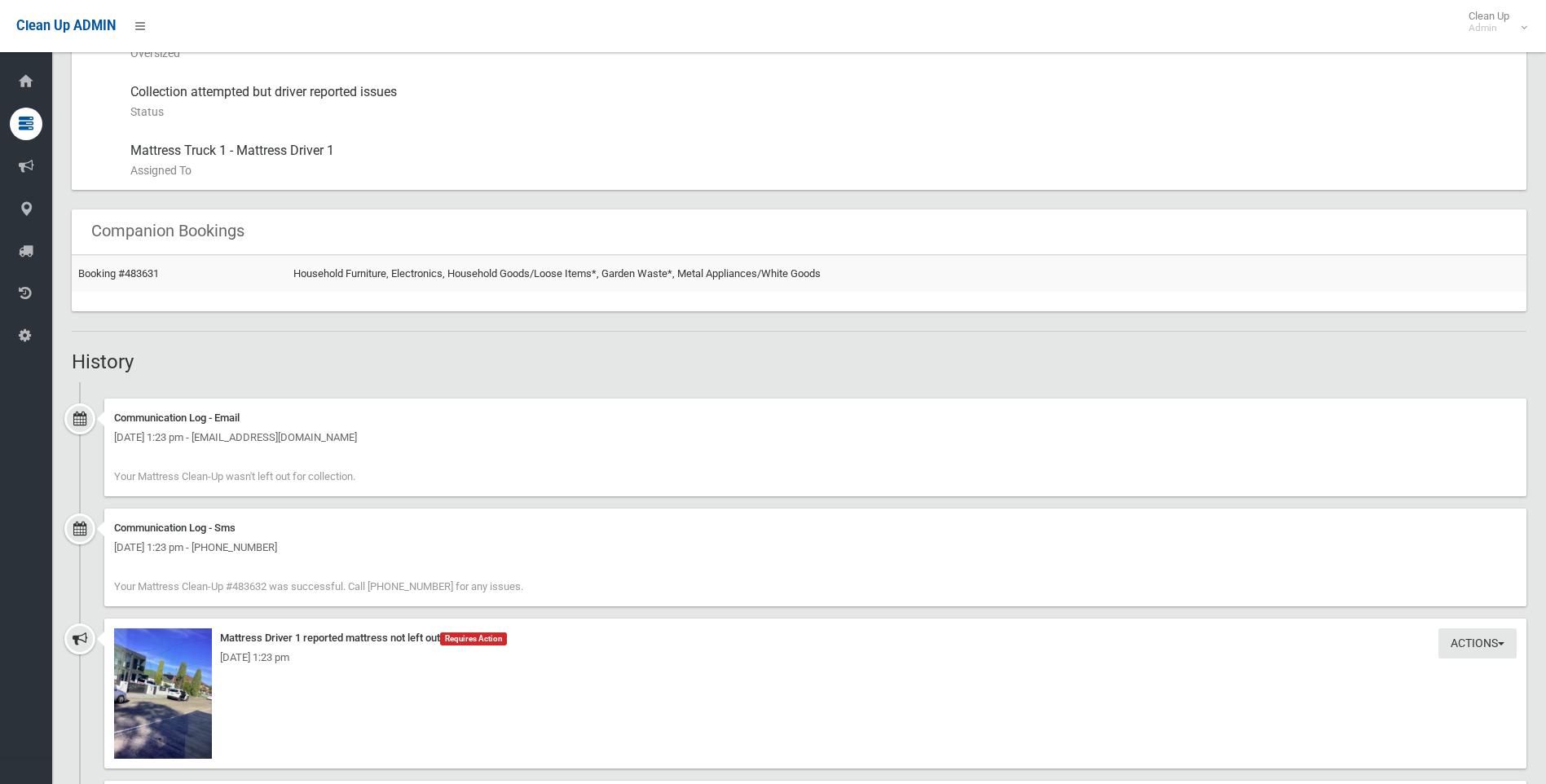
scroll to position [1059, 0]
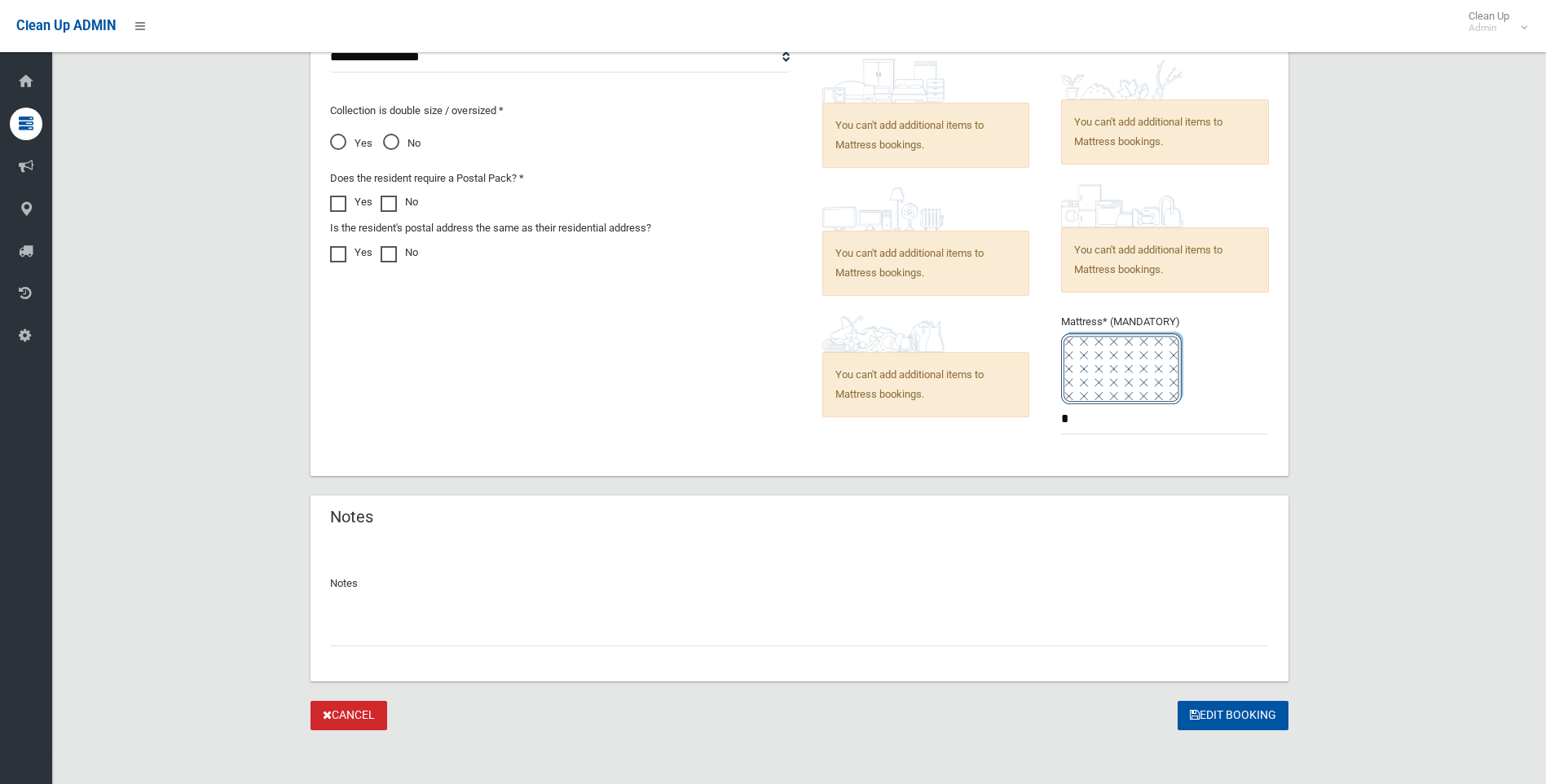
scroll to position [1168, 0]
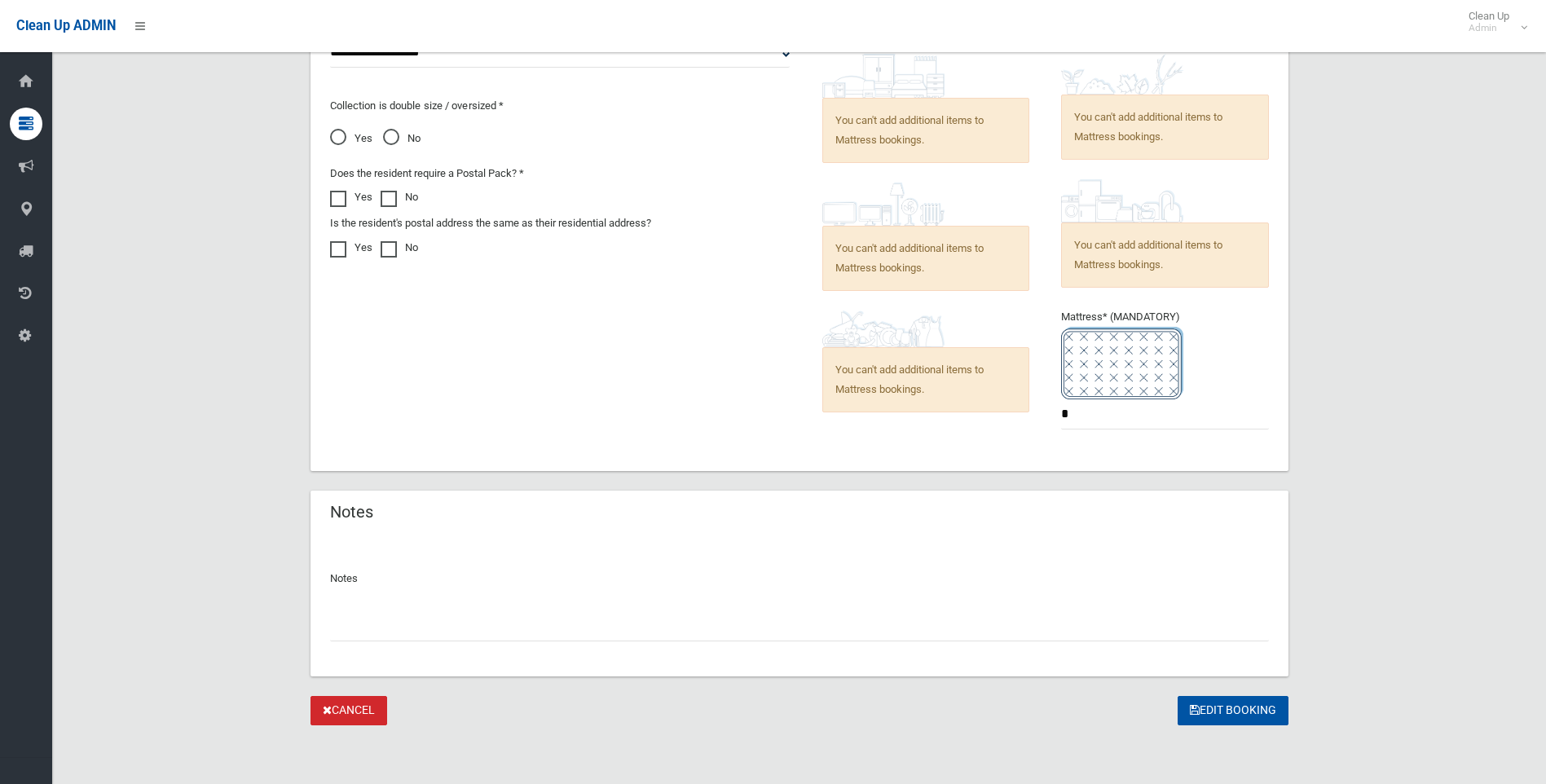
click at [415, 621] on input "text" at bounding box center [799, 626] width 939 height 30
paste input "**********"
type input "**********"
click at [1201, 706] on button "Edit Booking" at bounding box center [1232, 711] width 111 height 30
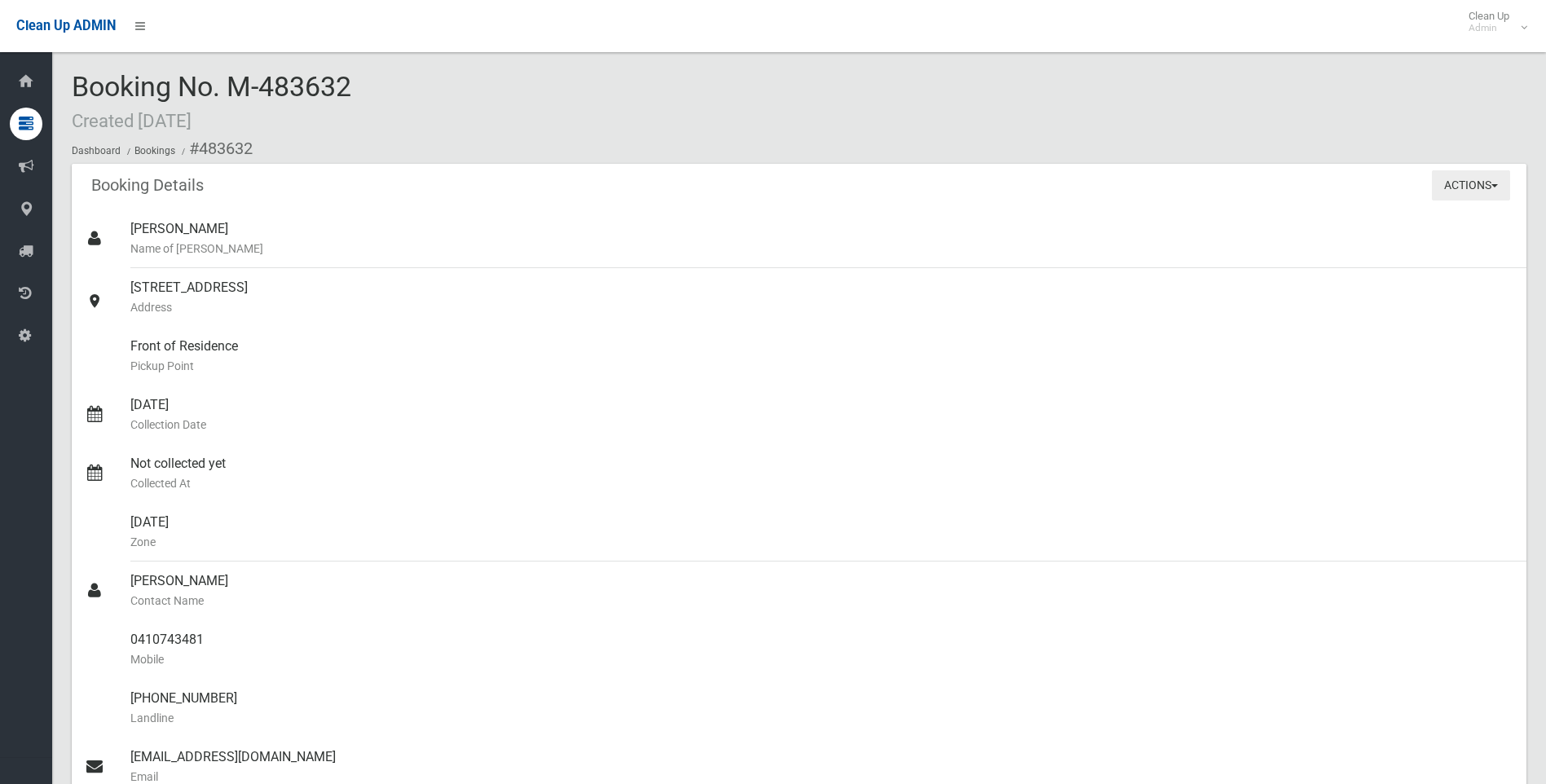
click at [1485, 183] on button "Actions" at bounding box center [1471, 185] width 78 height 30
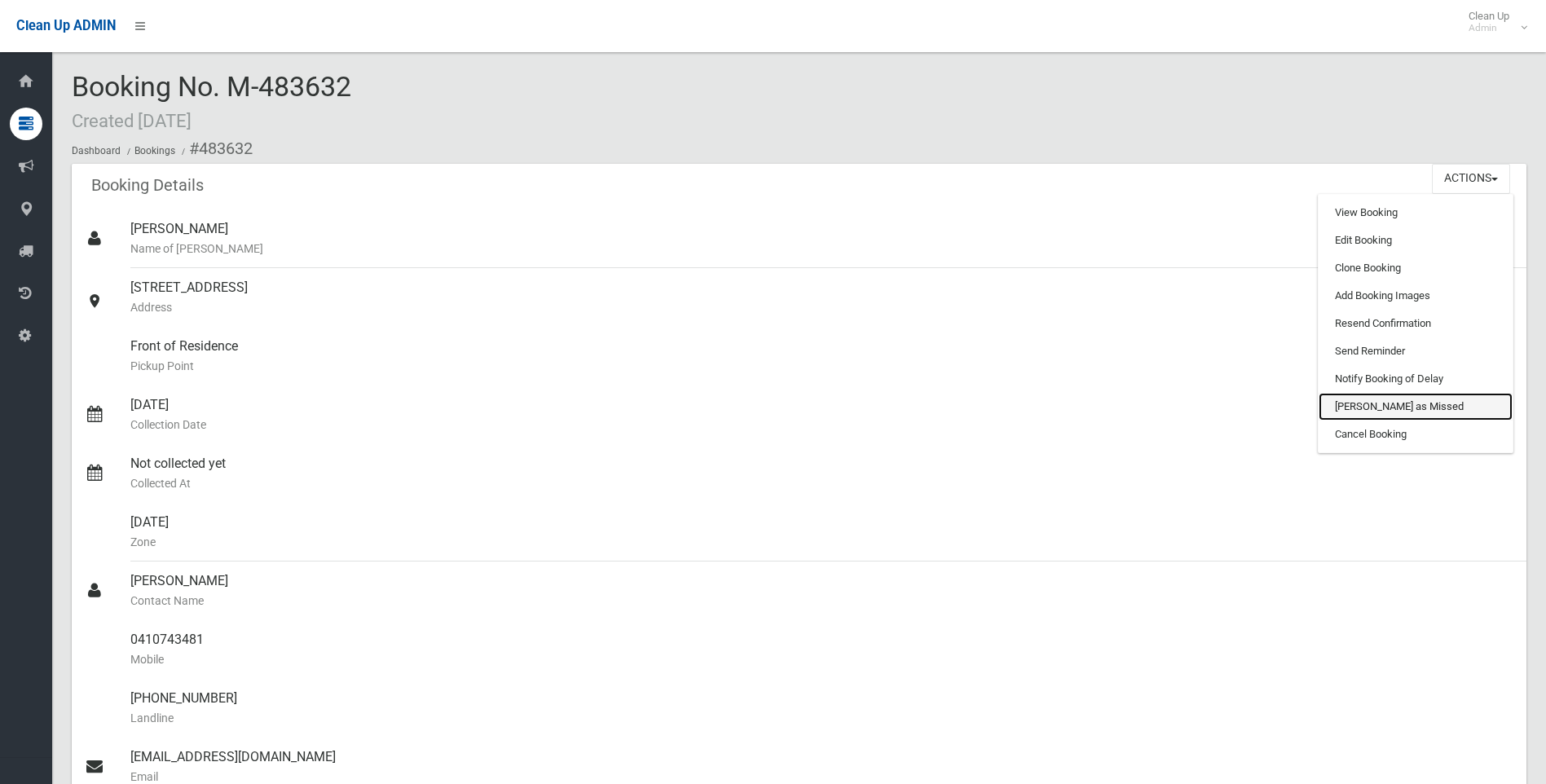
click at [1353, 405] on link "[PERSON_NAME] as Missed" at bounding box center [1415, 406] width 194 height 28
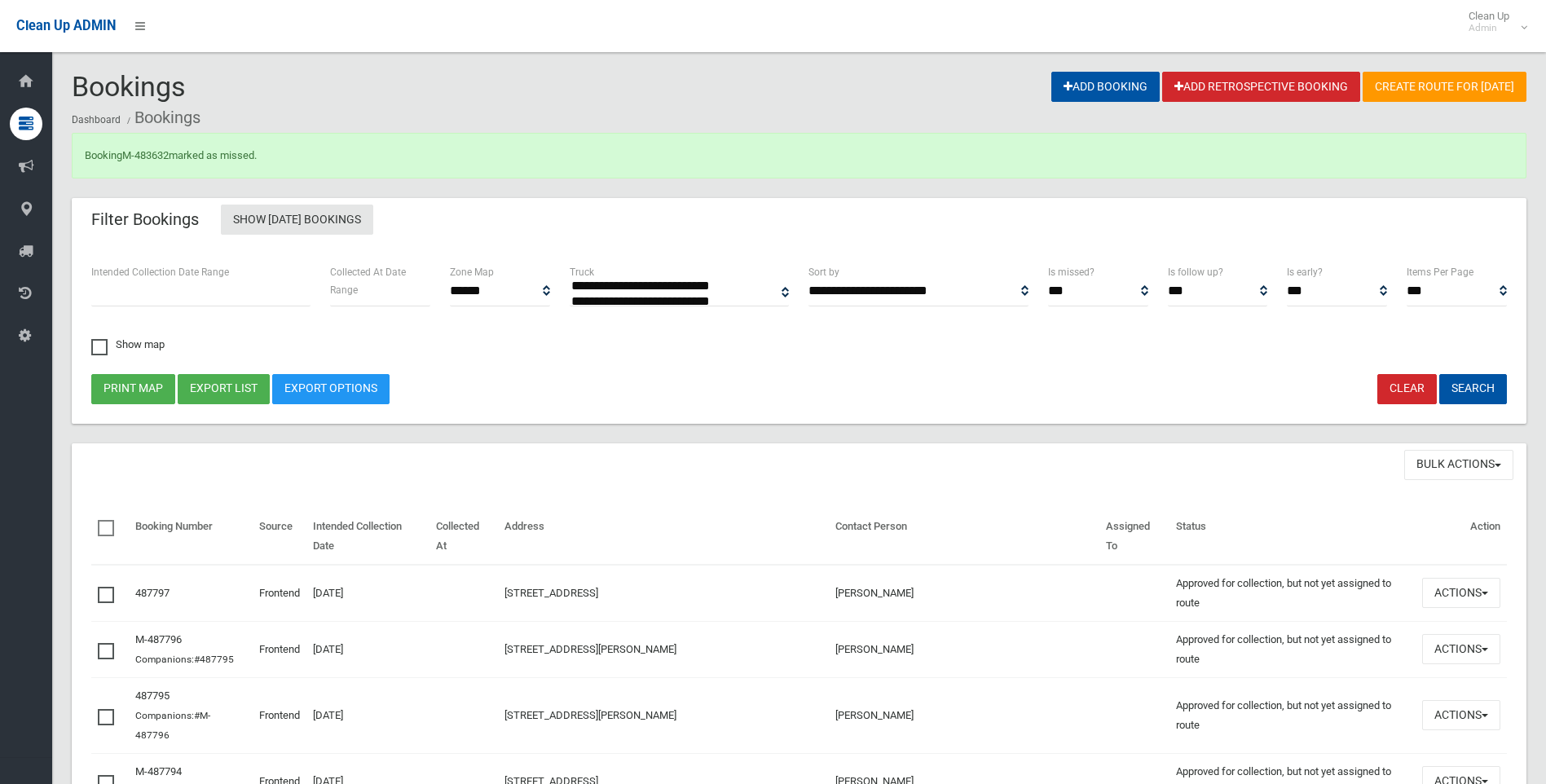
select select
